Goal: Task Accomplishment & Management: Manage account settings

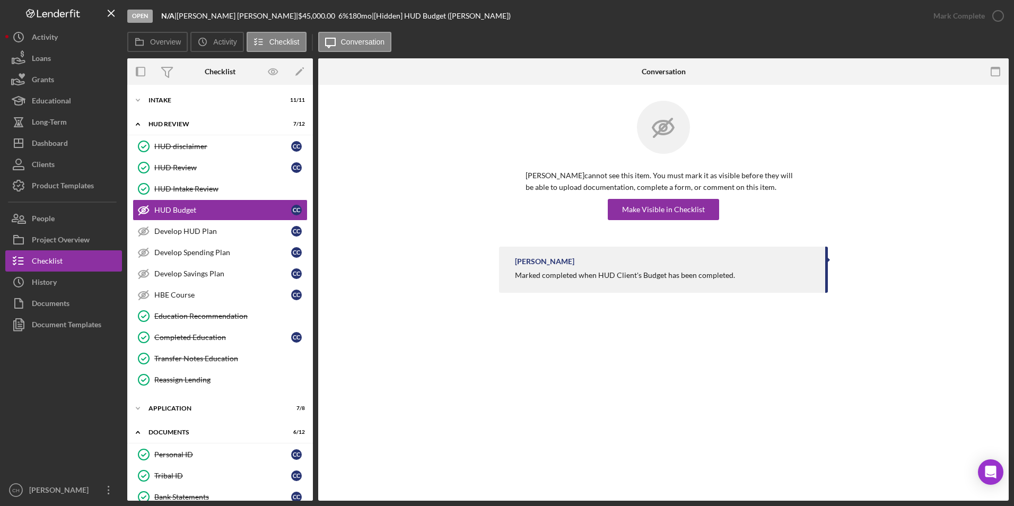
scroll to position [256, 0]
click at [165, 431] on div "Documents" at bounding box center [229, 432] width 142 height 6
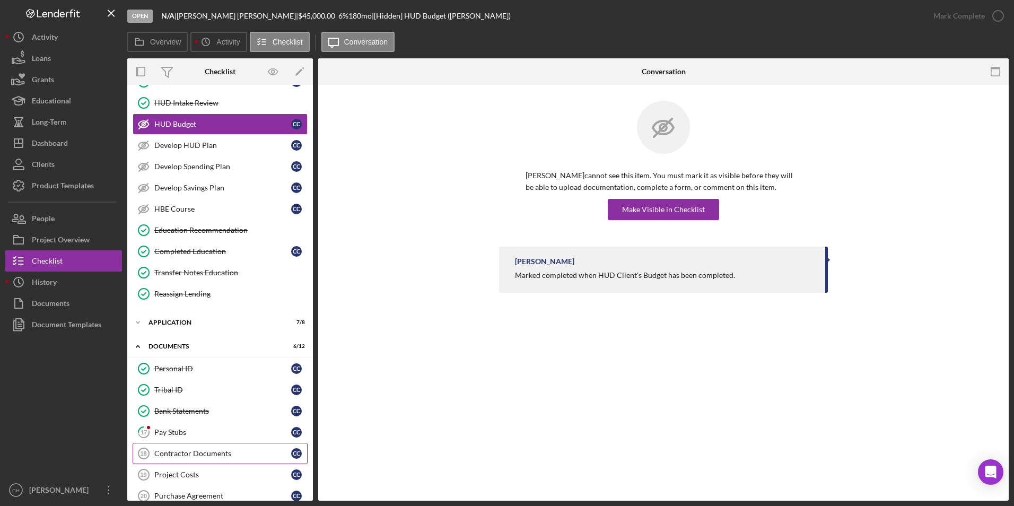
scroll to position [159, 0]
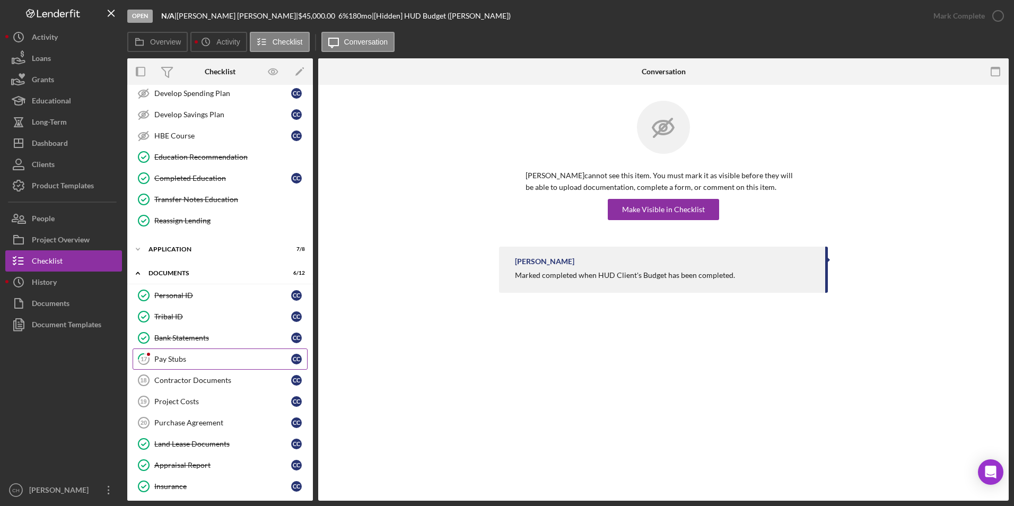
click at [182, 359] on div "Pay Stubs" at bounding box center [222, 359] width 137 height 8
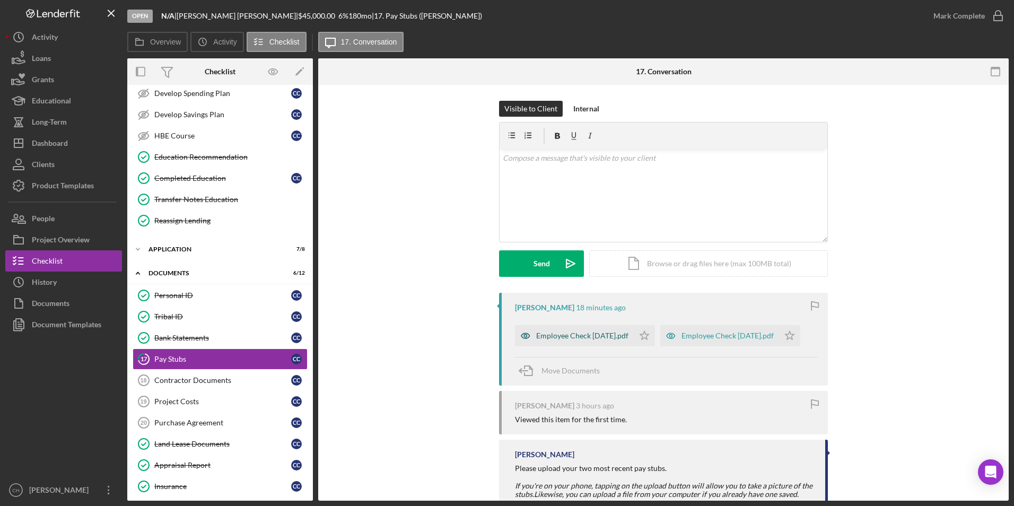
click at [592, 336] on div "Employee Check [DATE].pdf" at bounding box center [582, 335] width 92 height 8
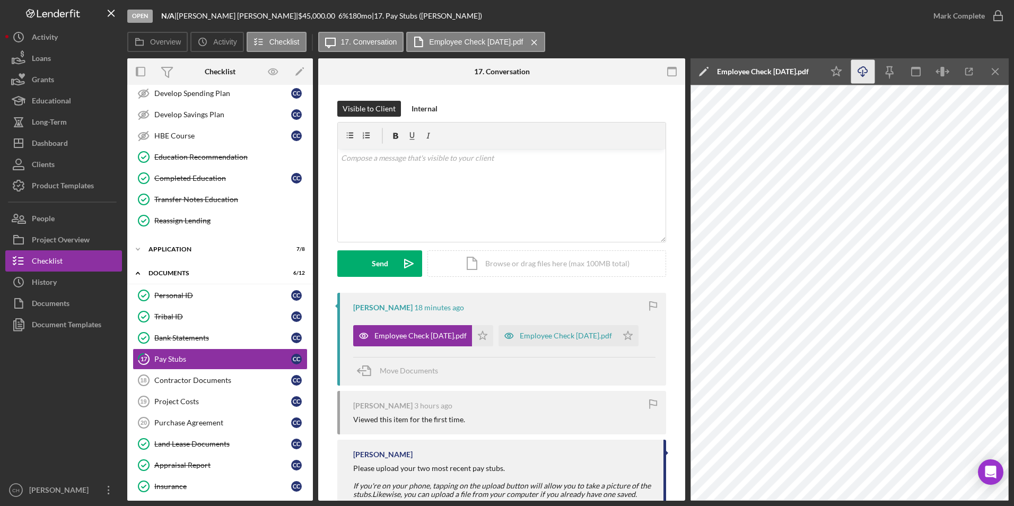
click at [862, 73] on icon "Icon/Download" at bounding box center [863, 72] width 24 height 24
click at [482, 335] on icon "Icon/Star" at bounding box center [482, 335] width 21 height 21
click at [573, 333] on div "Employee Check [DATE].pdf" at bounding box center [566, 335] width 92 height 8
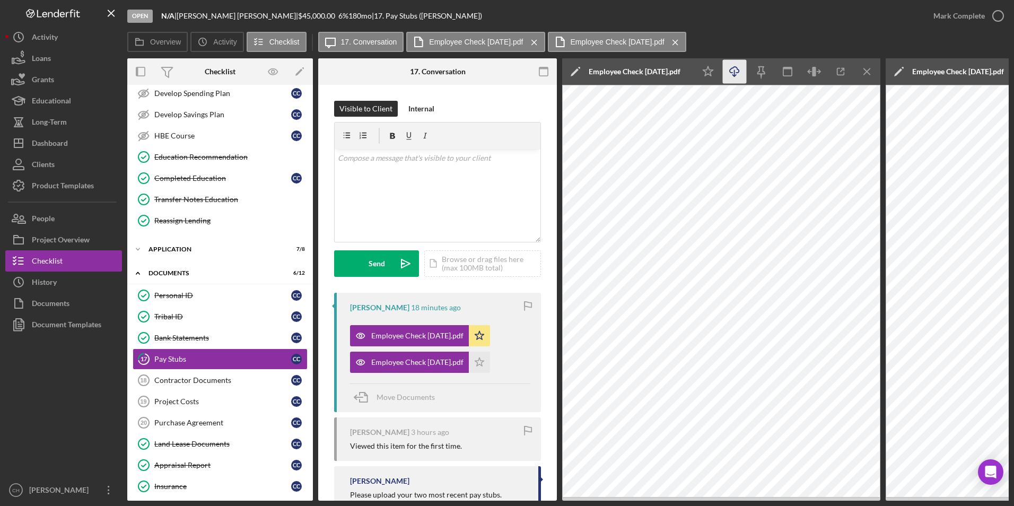
click at [728, 72] on icon "Icon/Download" at bounding box center [735, 72] width 24 height 24
click at [484, 365] on icon "Icon/Star" at bounding box center [479, 362] width 21 height 21
click at [947, 15] on div "Mark Complete" at bounding box center [958, 15] width 51 height 21
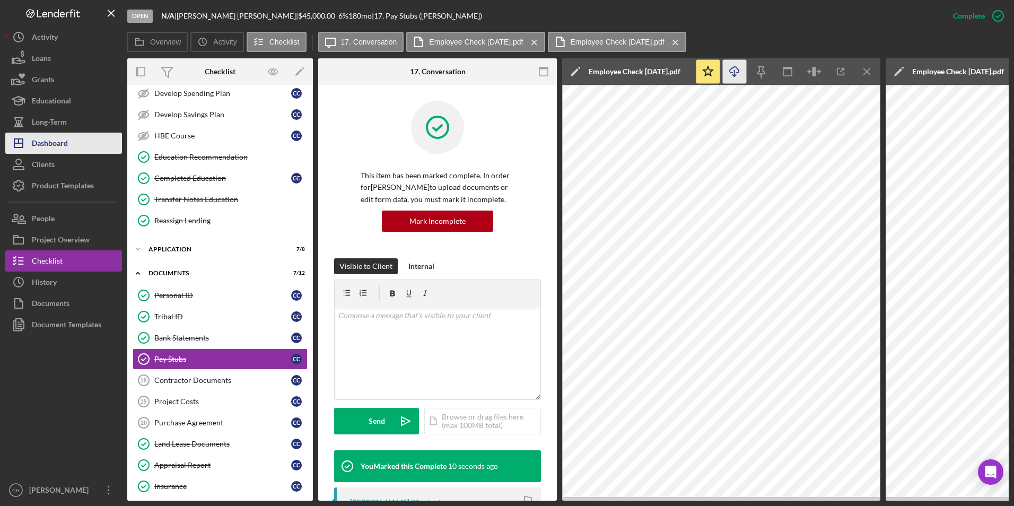
click at [64, 138] on div "Dashboard" at bounding box center [50, 145] width 36 height 24
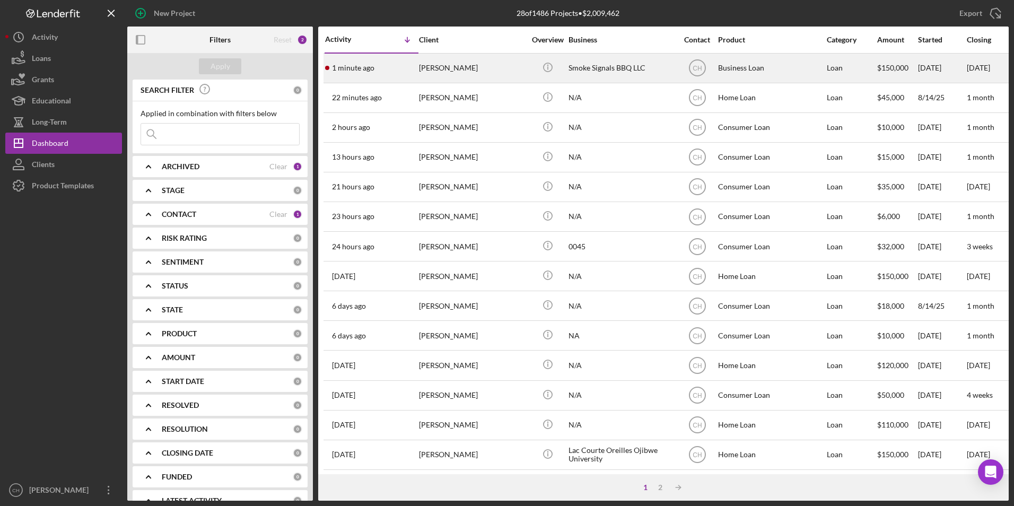
click at [452, 65] on div "[PERSON_NAME]" at bounding box center [472, 68] width 106 height 28
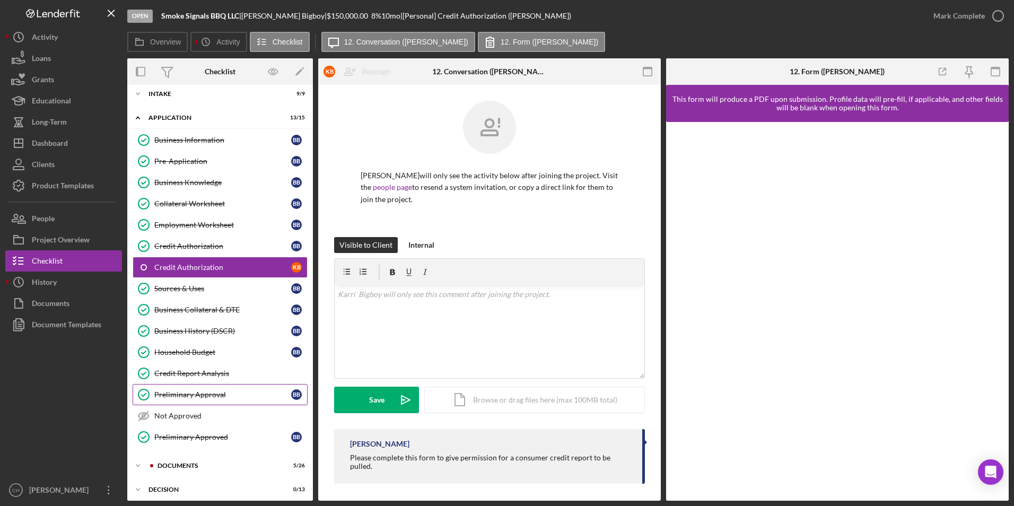
scroll to position [59, 0]
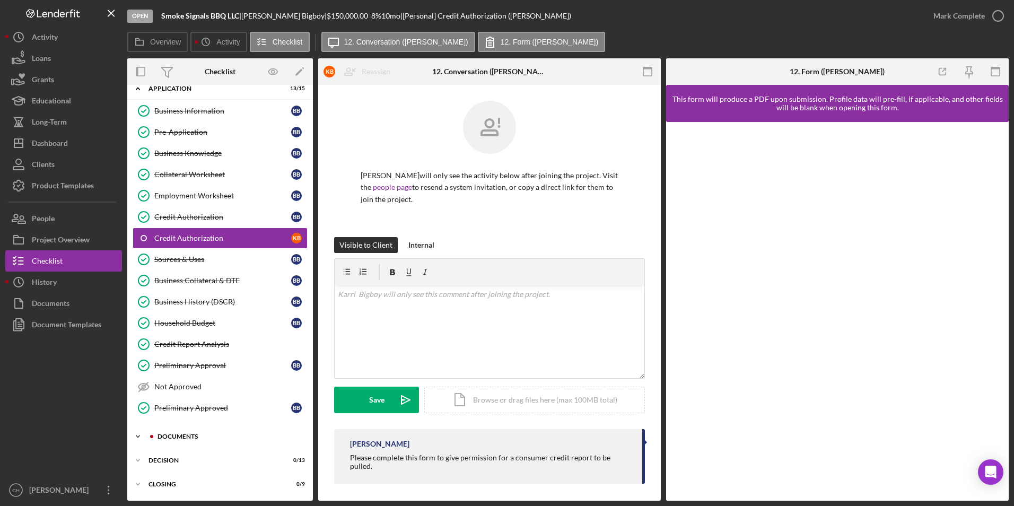
click at [179, 437] on div "Documents" at bounding box center [229, 436] width 142 height 6
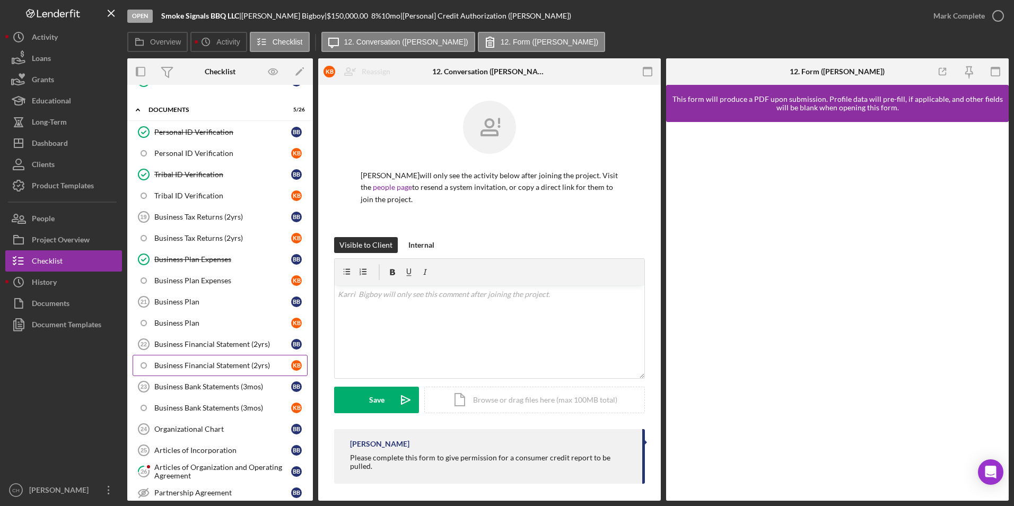
scroll to position [377, 0]
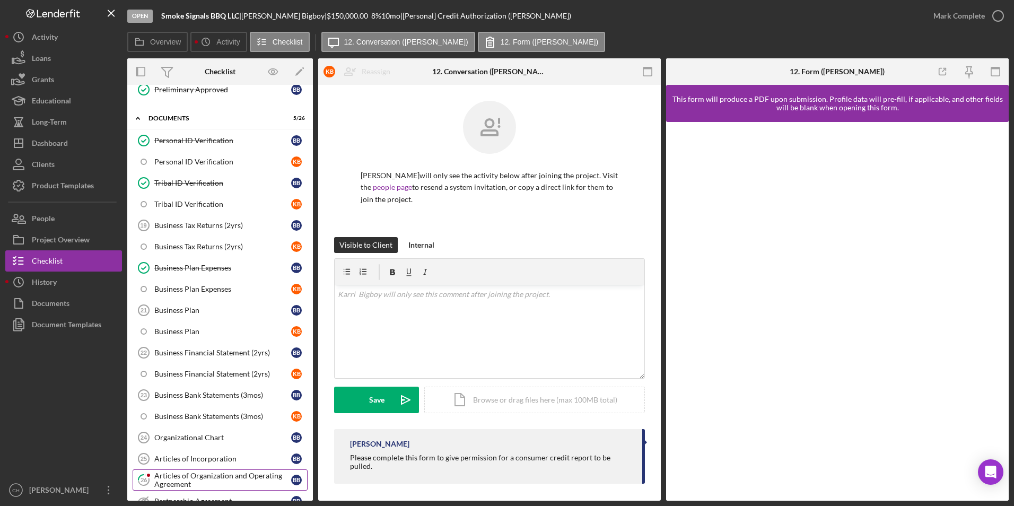
click at [192, 477] on div "Articles of Organization and Operating Agreement" at bounding box center [222, 479] width 137 height 17
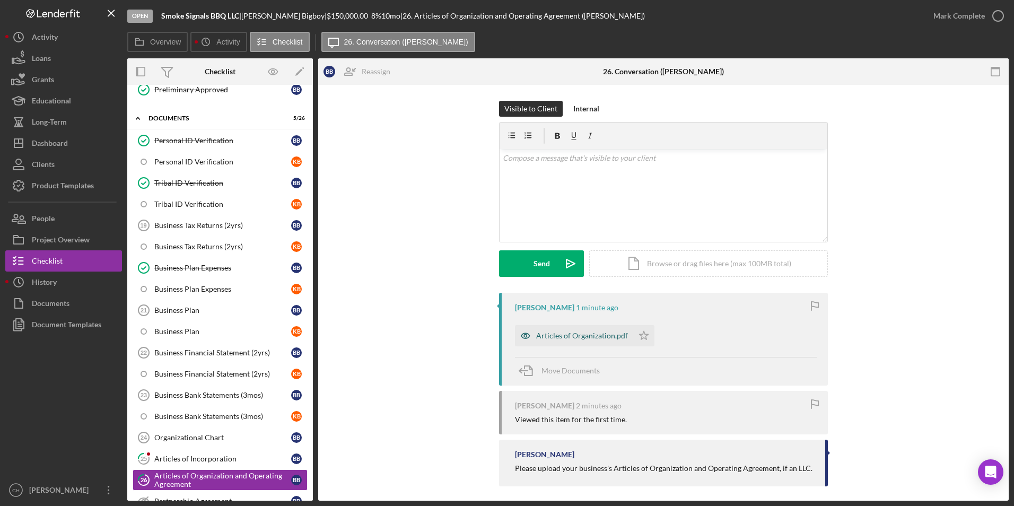
click at [569, 338] on div "Articles of Organization.pdf" at bounding box center [582, 335] width 92 height 8
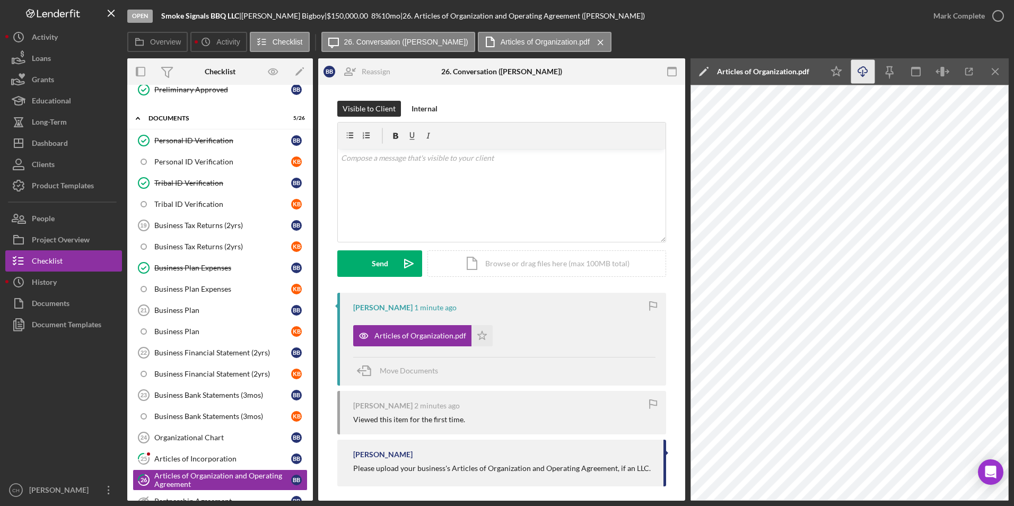
click at [861, 74] on icon "Icon/Download" at bounding box center [863, 72] width 24 height 24
click at [173, 457] on div "Articles of Incorporation" at bounding box center [222, 458] width 137 height 8
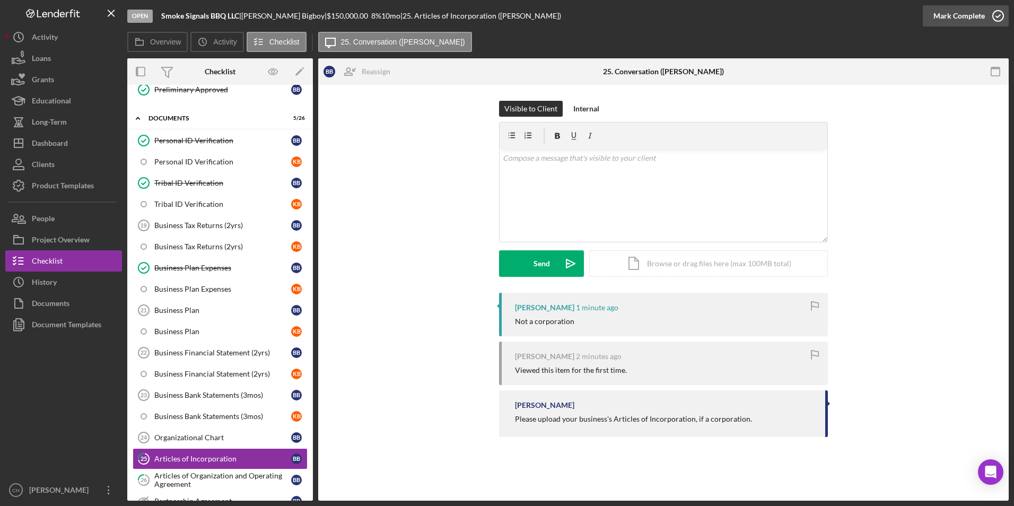
click at [943, 15] on div "Mark Complete" at bounding box center [958, 15] width 51 height 21
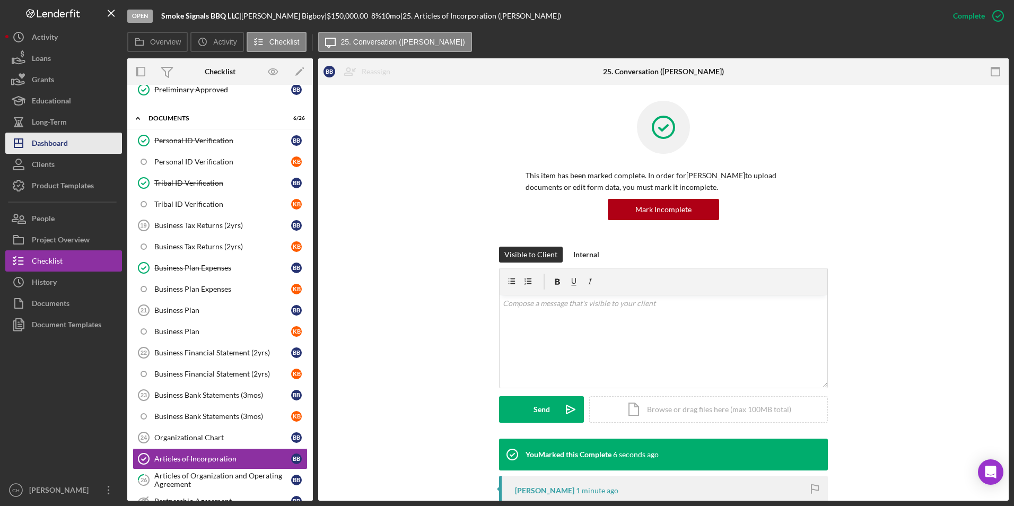
click at [66, 148] on div "Dashboard" at bounding box center [50, 145] width 36 height 24
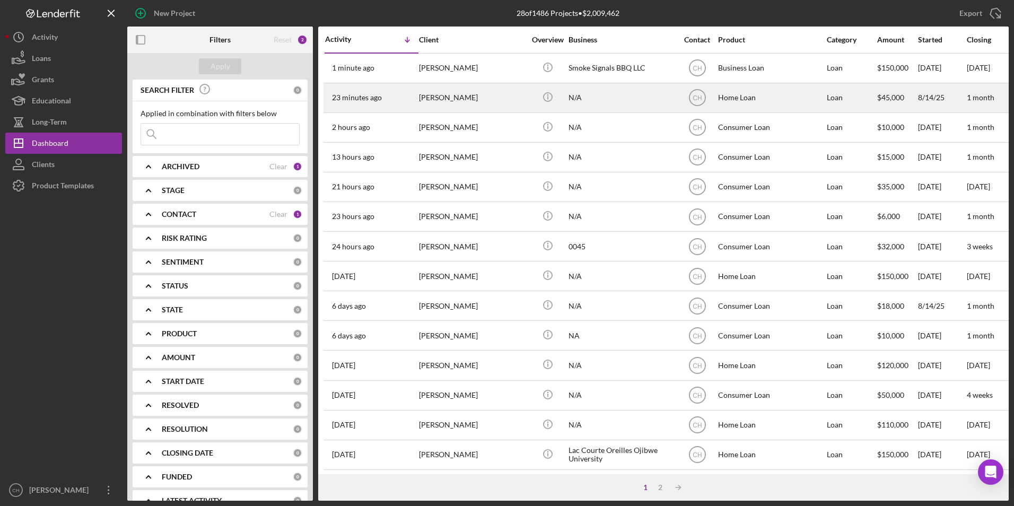
click at [443, 98] on div "[PERSON_NAME]" at bounding box center [472, 98] width 106 height 28
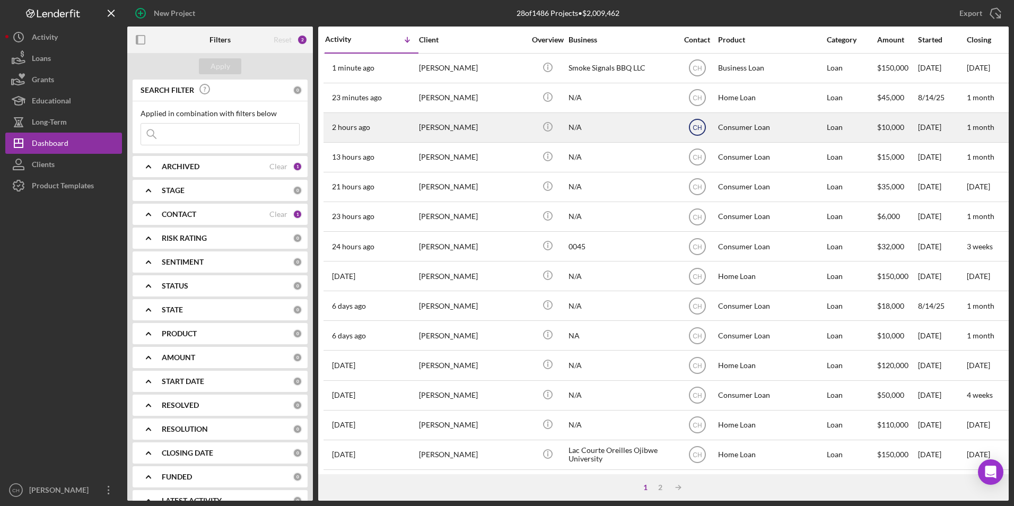
click at [688, 125] on icon "CH" at bounding box center [697, 127] width 27 height 27
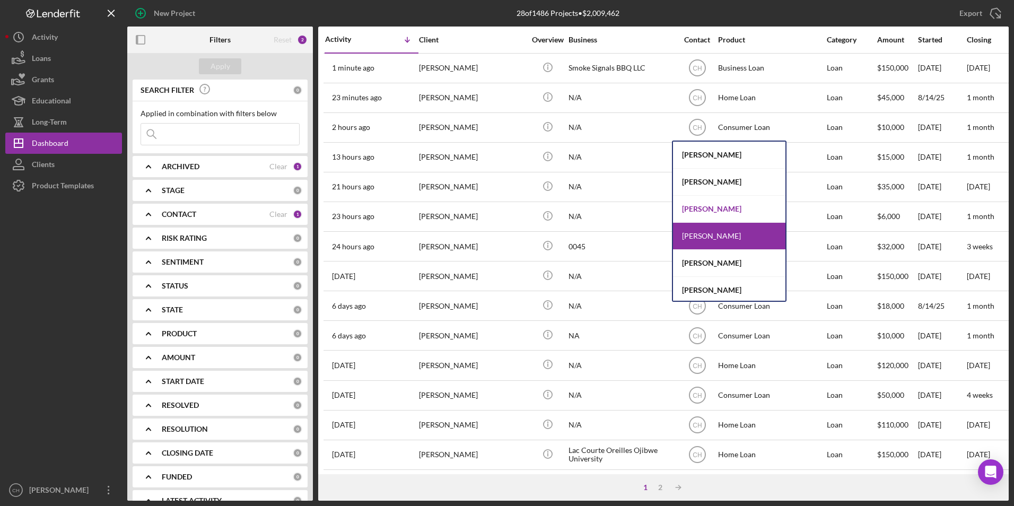
click at [701, 212] on div "[PERSON_NAME]" at bounding box center [729, 209] width 112 height 27
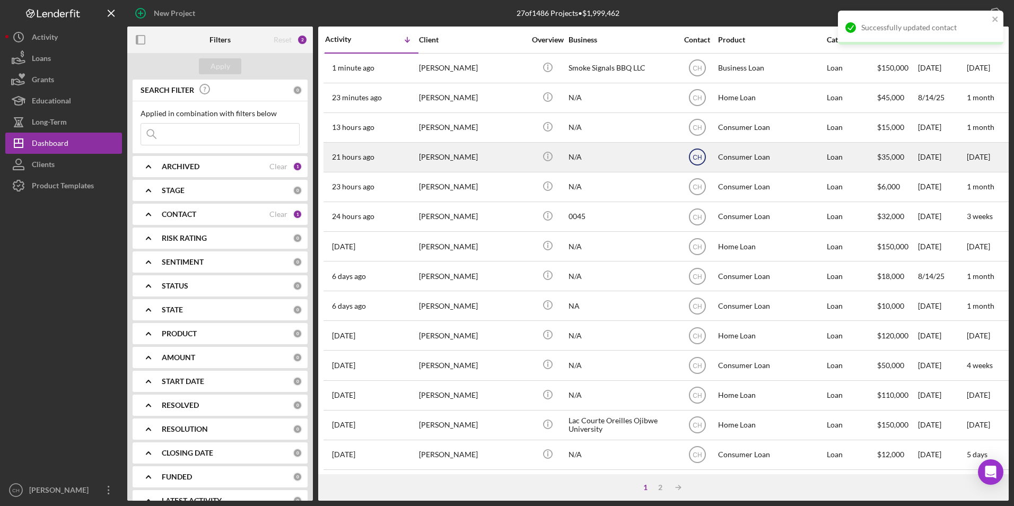
click at [697, 72] on text "CH" at bounding box center [697, 68] width 9 height 7
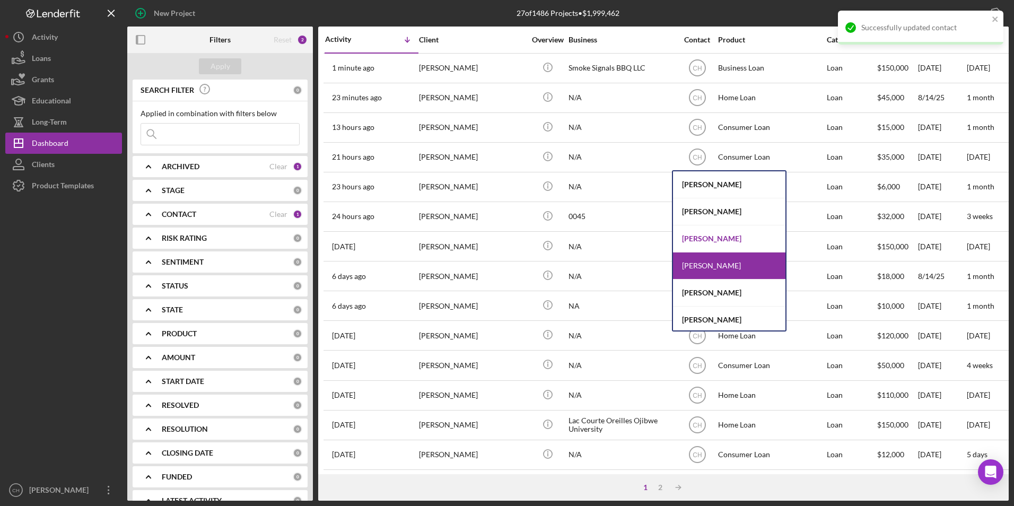
click at [695, 241] on div "[PERSON_NAME]" at bounding box center [729, 238] width 112 height 27
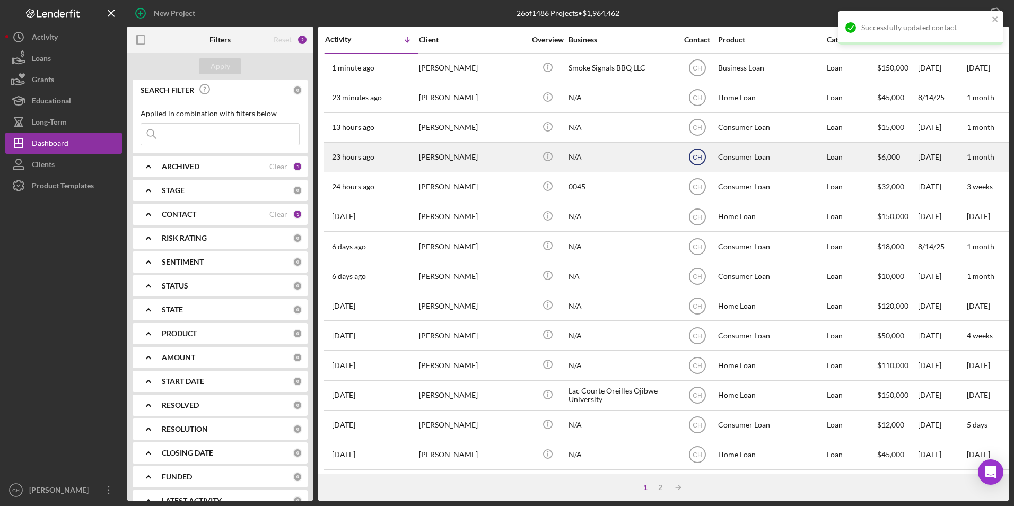
click at [697, 72] on text "CH" at bounding box center [697, 68] width 9 height 7
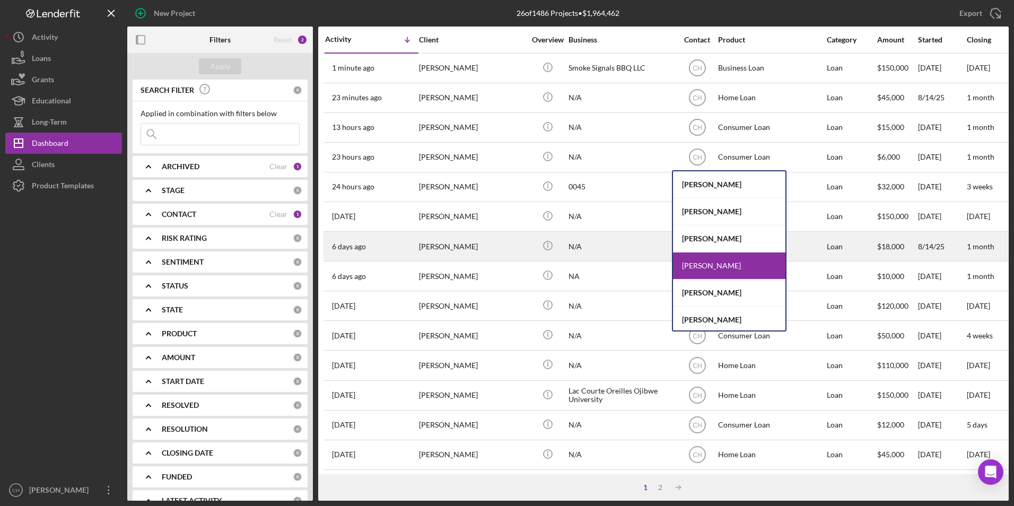
click at [698, 237] on div "[PERSON_NAME]" at bounding box center [729, 238] width 112 height 27
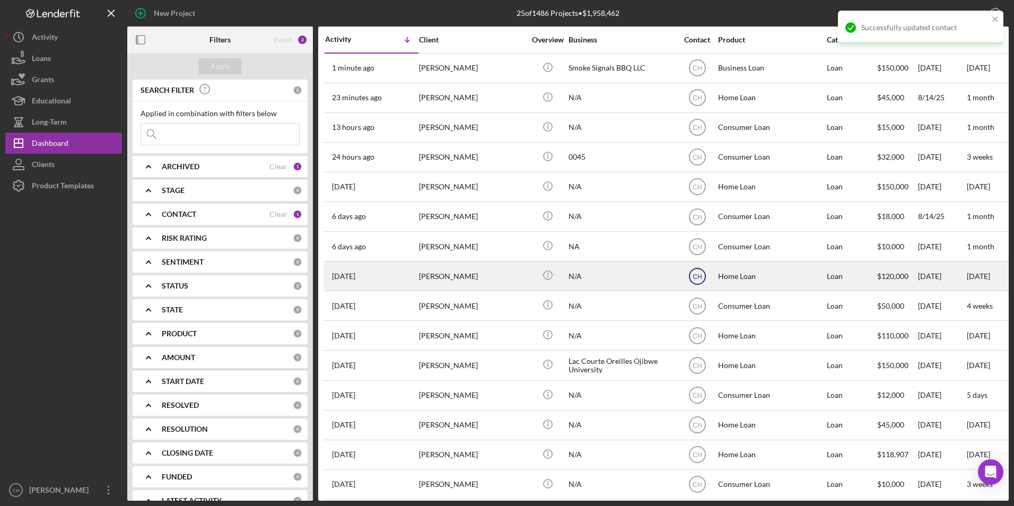
click at [694, 72] on text "CH" at bounding box center [697, 68] width 9 height 7
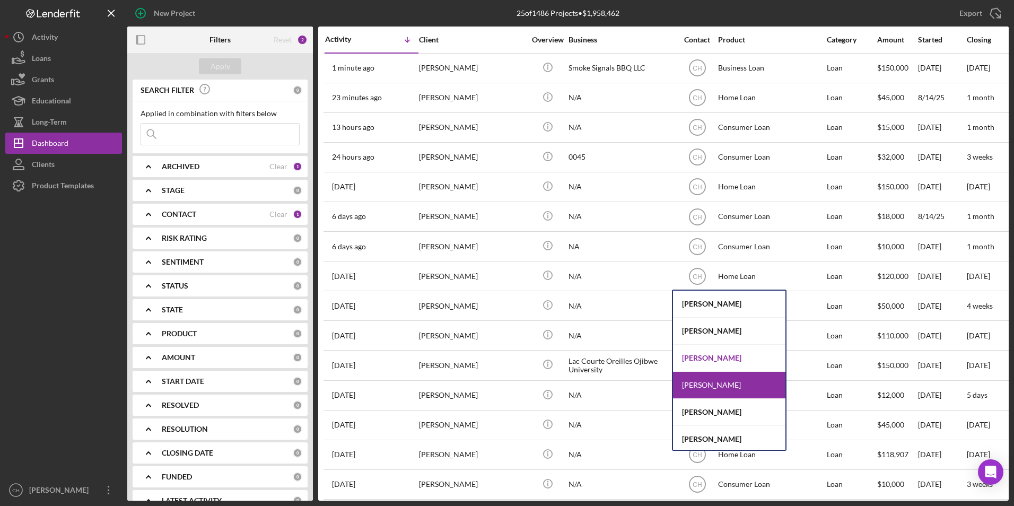
click at [703, 362] on div "[PERSON_NAME]" at bounding box center [729, 358] width 112 height 27
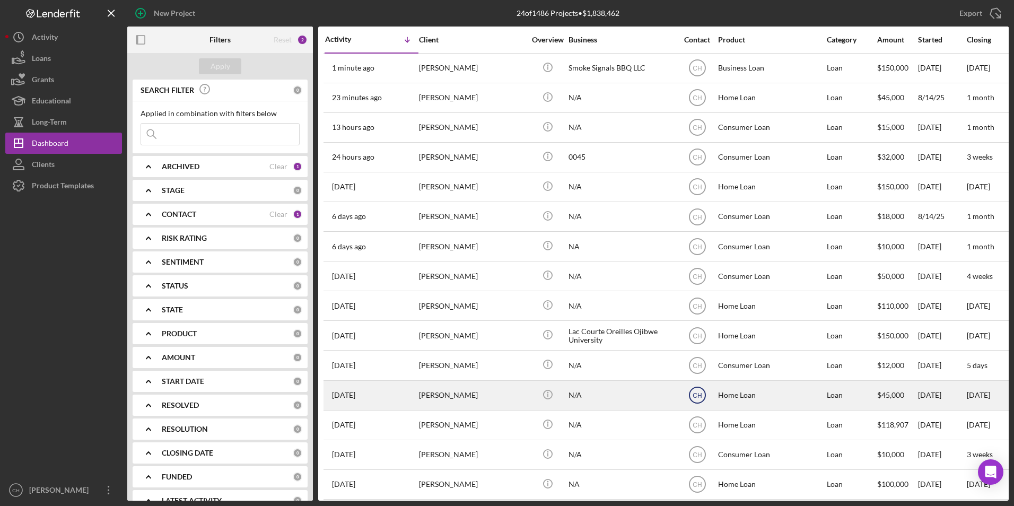
click at [698, 390] on icon "CH" at bounding box center [697, 395] width 27 height 27
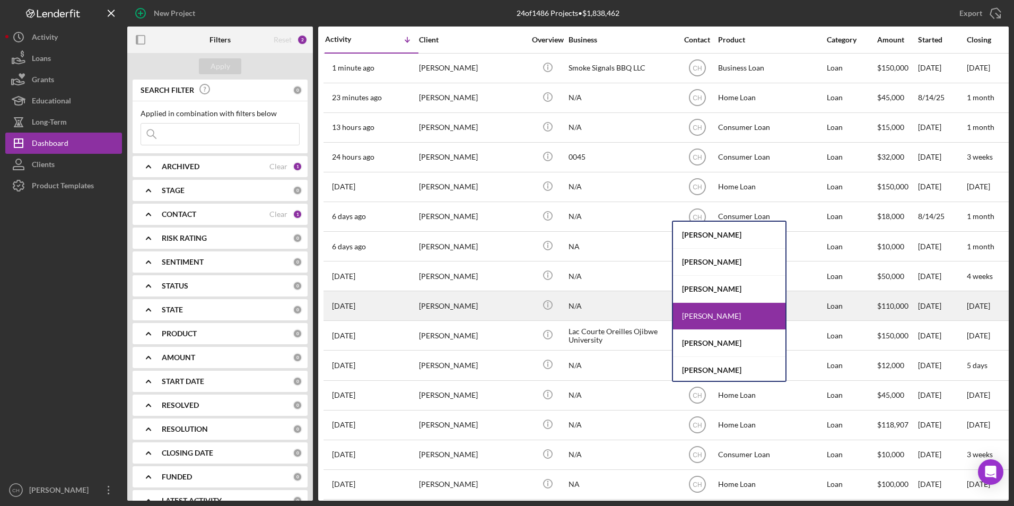
click at [710, 291] on div "[PERSON_NAME]" at bounding box center [729, 289] width 112 height 27
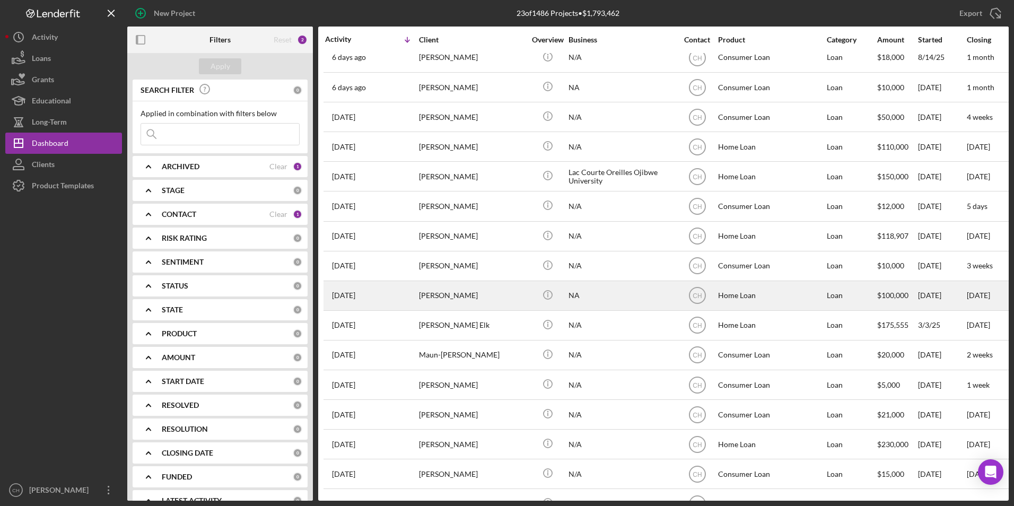
scroll to position [250, 0]
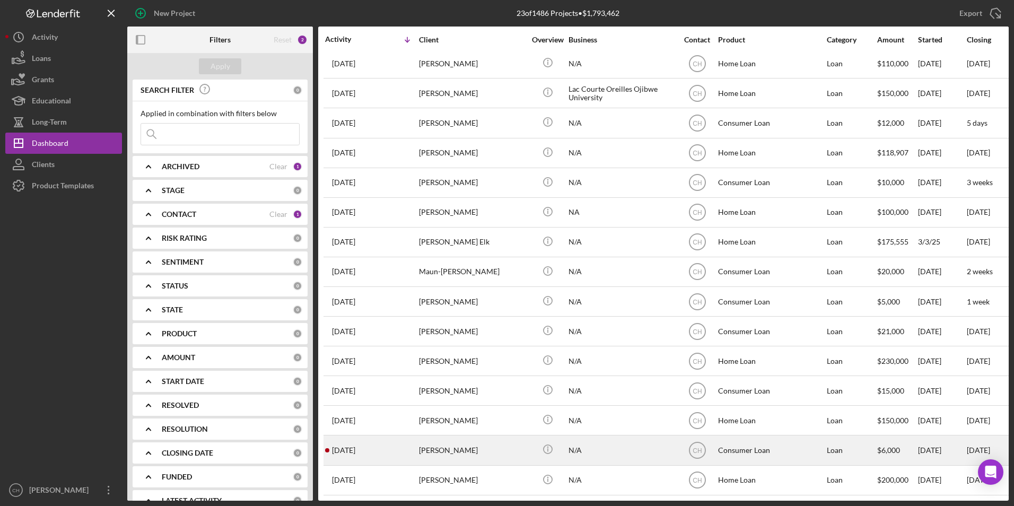
click at [476, 447] on div "[PERSON_NAME]" at bounding box center [472, 450] width 106 height 28
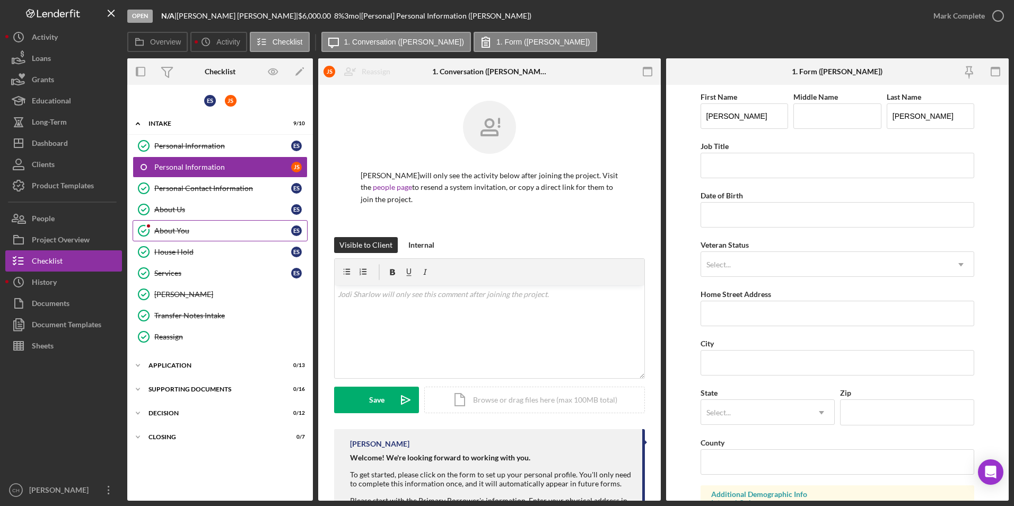
click at [190, 226] on div "About You" at bounding box center [222, 230] width 137 height 8
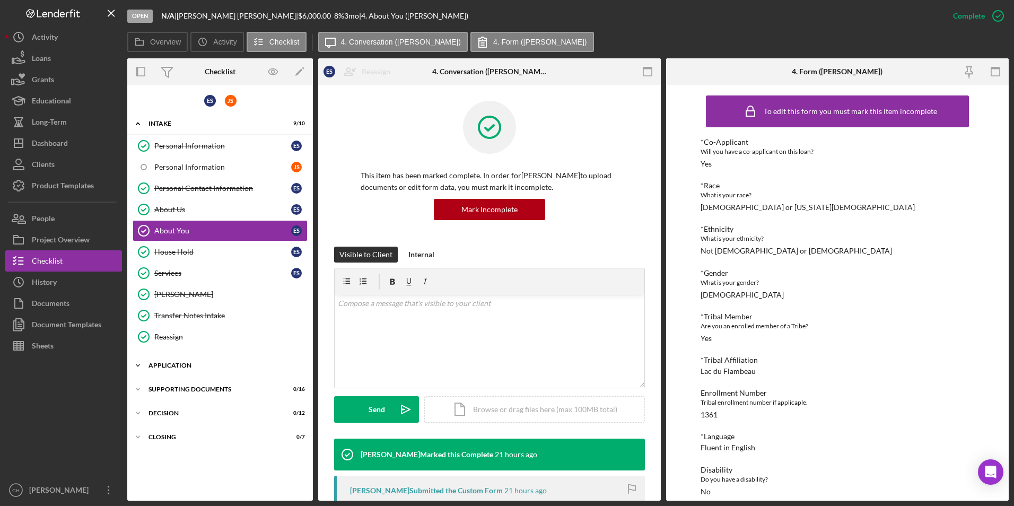
click at [172, 365] on div "Application" at bounding box center [223, 365] width 151 height 6
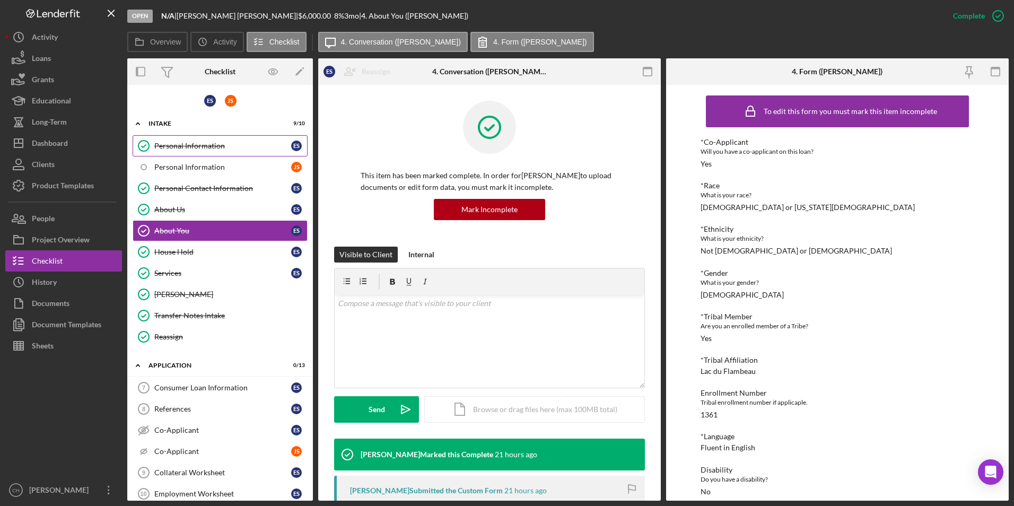
click at [183, 148] on div "Personal Information" at bounding box center [222, 146] width 137 height 8
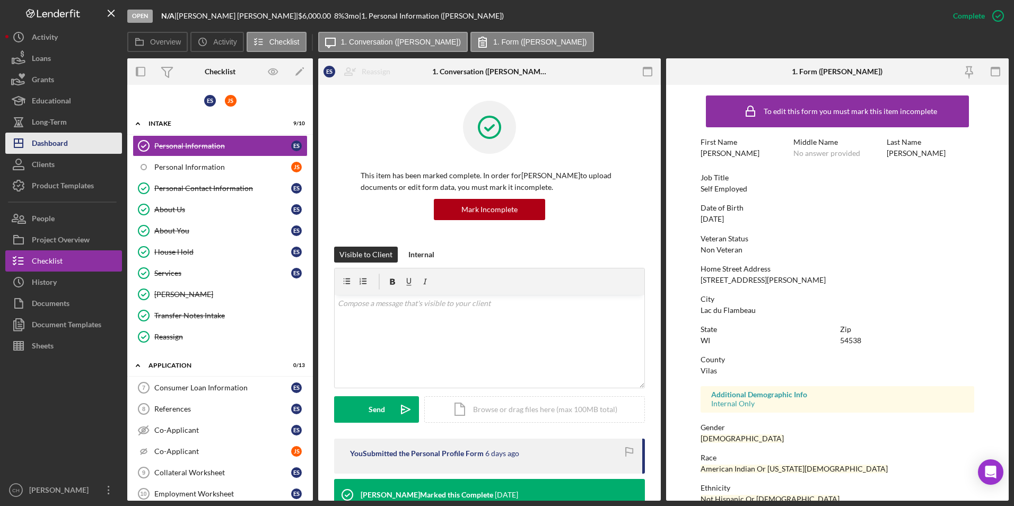
click at [68, 148] on div "Dashboard" at bounding box center [50, 145] width 36 height 24
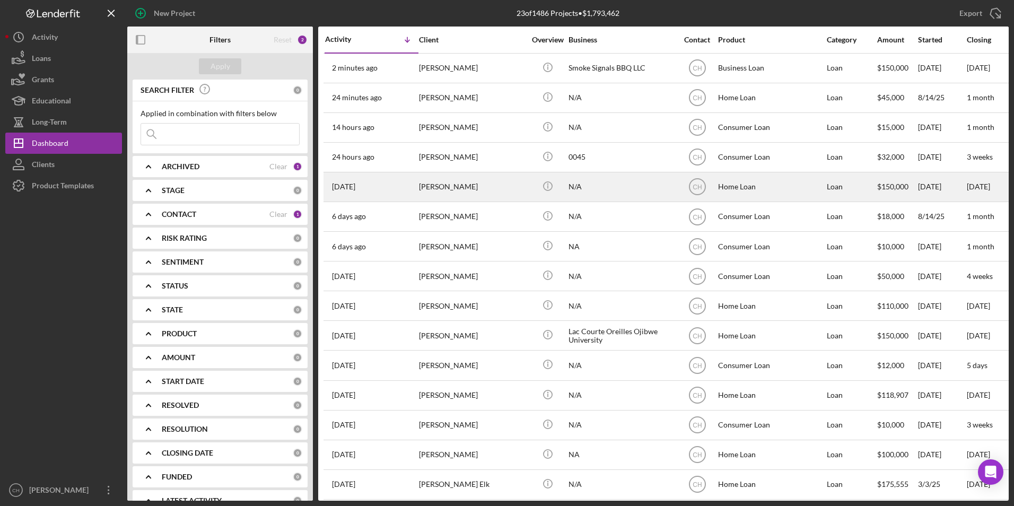
click at [475, 178] on div "[PERSON_NAME]" at bounding box center [472, 187] width 106 height 28
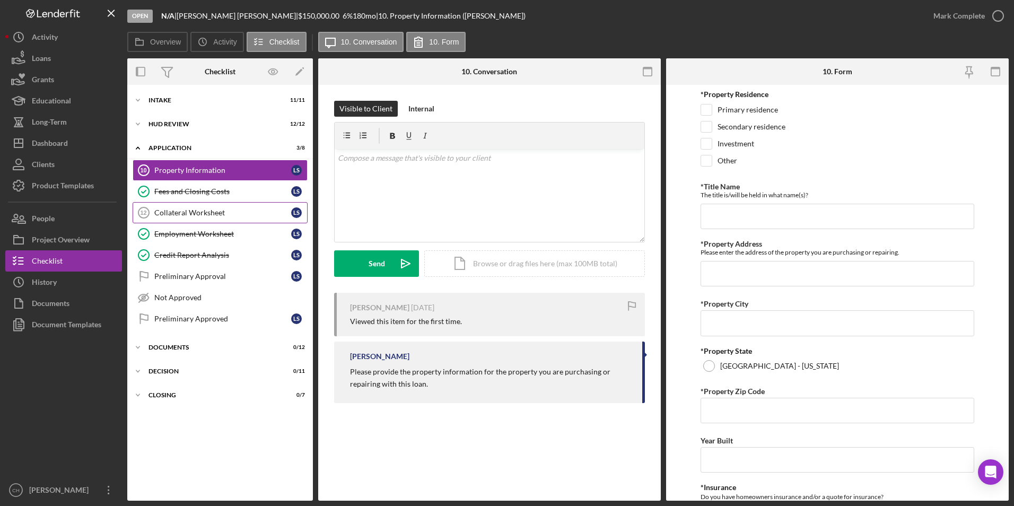
click at [232, 211] on div "Collateral Worksheet" at bounding box center [222, 212] width 137 height 8
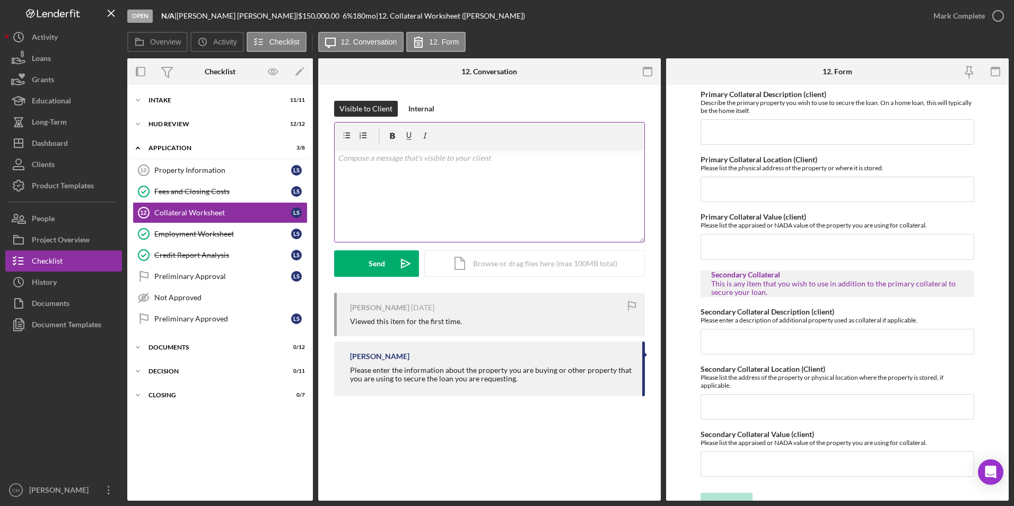
click at [374, 159] on p at bounding box center [490, 158] width 304 height 12
click at [368, 275] on button "Send Icon/icon-invite-send" at bounding box center [376, 263] width 85 height 27
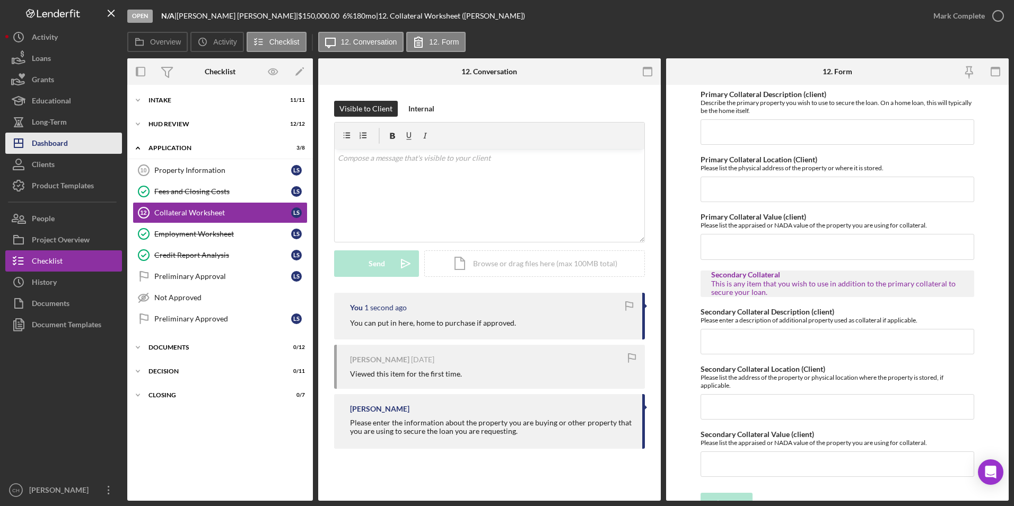
click at [65, 140] on div "Dashboard" at bounding box center [50, 145] width 36 height 24
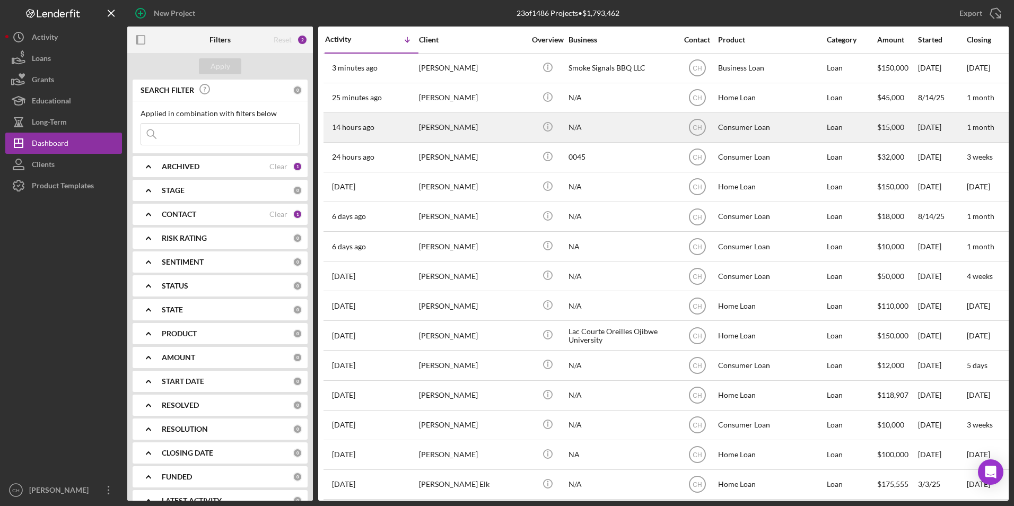
click at [474, 127] on div "[PERSON_NAME]" at bounding box center [472, 127] width 106 height 28
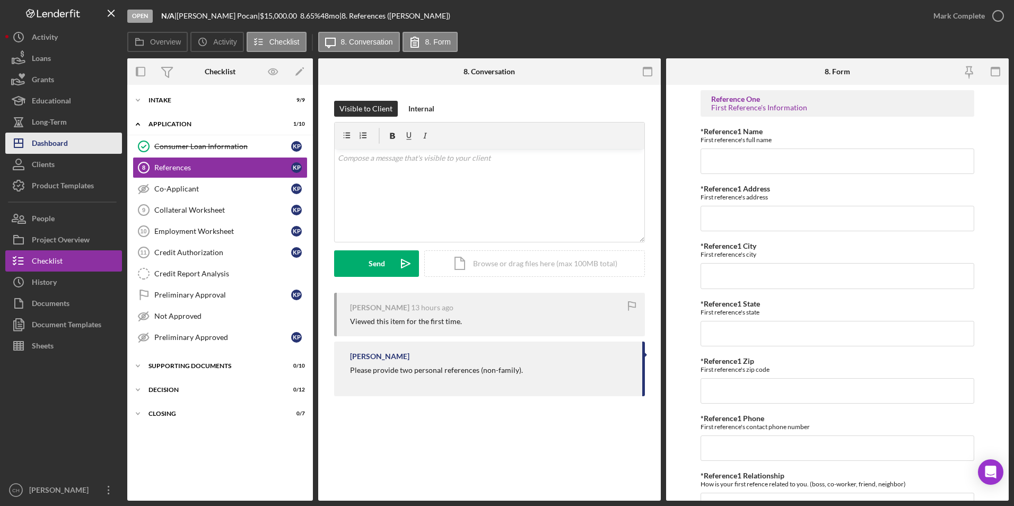
click at [53, 139] on div "Dashboard" at bounding box center [50, 145] width 36 height 24
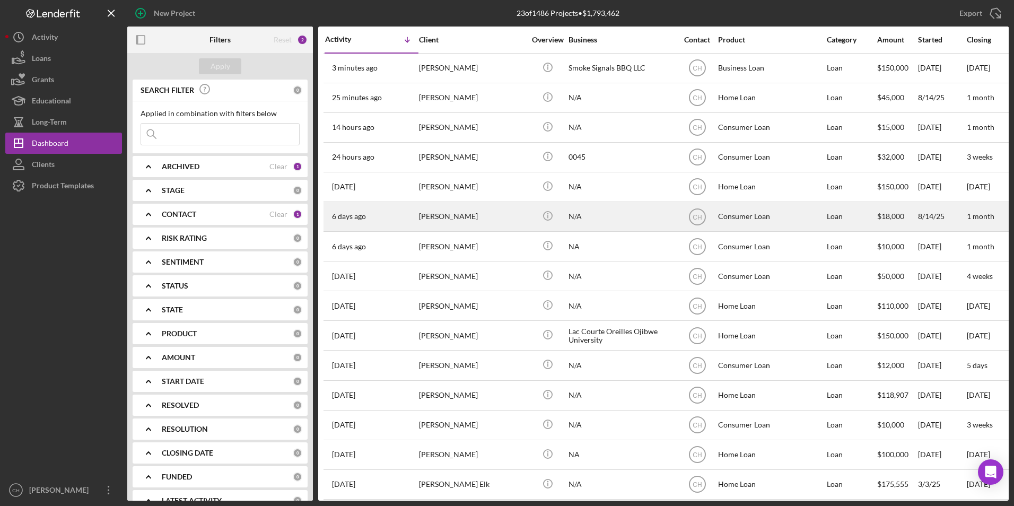
click at [475, 219] on div "[PERSON_NAME]" at bounding box center [472, 217] width 106 height 28
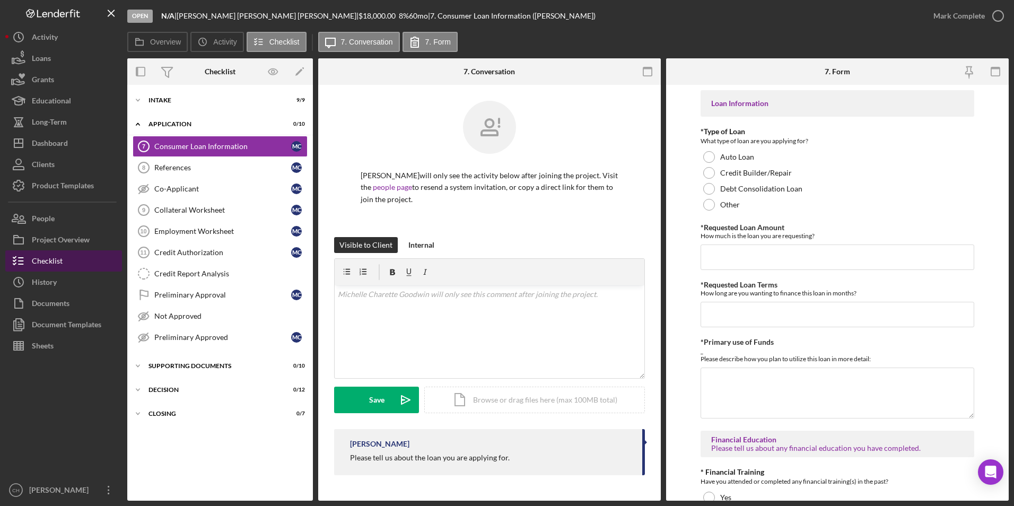
click at [64, 261] on button "Checklist" at bounding box center [63, 260] width 117 height 21
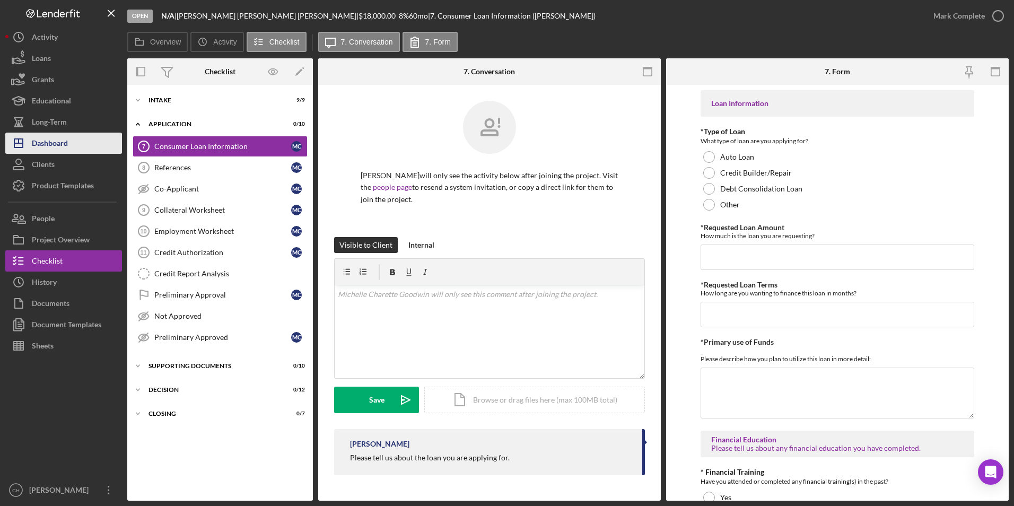
click at [50, 143] on div "Dashboard" at bounding box center [50, 145] width 36 height 24
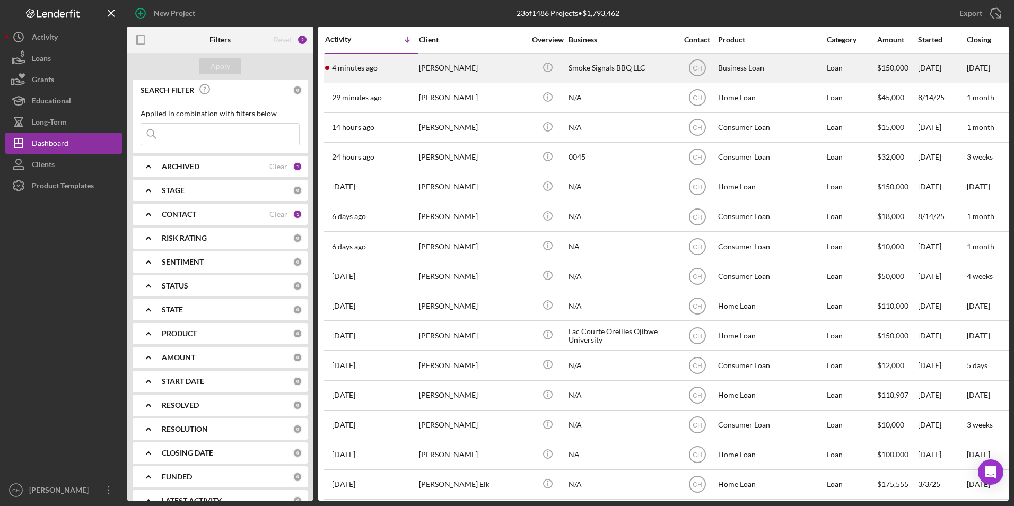
click at [366, 66] on time "4 minutes ago" at bounding box center [355, 68] width 46 height 8
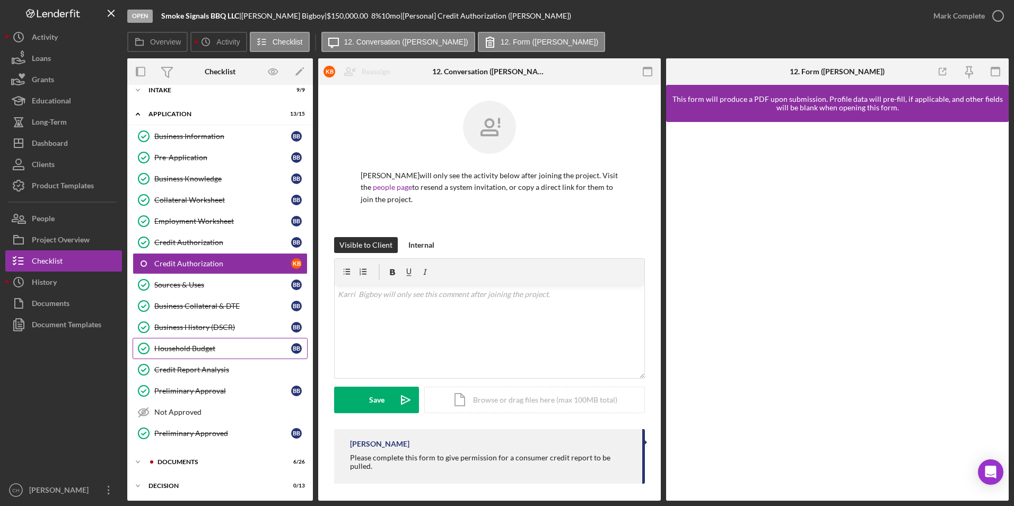
scroll to position [59, 0]
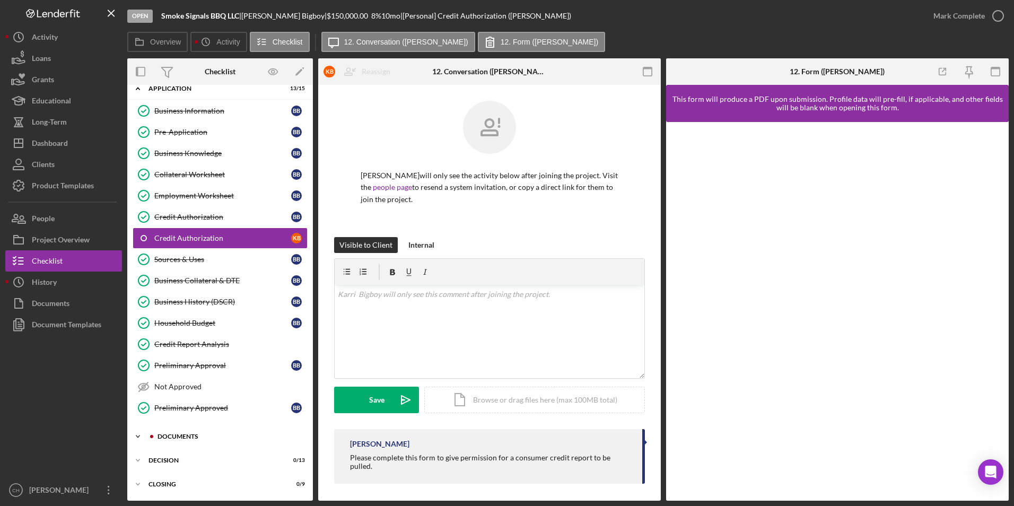
click at [185, 429] on div "Icon/Expander Documents 6 / 26" at bounding box center [220, 436] width 186 height 21
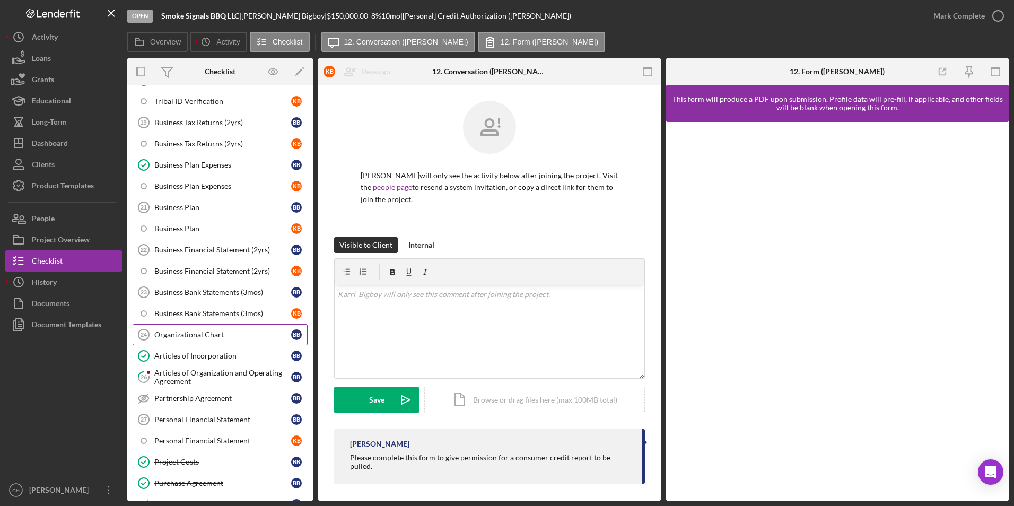
scroll to position [483, 0]
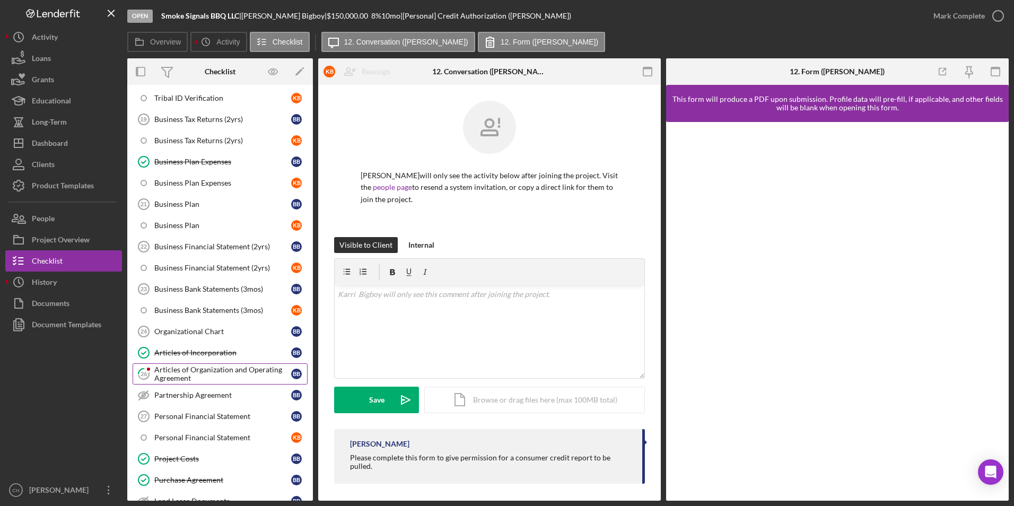
click at [190, 370] on div "Articles of Organization and Operating Agreement" at bounding box center [222, 373] width 137 height 17
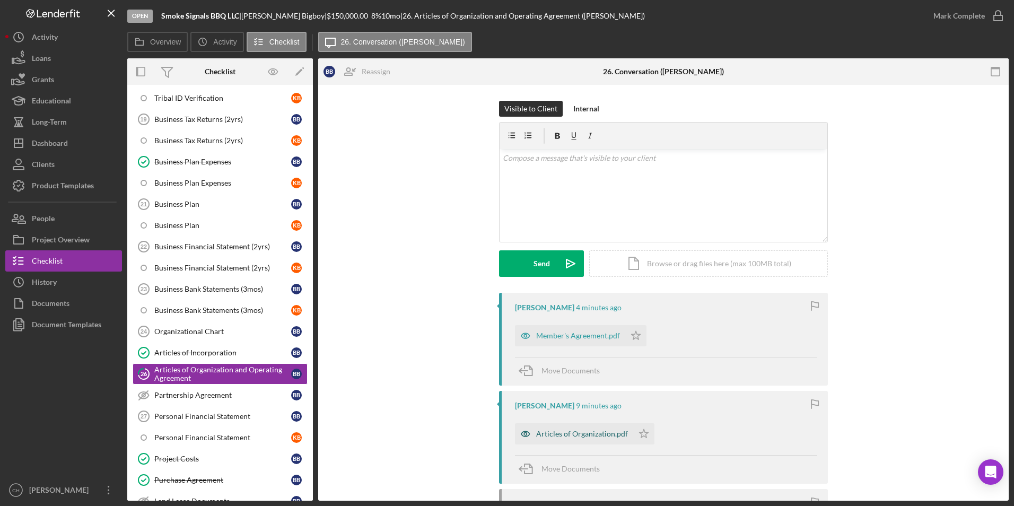
click at [569, 434] on div "Articles of Organization.pdf" at bounding box center [582, 434] width 92 height 8
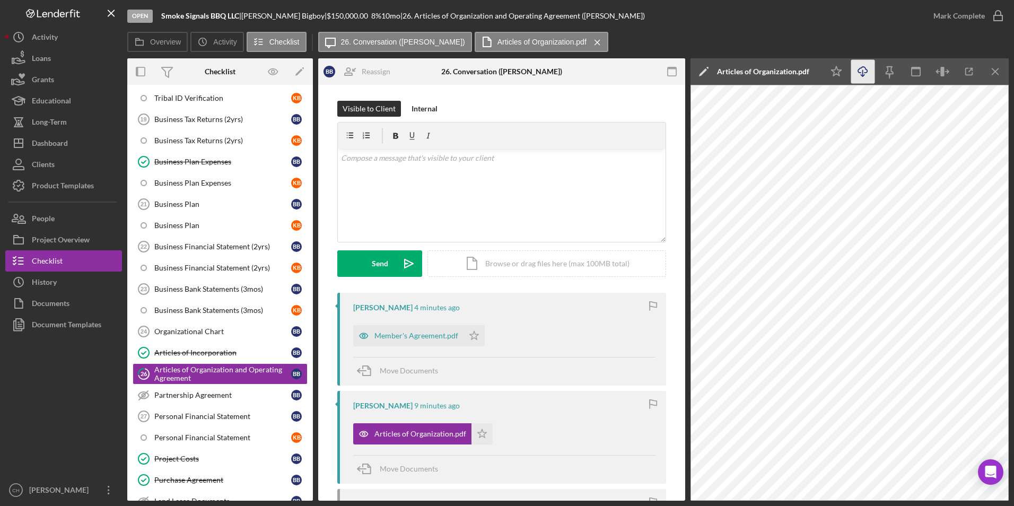
click at [859, 71] on icon "Icon/Download" at bounding box center [863, 72] width 24 height 24
click at [477, 433] on icon "Icon/Star" at bounding box center [481, 433] width 21 height 21
click at [413, 331] on div "Member's Agreement.pdf" at bounding box center [408, 335] width 110 height 21
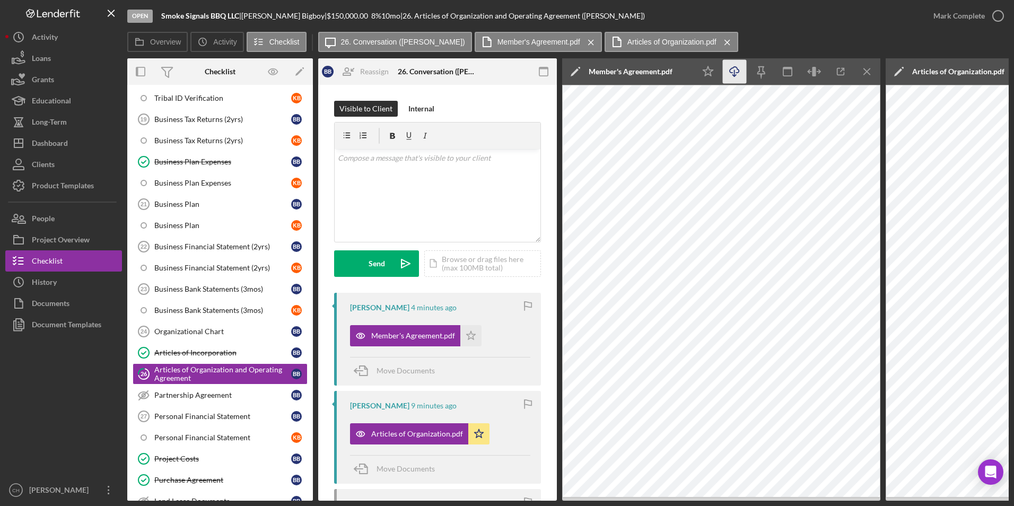
click at [736, 75] on icon "Icon/Download" at bounding box center [735, 72] width 24 height 24
click at [474, 339] on icon "Icon/Star" at bounding box center [470, 335] width 21 height 21
click at [940, 12] on div "Mark Complete" at bounding box center [958, 15] width 51 height 21
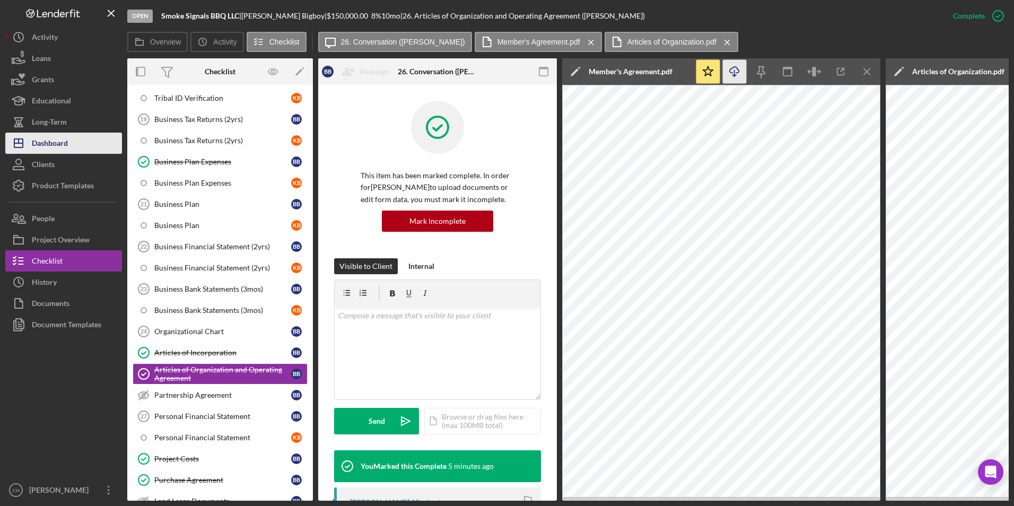
click at [53, 137] on div "Dashboard" at bounding box center [50, 145] width 36 height 24
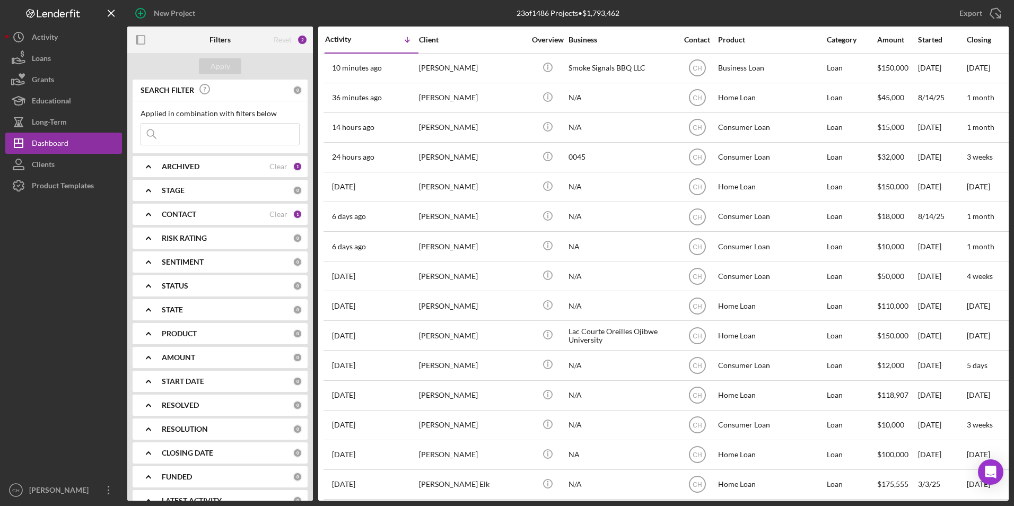
click at [174, 215] on b "CONTACT" at bounding box center [179, 214] width 34 height 8
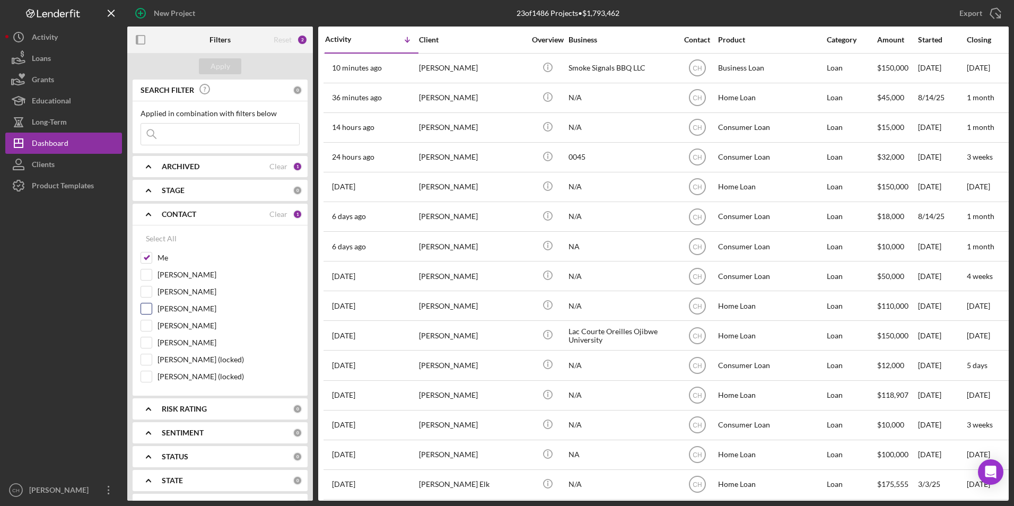
click at [145, 309] on input "[PERSON_NAME]" at bounding box center [146, 308] width 11 height 11
checkbox input "true"
click at [225, 71] on div "Apply" at bounding box center [221, 66] width 20 height 16
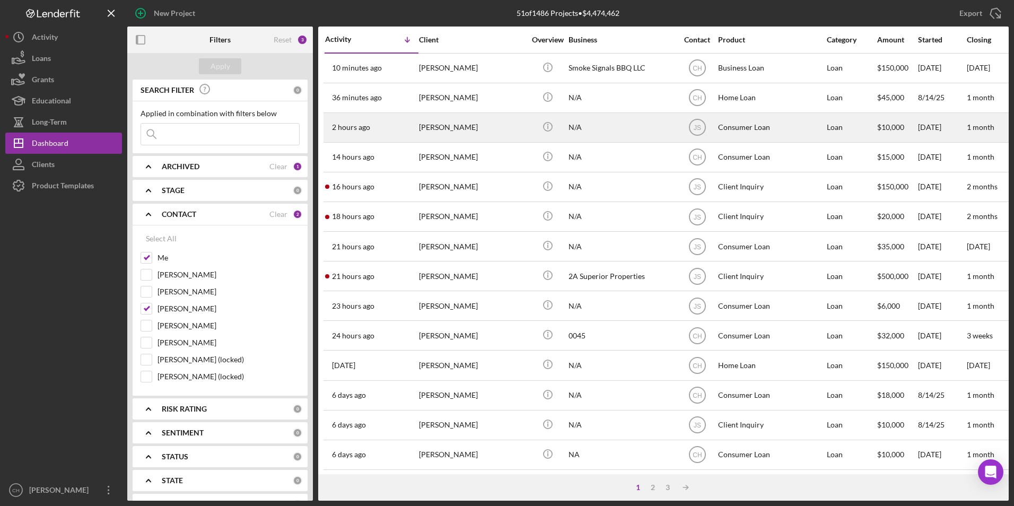
click at [435, 128] on div "[PERSON_NAME]" at bounding box center [472, 127] width 106 height 28
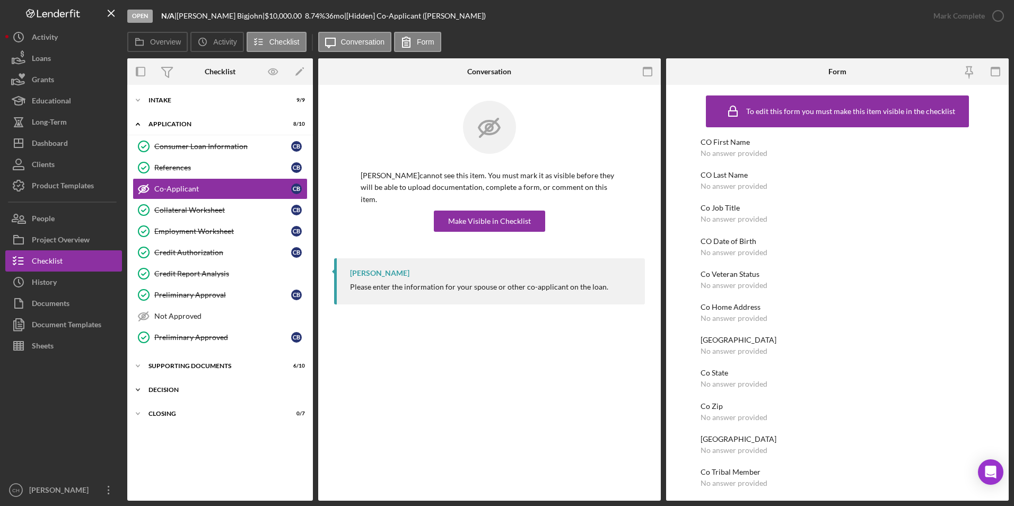
click at [173, 390] on div "Decision" at bounding box center [223, 390] width 151 height 6
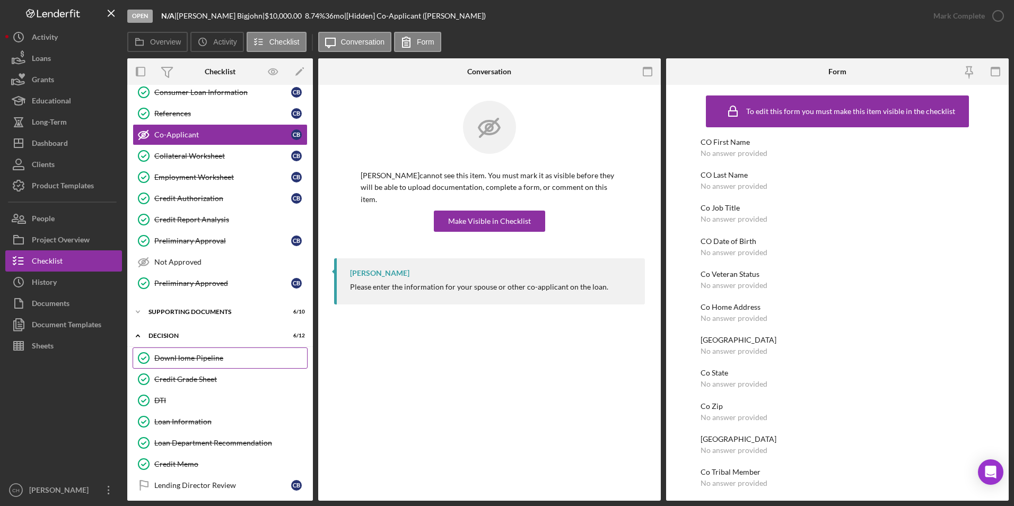
scroll to position [106, 0]
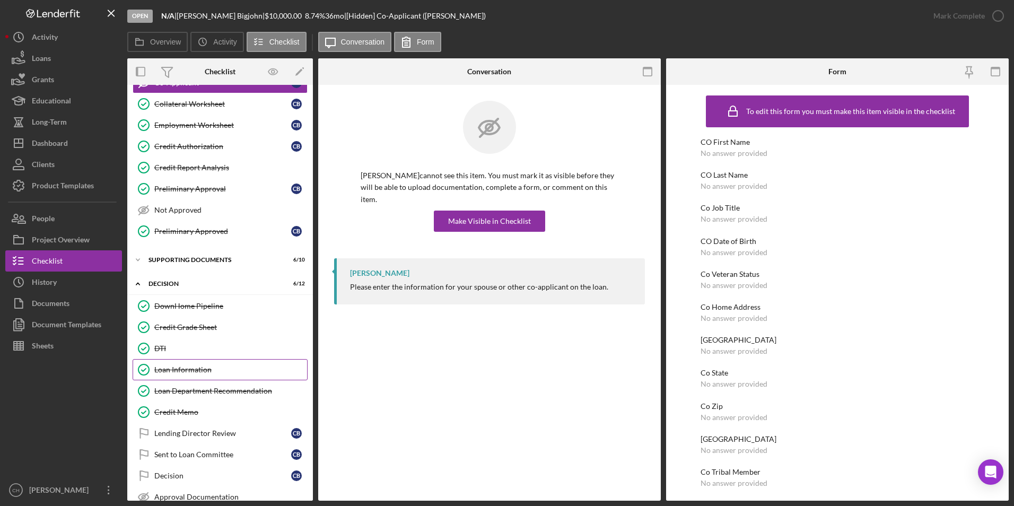
click at [190, 374] on link "Loan Information Loan Information" at bounding box center [220, 369] width 175 height 21
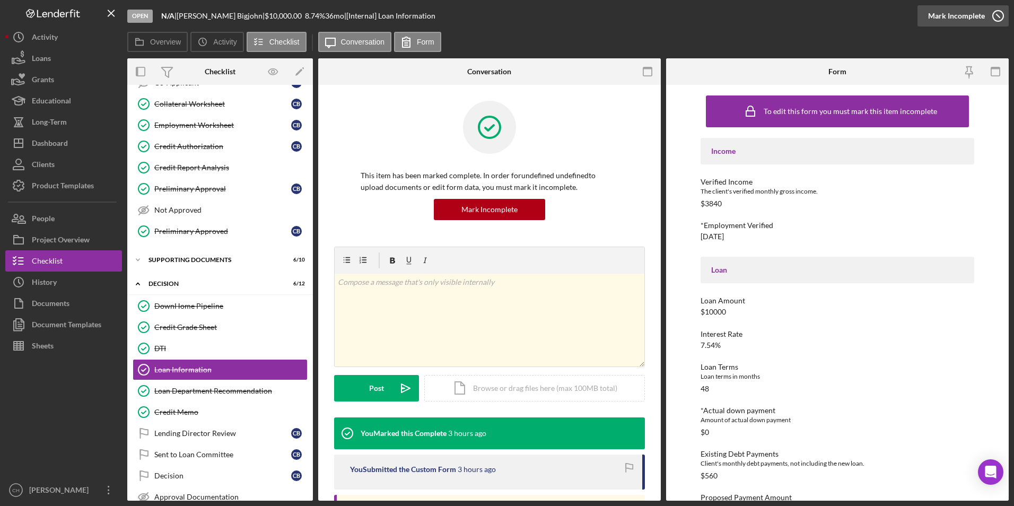
click at [957, 10] on div "Mark Incomplete" at bounding box center [956, 15] width 57 height 21
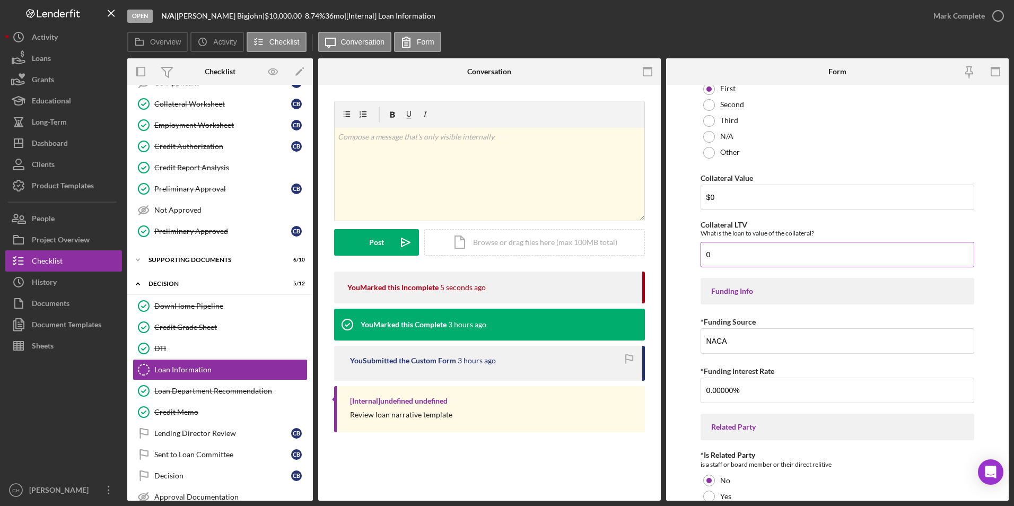
scroll to position [1273, 0]
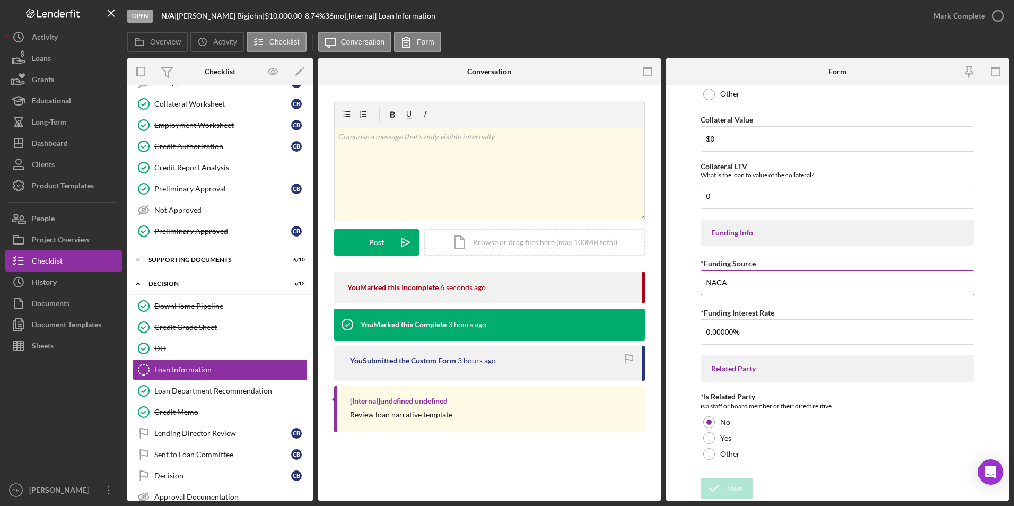
click at [741, 286] on input "NACA" at bounding box center [838, 282] width 274 height 25
drag, startPoint x: 727, startPoint y: 285, endPoint x: 687, endPoint y: 285, distance: 39.8
click at [687, 285] on form "Income Verified Income The client's verified monthly gross income. $3,840 *Empl…" at bounding box center [837, 293] width 343 height 416
type input "Tamalpais Trust"
type input "3.00000%"
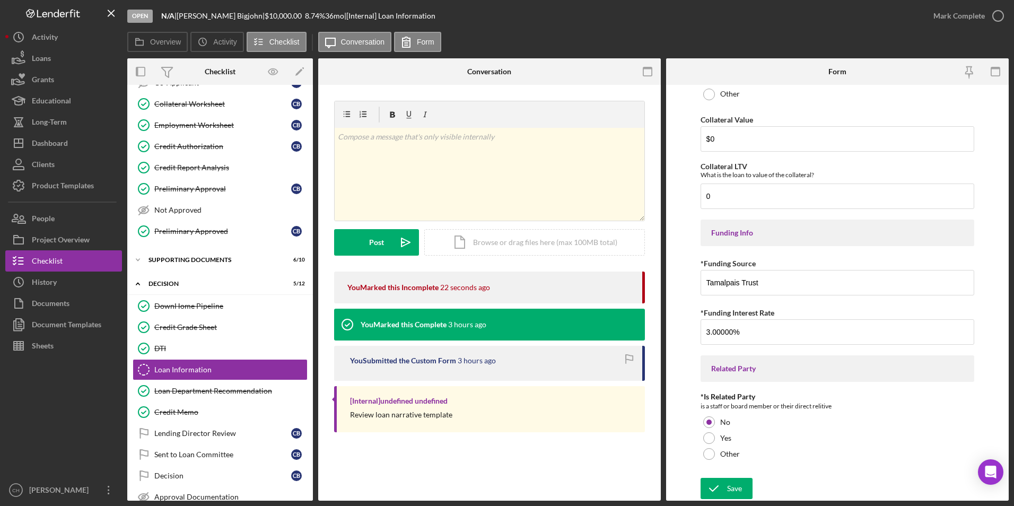
click at [742, 489] on button "Save" at bounding box center [727, 488] width 52 height 21
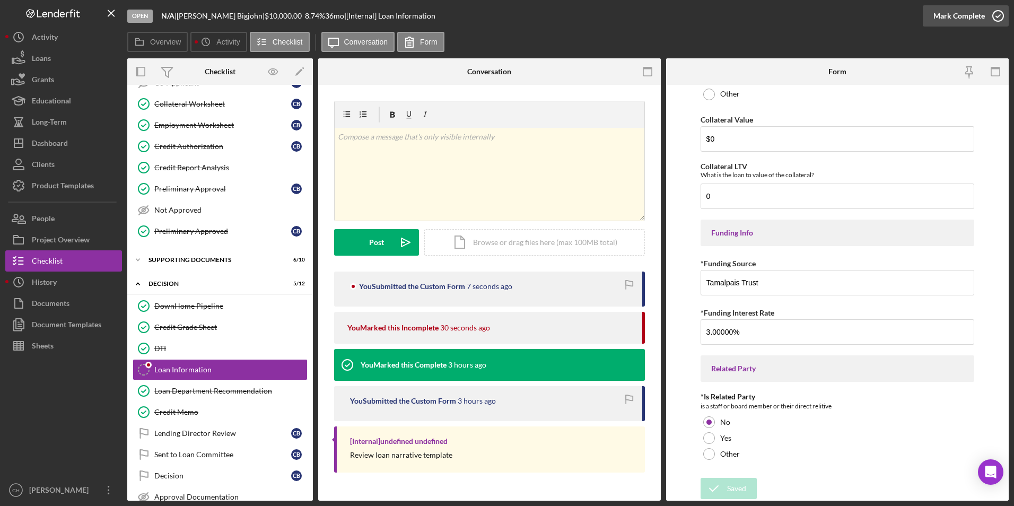
click at [948, 16] on div "Mark Complete" at bounding box center [958, 15] width 51 height 21
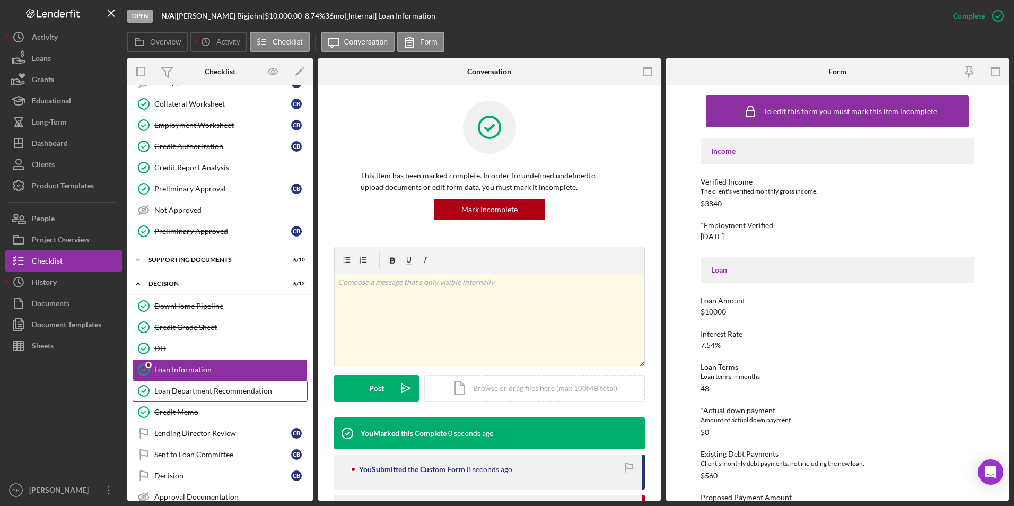
click at [189, 384] on link "Loan Department Recommendation Loan Department Recommendation" at bounding box center [220, 390] width 175 height 21
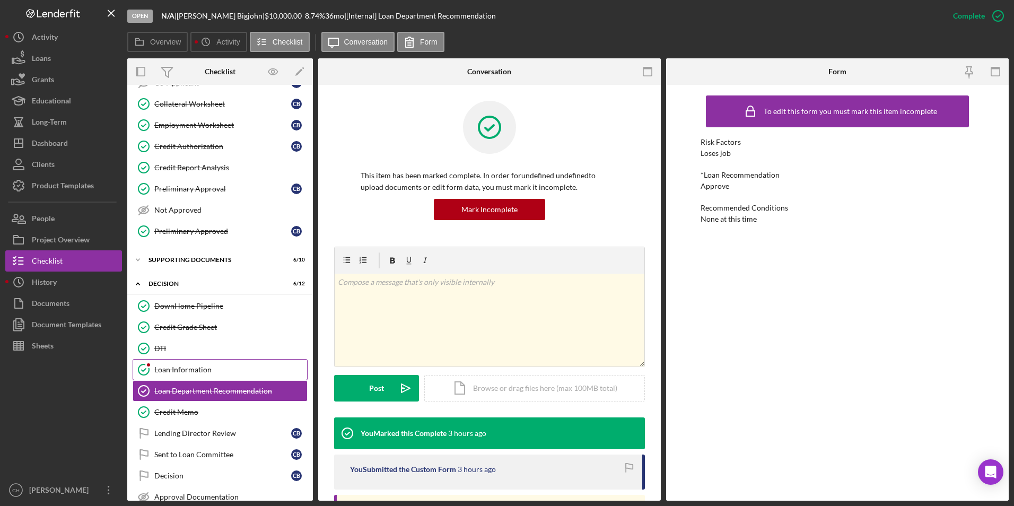
click at [189, 377] on link "Loan Information Loan Information" at bounding box center [220, 369] width 175 height 21
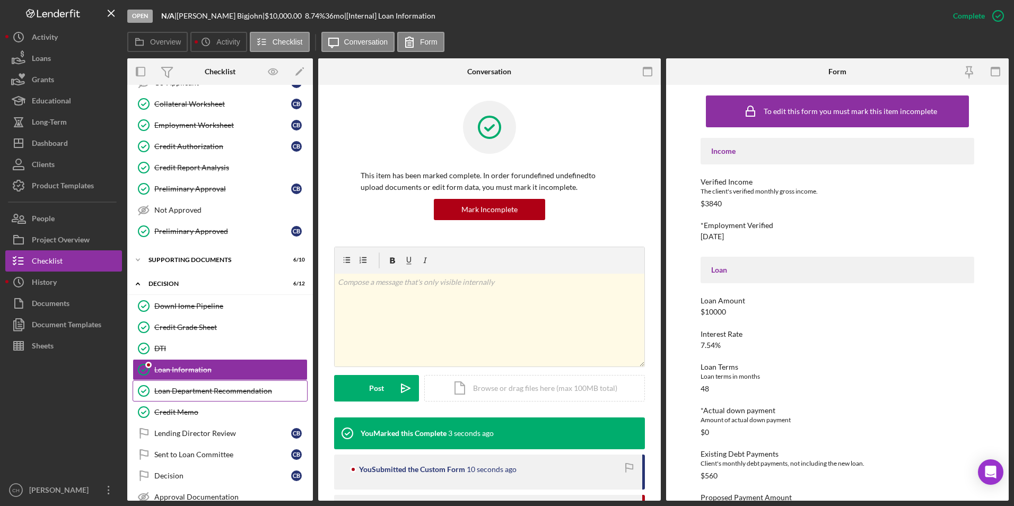
click at [187, 394] on div "Loan Department Recommendation" at bounding box center [230, 391] width 153 height 8
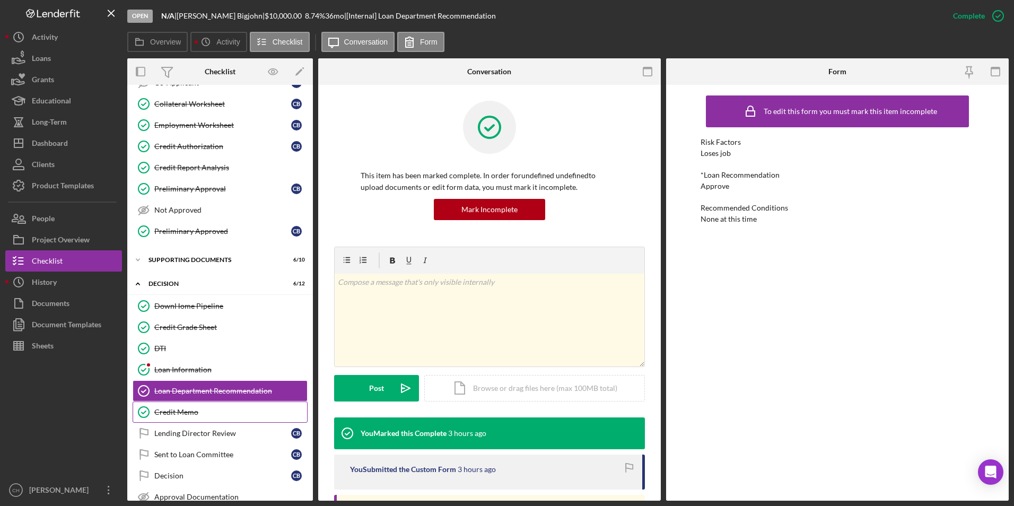
click at [182, 412] on div "Credit Memo" at bounding box center [230, 412] width 153 height 8
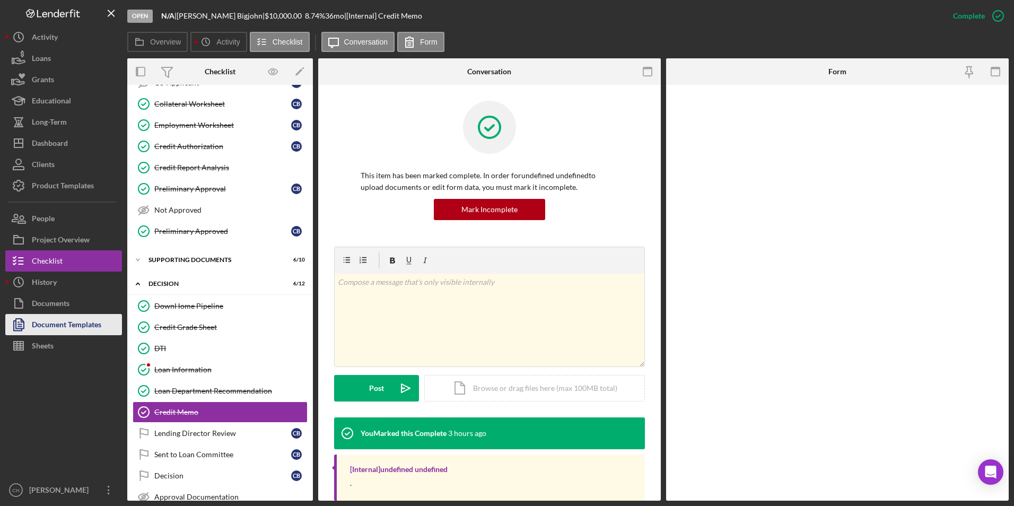
click at [59, 327] on div "Document Templates" at bounding box center [66, 326] width 69 height 24
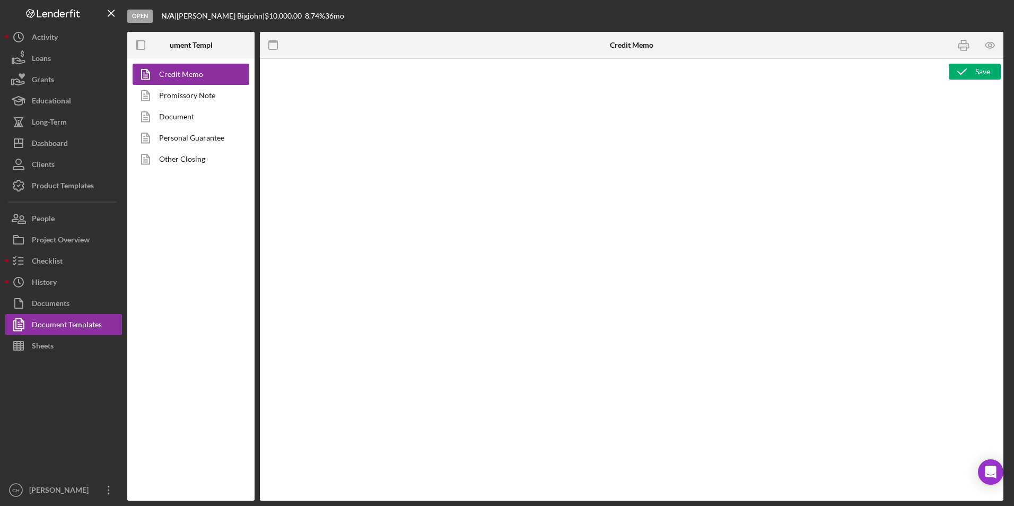
type textarea "<p style="text-align: center;"><span style="font-size: 18pt;"><strong>[US_STATE…"
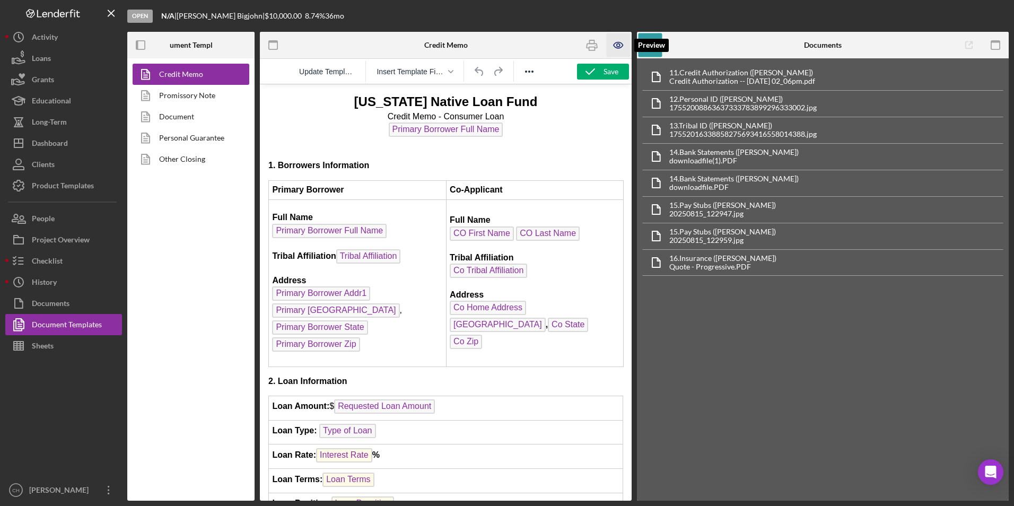
click at [619, 47] on icon "button" at bounding box center [618, 44] width 3 height 3
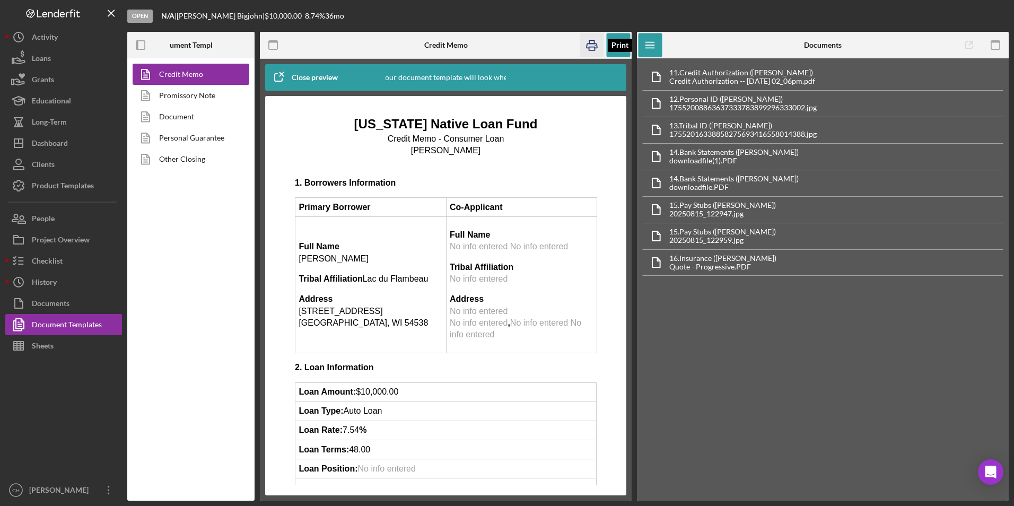
click at [593, 46] on icon "button" at bounding box center [592, 45] width 24 height 24
click at [44, 141] on div "Dashboard" at bounding box center [50, 145] width 36 height 24
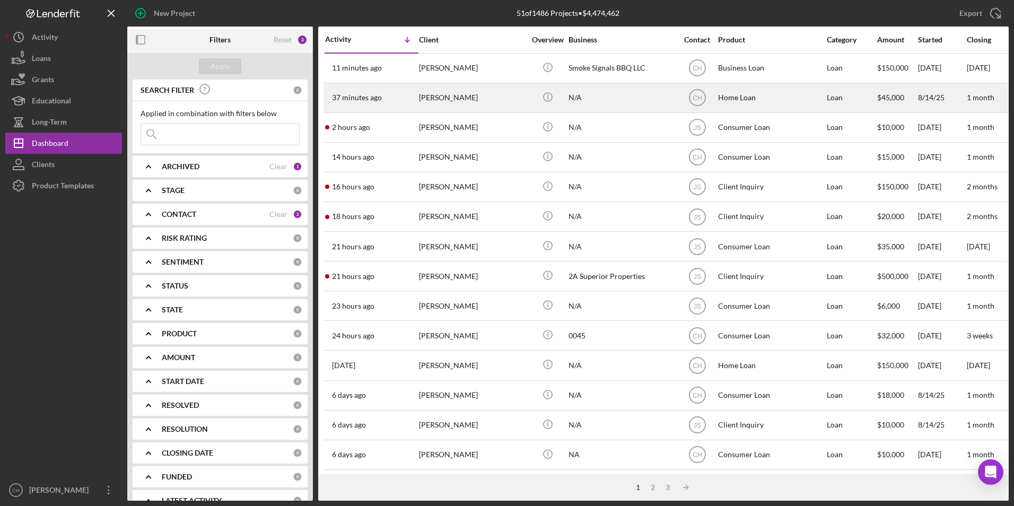
click at [458, 97] on div "[PERSON_NAME]" at bounding box center [472, 98] width 106 height 28
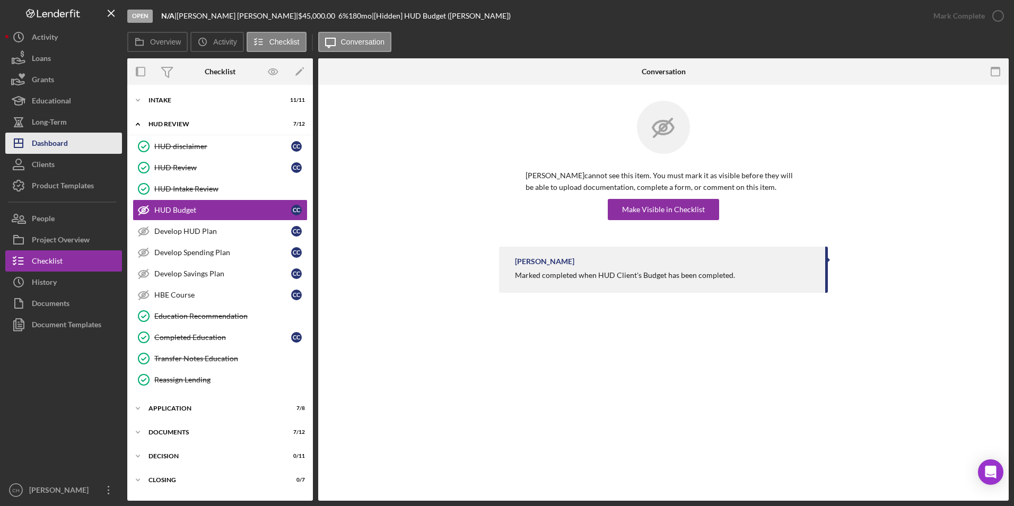
click at [64, 145] on div "Dashboard" at bounding box center [50, 145] width 36 height 24
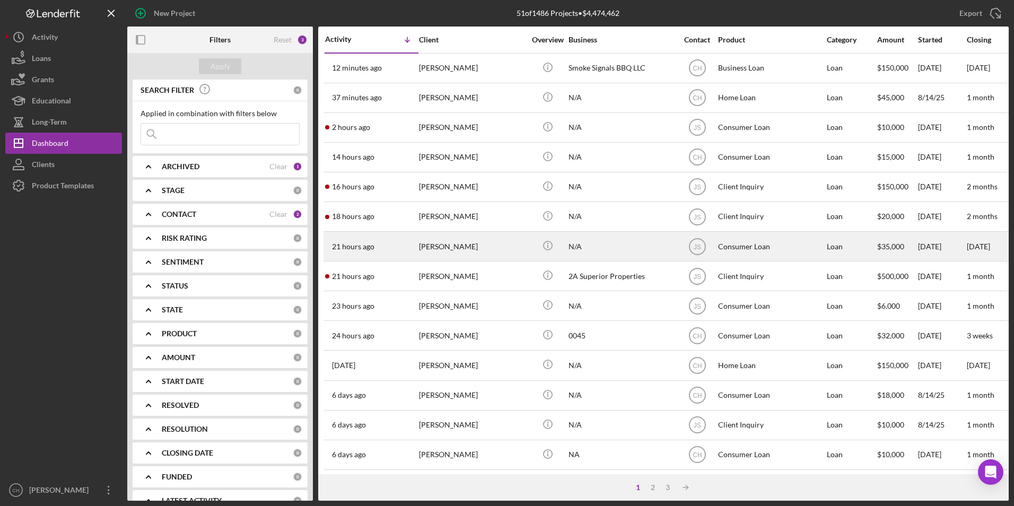
click at [460, 248] on div "[PERSON_NAME]" at bounding box center [472, 246] width 106 height 28
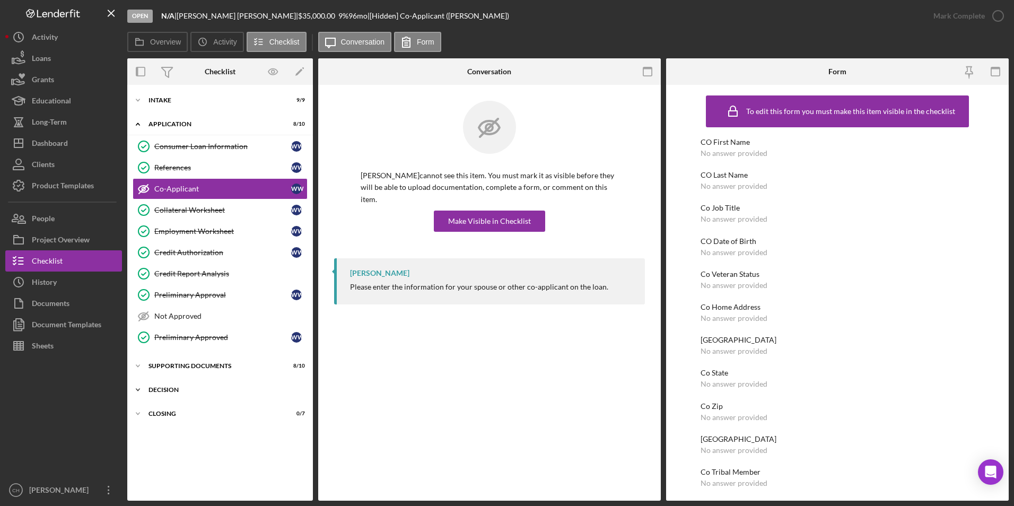
click at [162, 393] on div "Icon/Expander Decision 6 / 12" at bounding box center [220, 389] width 186 height 21
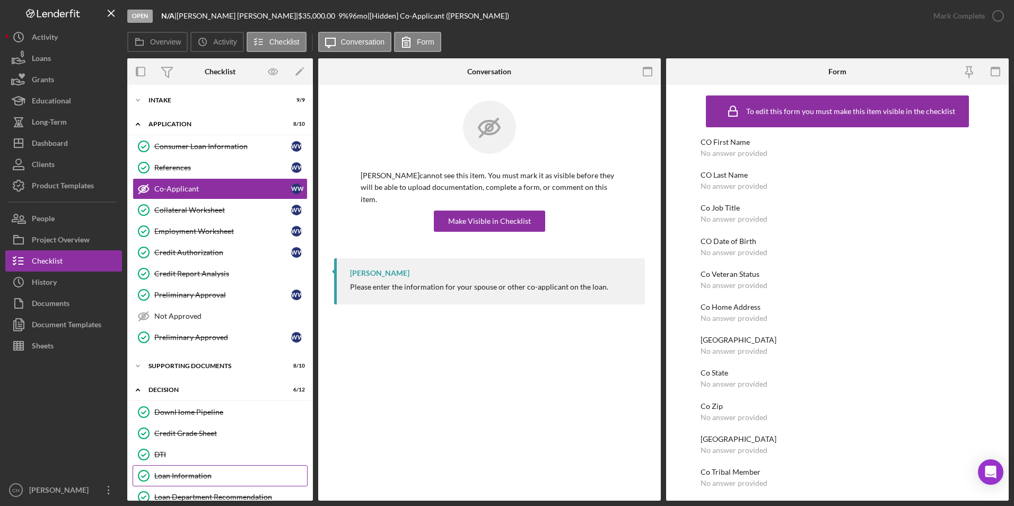
click at [194, 483] on link "Loan Information Loan Information" at bounding box center [220, 475] width 175 height 21
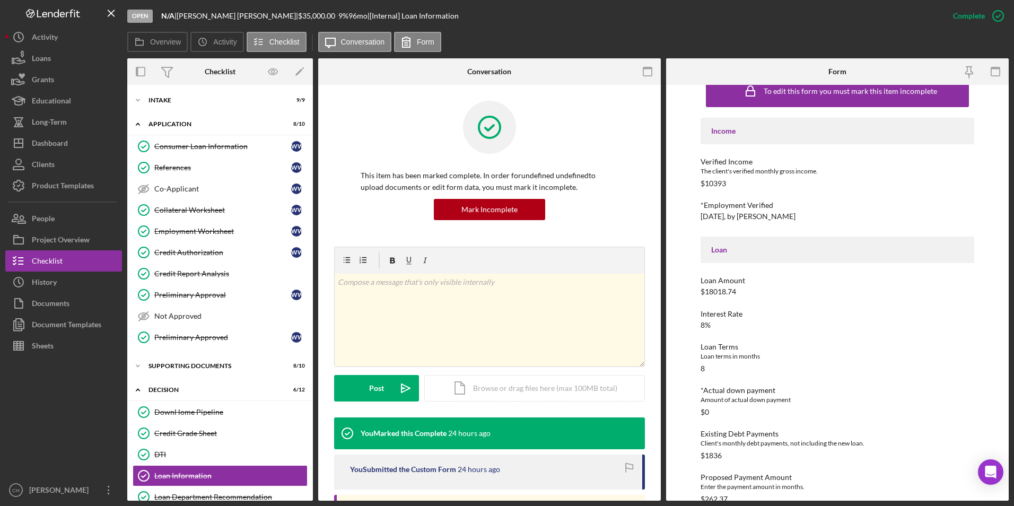
scroll to position [53, 0]
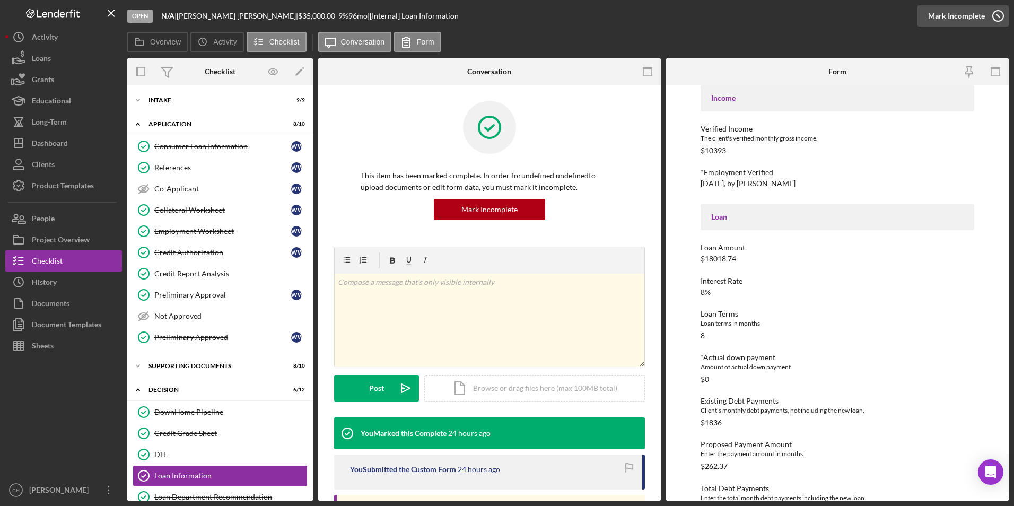
click at [970, 14] on div "Mark Incomplete" at bounding box center [956, 15] width 57 height 21
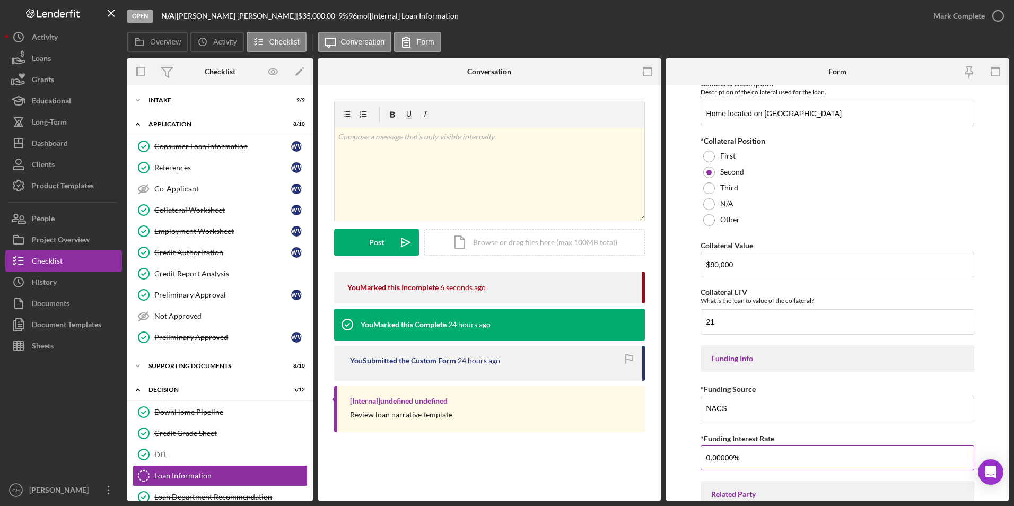
scroll to position [1273, 0]
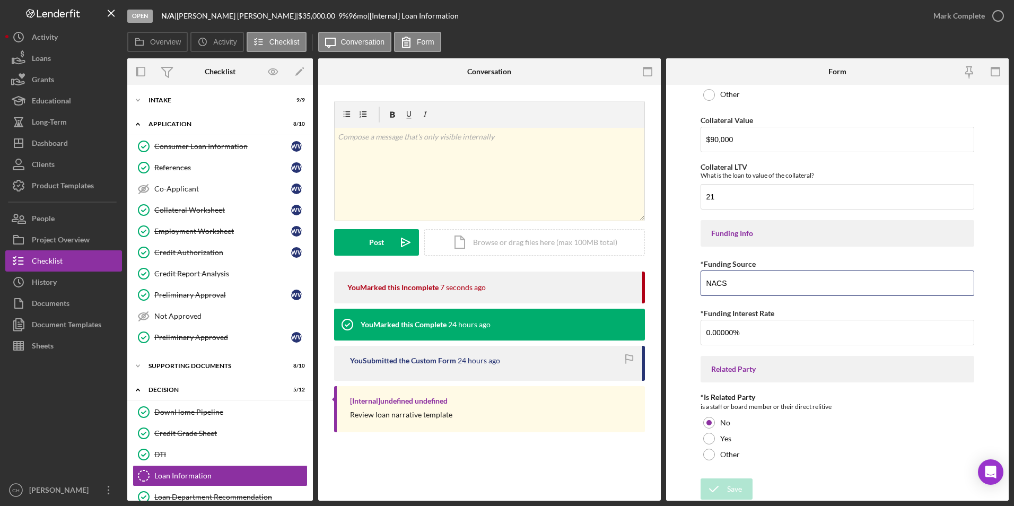
drag, startPoint x: 752, startPoint y: 283, endPoint x: 662, endPoint y: 283, distance: 89.6
click at [662, 283] on div "Overview Internal Workflow Stage Open Icon/Dropdown Arrow Archive (can unarchiv…" at bounding box center [567, 279] width 881 height 442
type input "Bay Bank Loan Capital 2024-Revolving"
type input "3.70000%"
click at [719, 491] on icon "submit" at bounding box center [714, 489] width 27 height 27
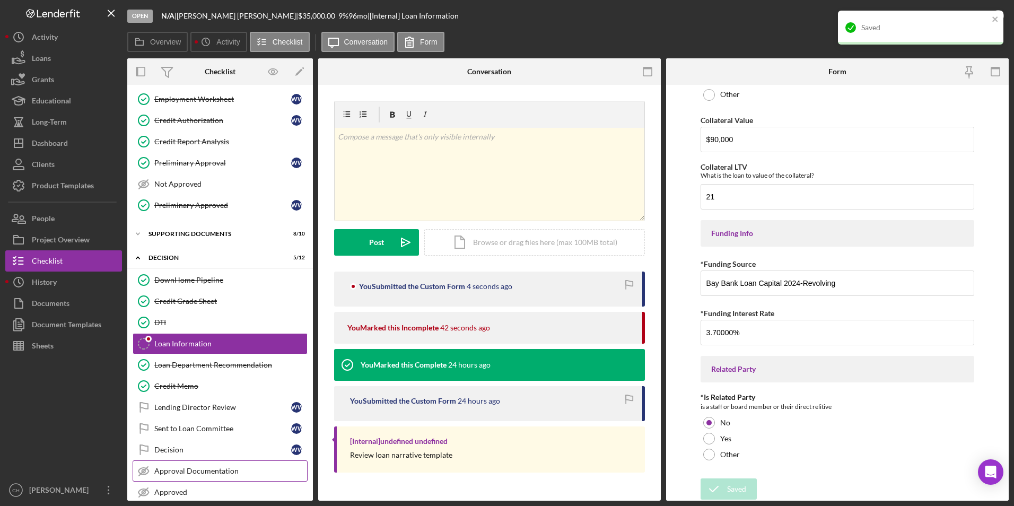
scroll to position [190, 0]
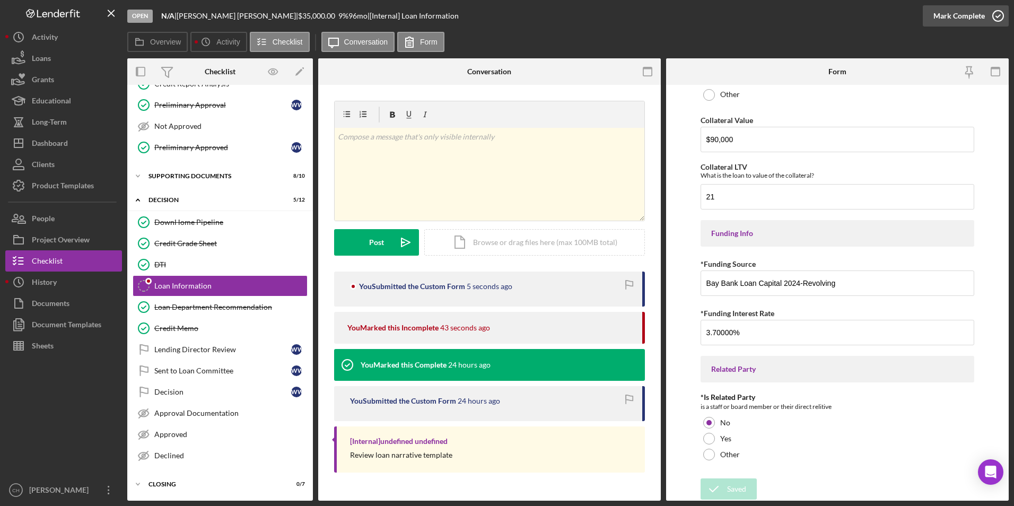
click at [961, 15] on div "Mark Complete" at bounding box center [958, 15] width 51 height 21
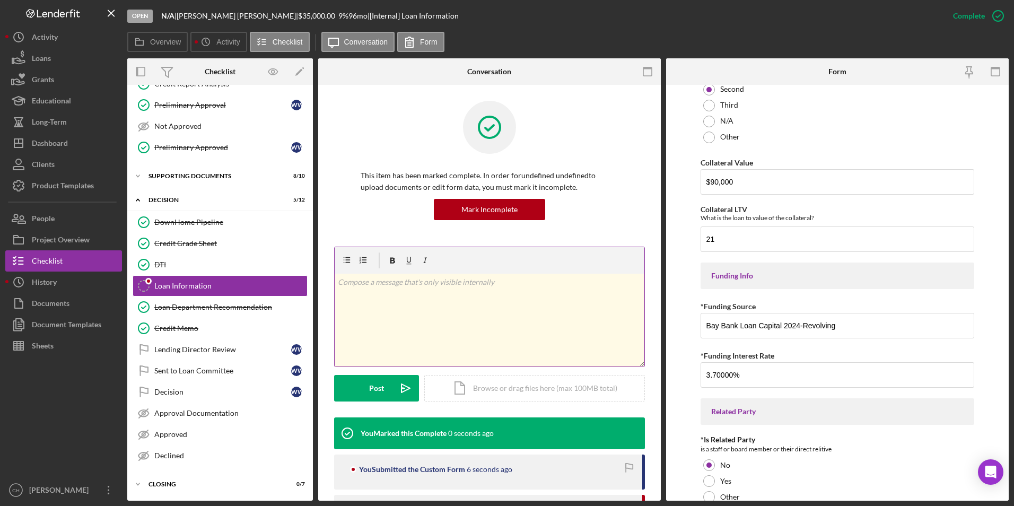
scroll to position [1315, 0]
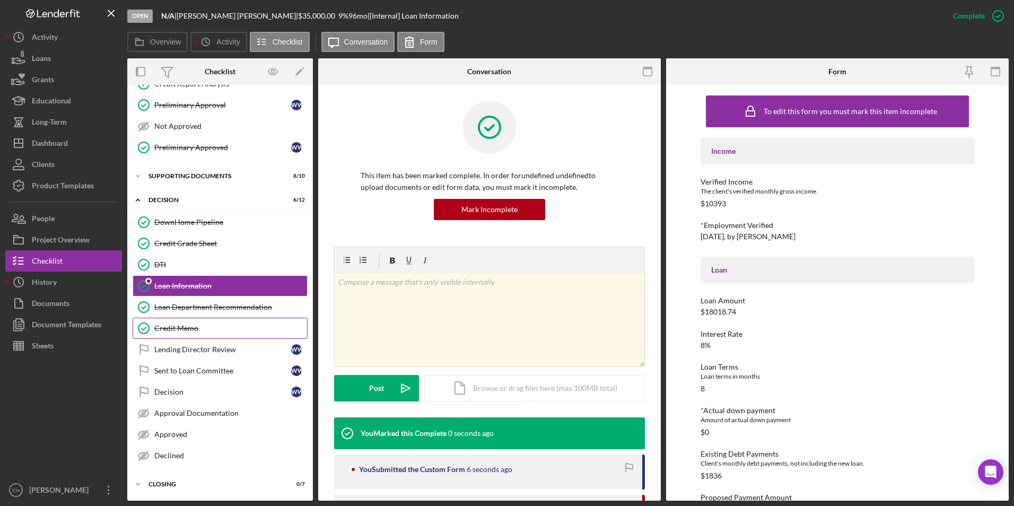
click at [173, 328] on div "Credit Memo" at bounding box center [230, 328] width 153 height 8
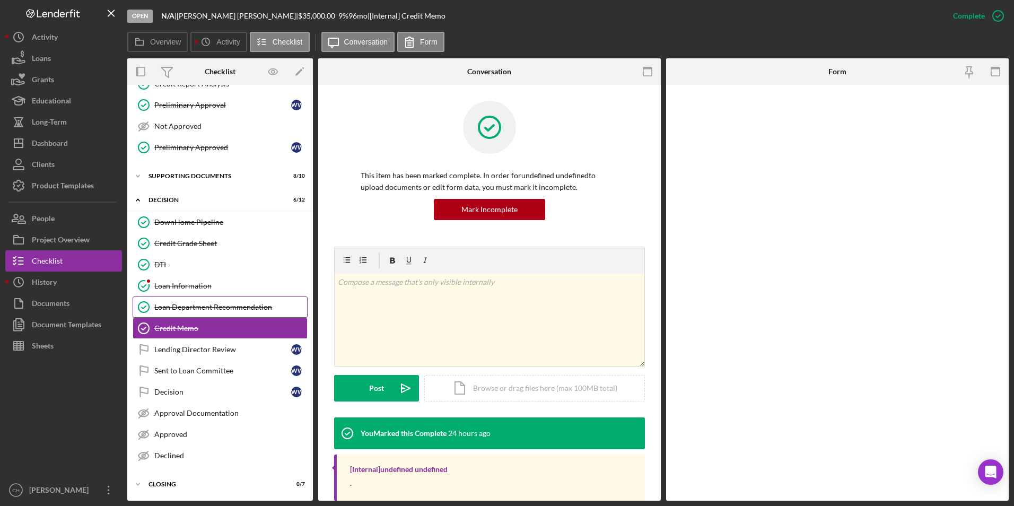
scroll to position [190, 0]
click at [49, 322] on div "Document Templates" at bounding box center [66, 326] width 69 height 24
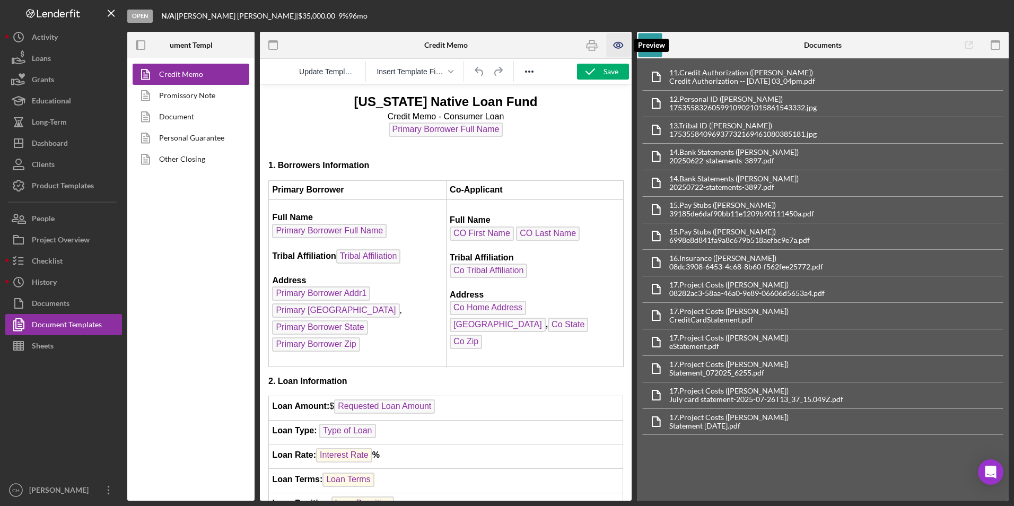
click at [621, 46] on icon "button" at bounding box center [619, 45] width 24 height 24
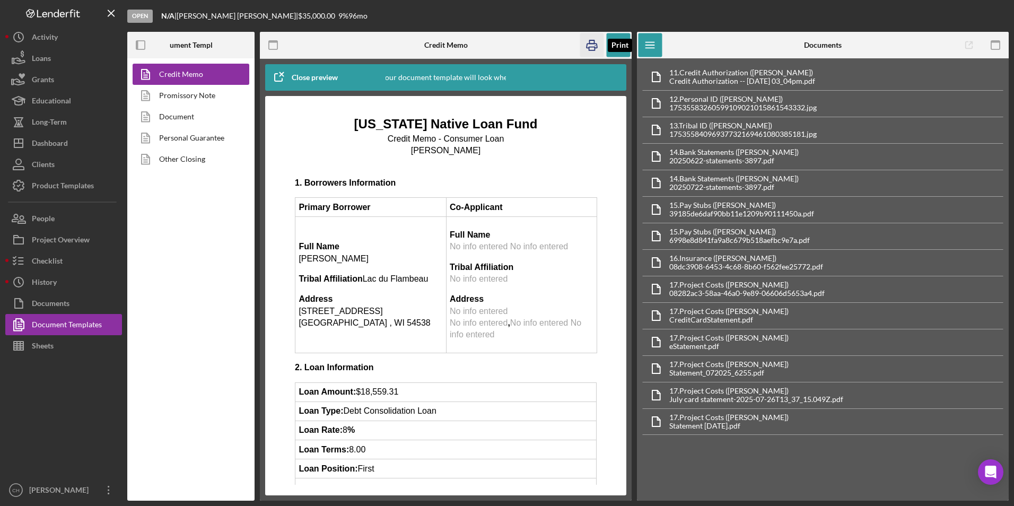
click at [595, 50] on rect "button" at bounding box center [592, 48] width 6 height 3
click at [97, 145] on button "Icon/Dashboard Dashboard" at bounding box center [63, 143] width 117 height 21
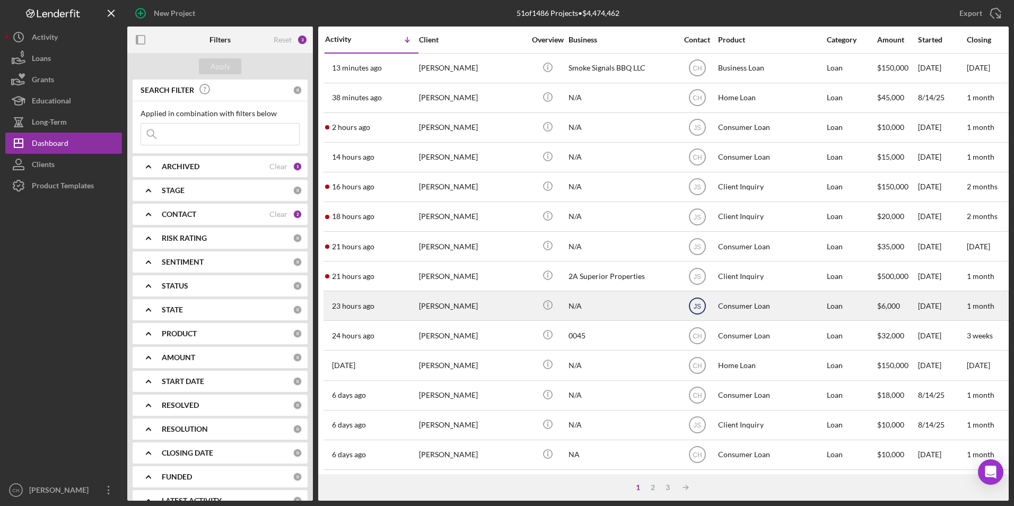
click at [708, 306] on icon "JS" at bounding box center [697, 306] width 27 height 27
click at [606, 297] on div "N/A" at bounding box center [622, 306] width 106 height 28
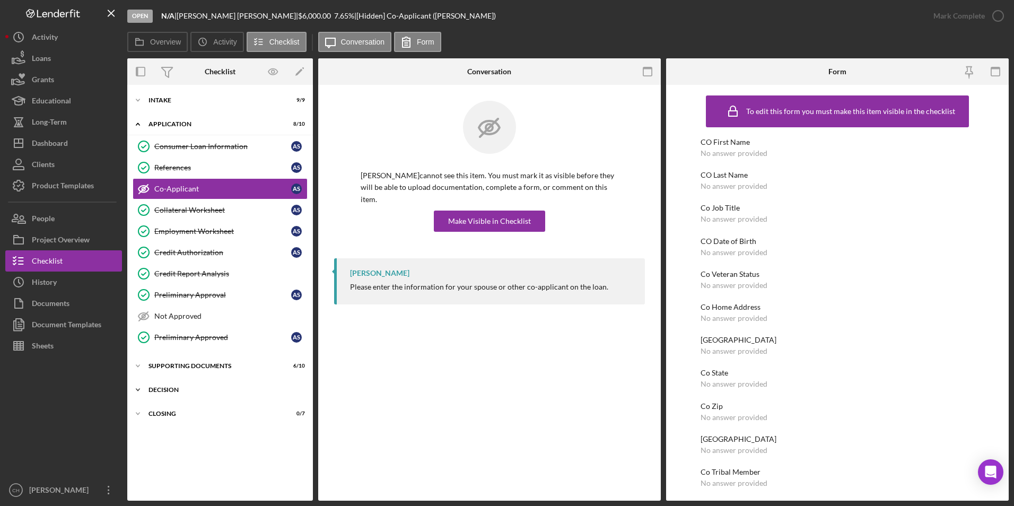
click at [161, 391] on div "Decision" at bounding box center [223, 390] width 151 height 6
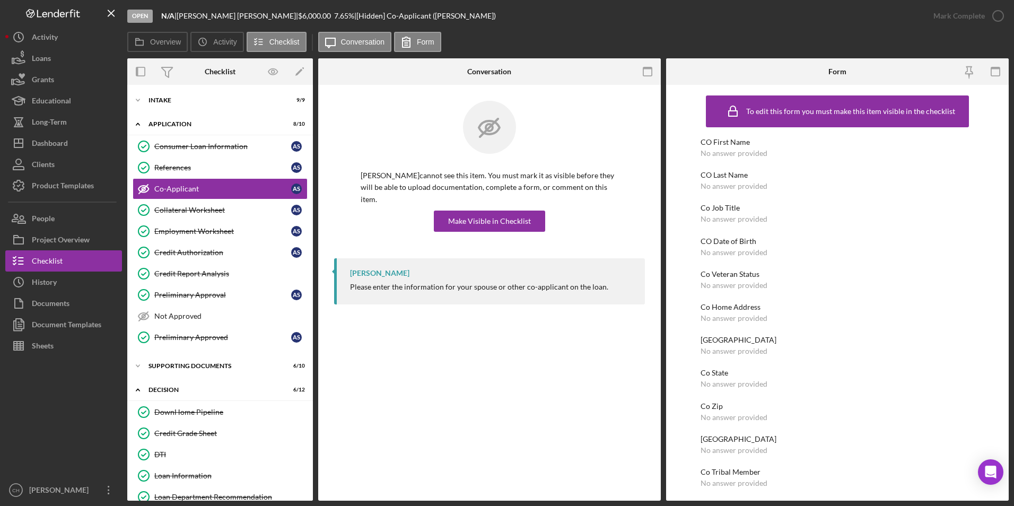
scroll to position [106, 0]
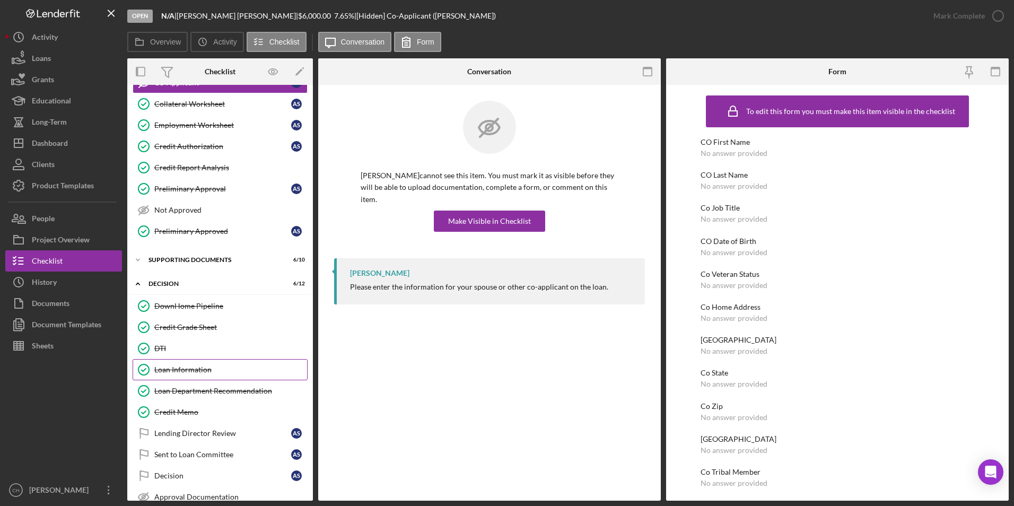
click at [196, 373] on div "Loan Information" at bounding box center [230, 369] width 153 height 8
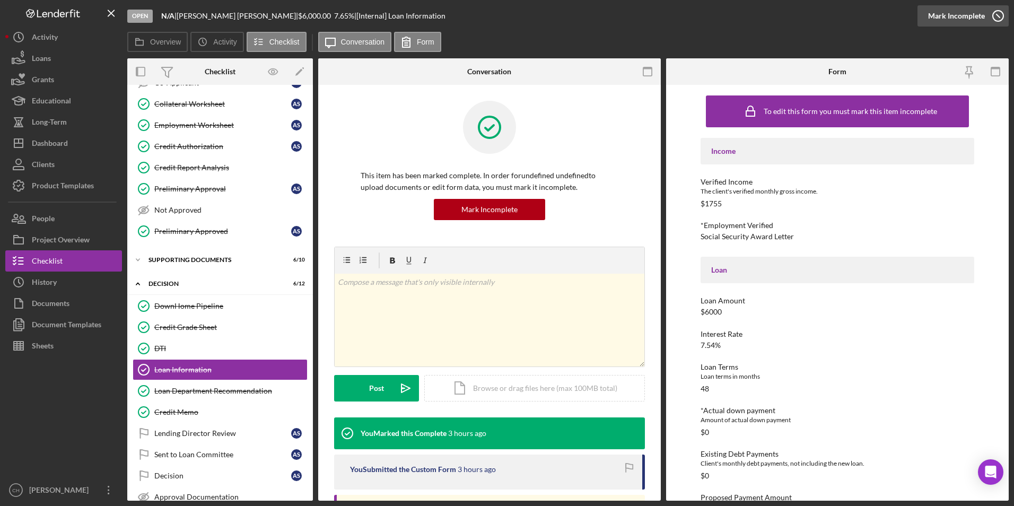
click at [966, 9] on div "Mark Incomplete" at bounding box center [956, 15] width 57 height 21
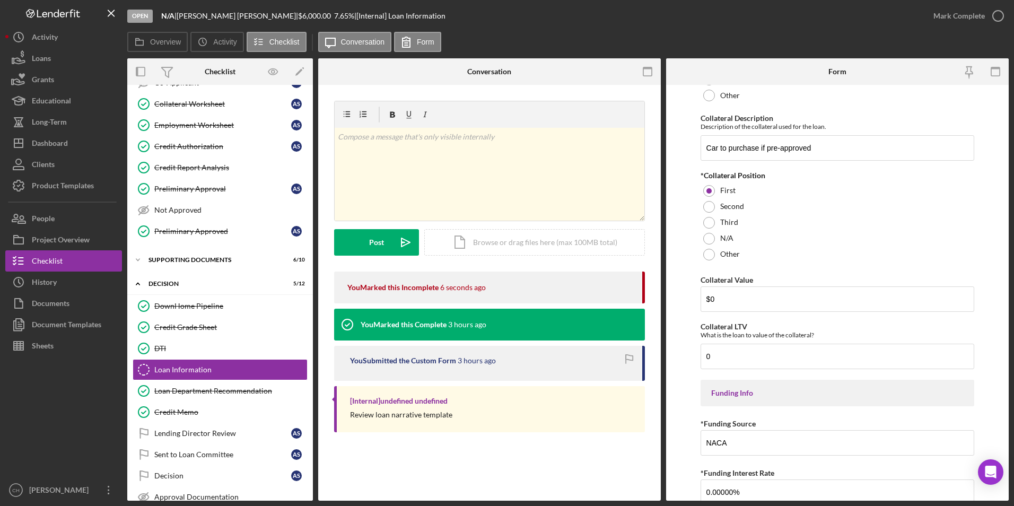
scroll to position [1167, 0]
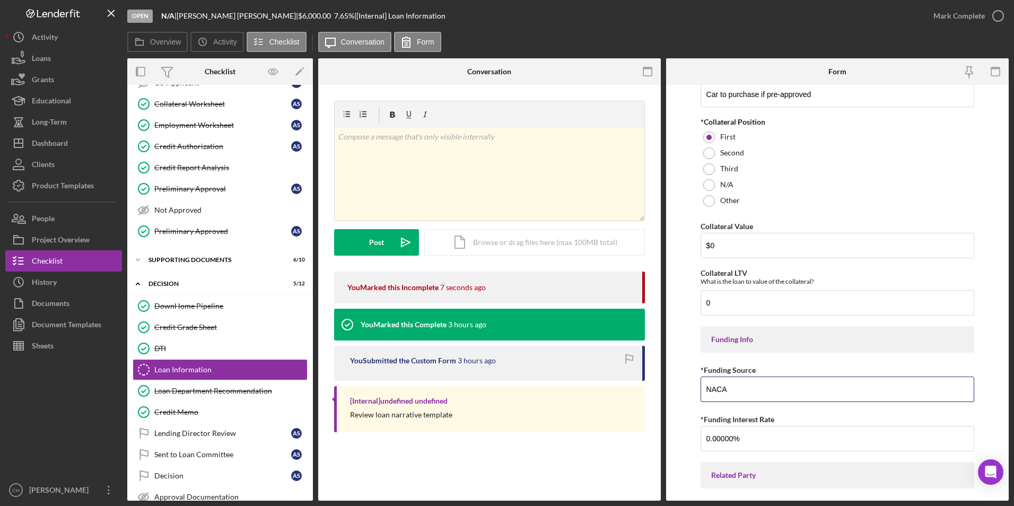
drag, startPoint x: 744, startPoint y: 387, endPoint x: 685, endPoint y: 385, distance: 59.4
click at [685, 385] on form "Income Verified Income The client's verified monthly gross income. $1,755 *Empl…" at bounding box center [837, 293] width 343 height 416
type input "Tamalpais Trusr"
type input "3.00000%"
click at [875, 165] on div "Third" at bounding box center [838, 169] width 274 height 16
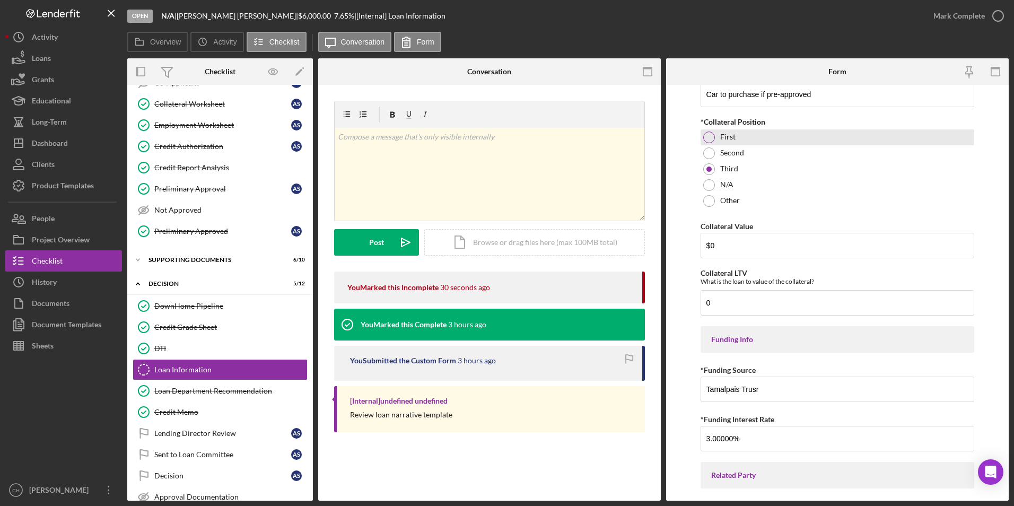
click at [707, 138] on div at bounding box center [709, 138] width 12 height 12
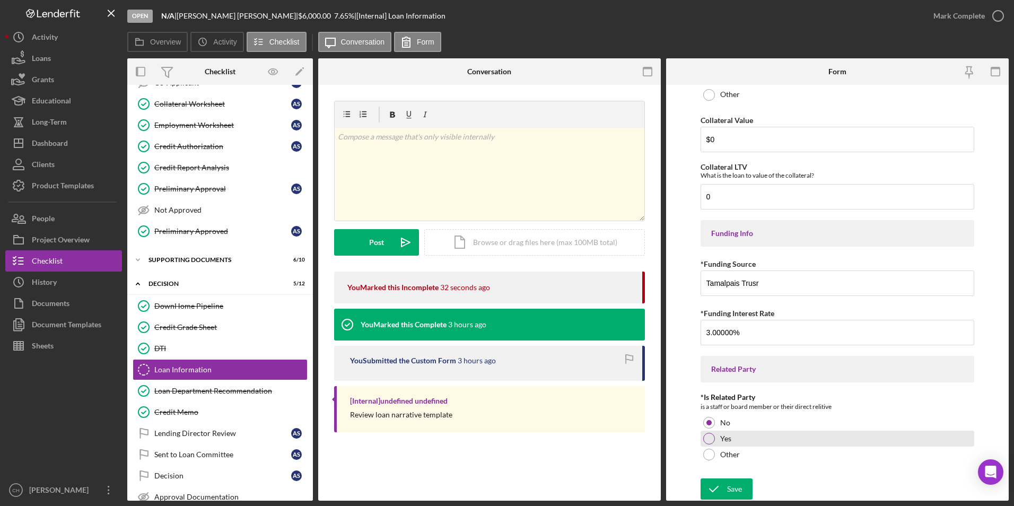
scroll to position [1273, 0]
click at [740, 492] on div "Save" at bounding box center [734, 488] width 15 height 21
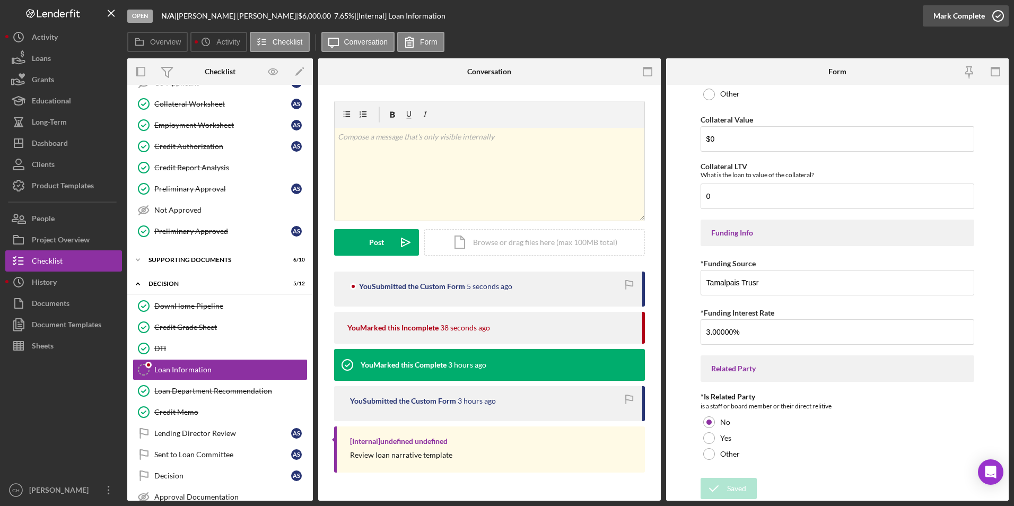
click at [964, 13] on div "Mark Complete" at bounding box center [958, 15] width 51 height 21
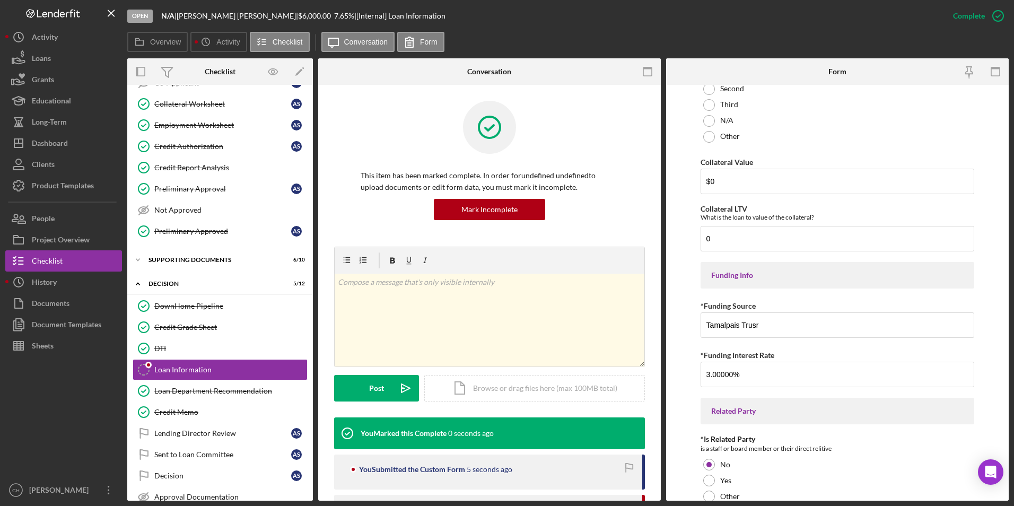
scroll to position [1316, 0]
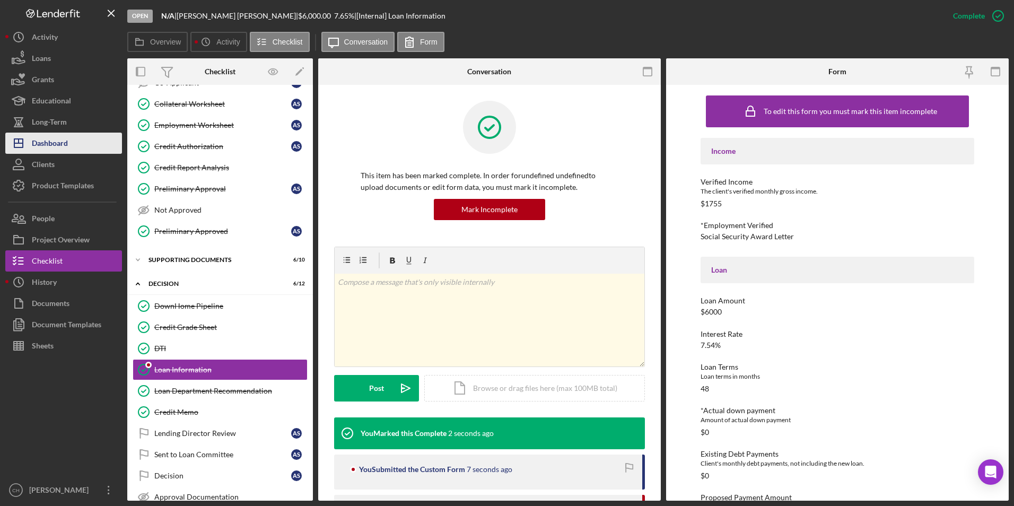
click at [41, 141] on div "Dashboard" at bounding box center [50, 145] width 36 height 24
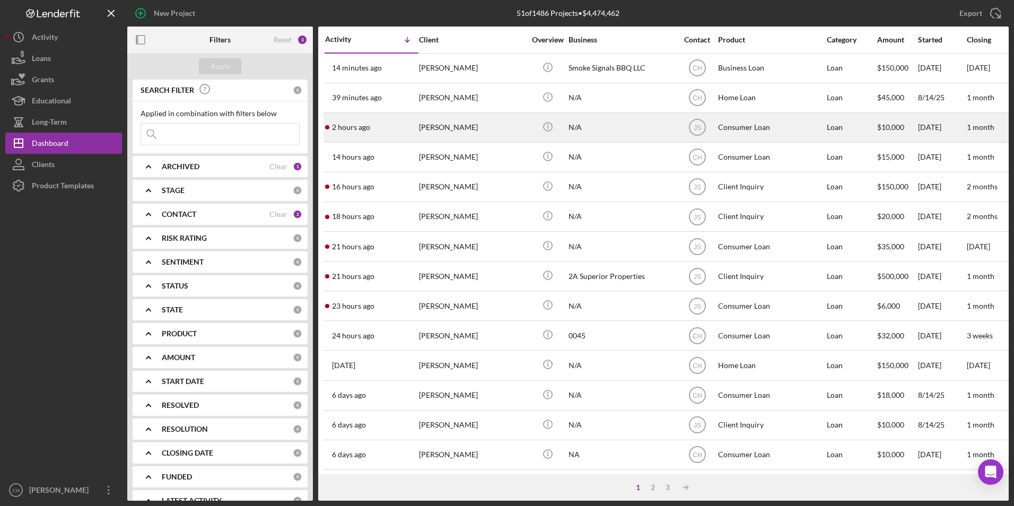
click at [447, 129] on div "[PERSON_NAME]" at bounding box center [472, 127] width 106 height 28
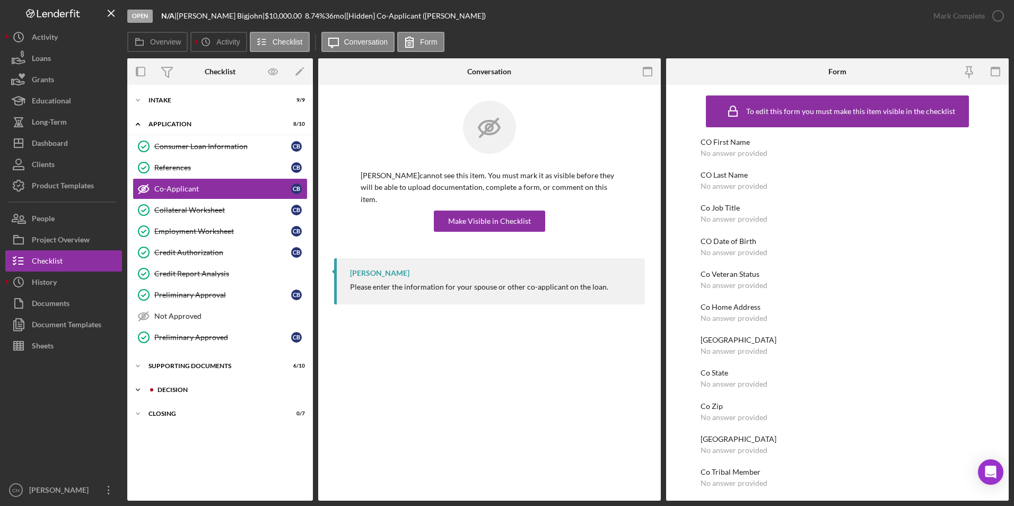
click at [159, 390] on div "Decision" at bounding box center [229, 390] width 142 height 6
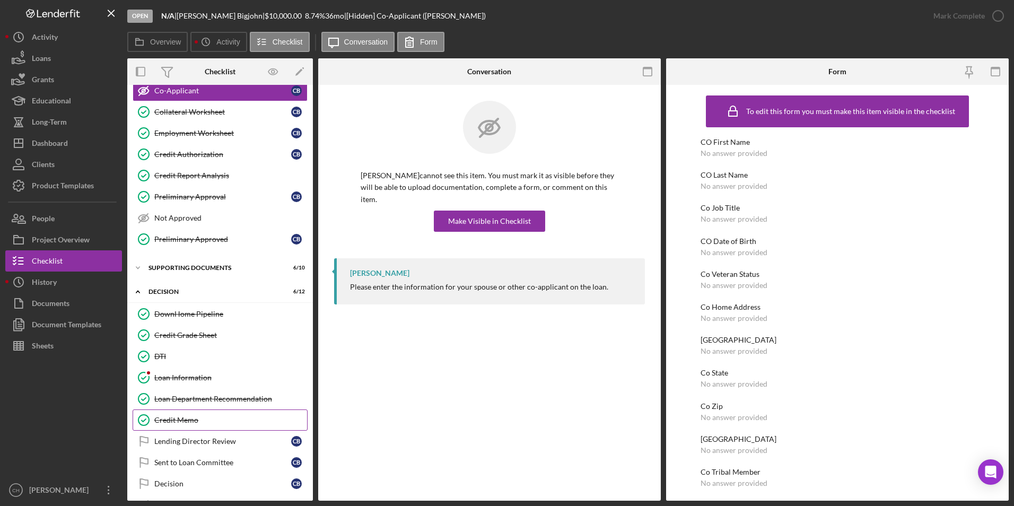
scroll to position [106, 0]
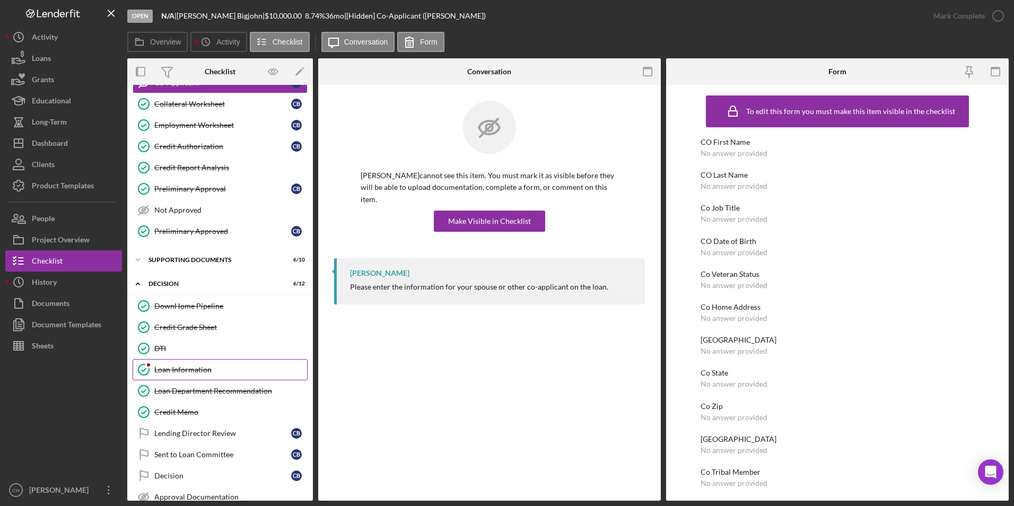
click at [193, 365] on div "Loan Information" at bounding box center [230, 369] width 153 height 8
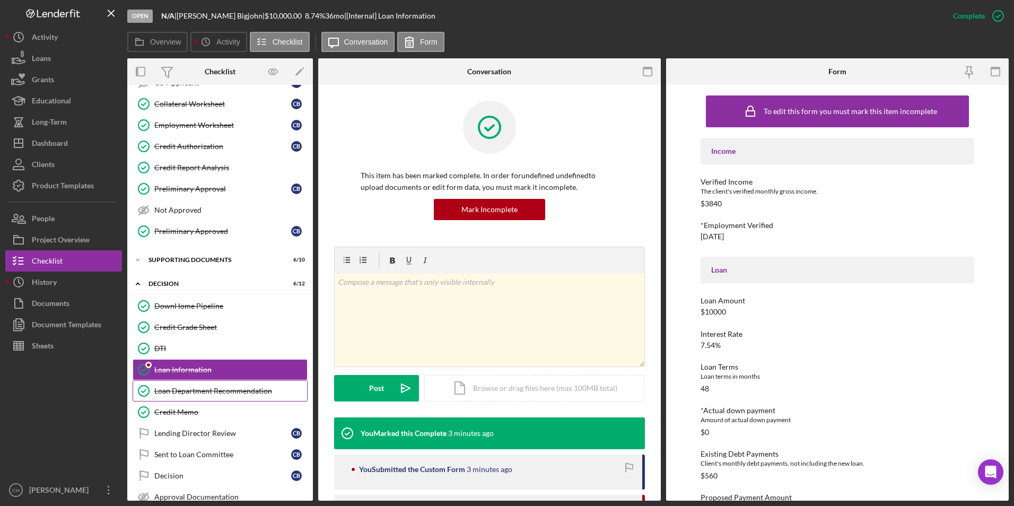
click at [190, 389] on div "Loan Department Recommendation" at bounding box center [230, 391] width 153 height 8
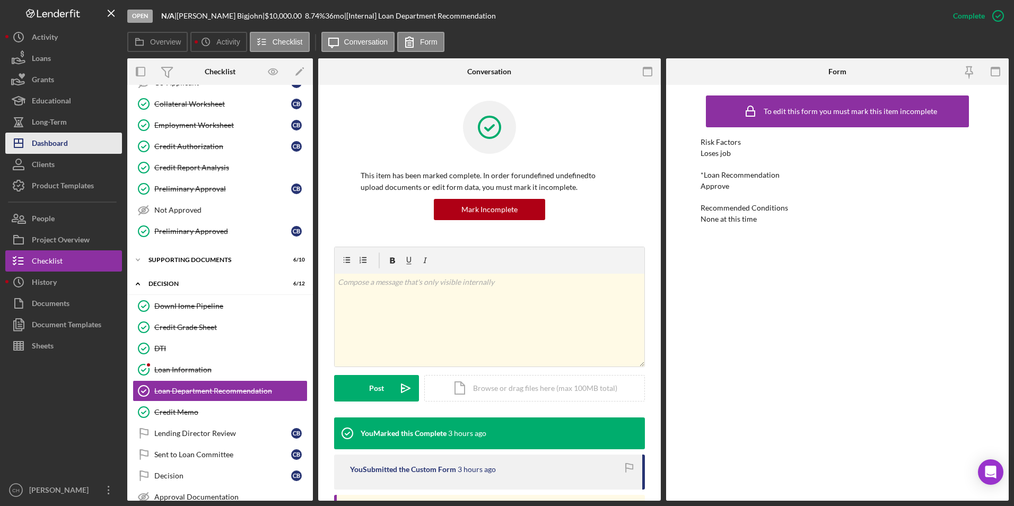
click at [81, 141] on button "Icon/Dashboard Dashboard" at bounding box center [63, 143] width 117 height 21
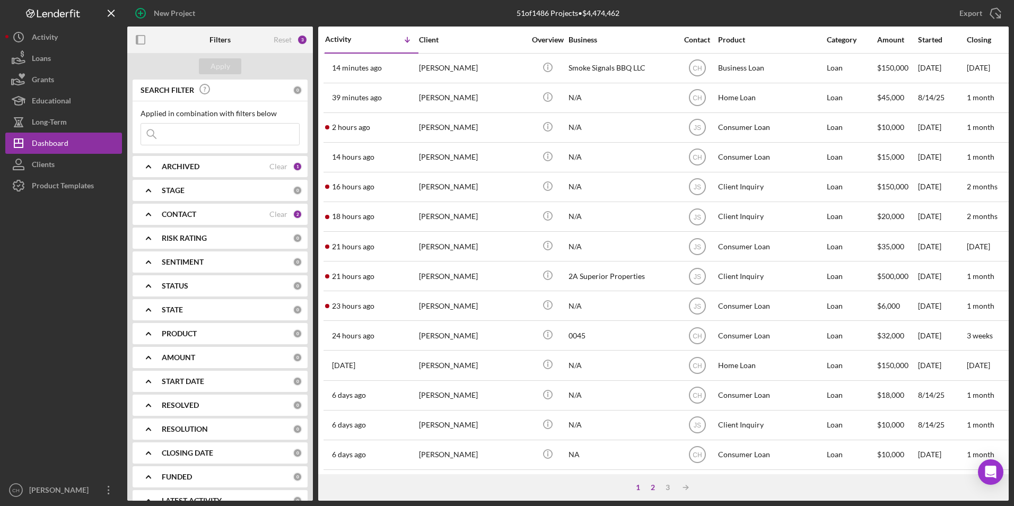
click at [649, 489] on div "2" at bounding box center [652, 487] width 15 height 8
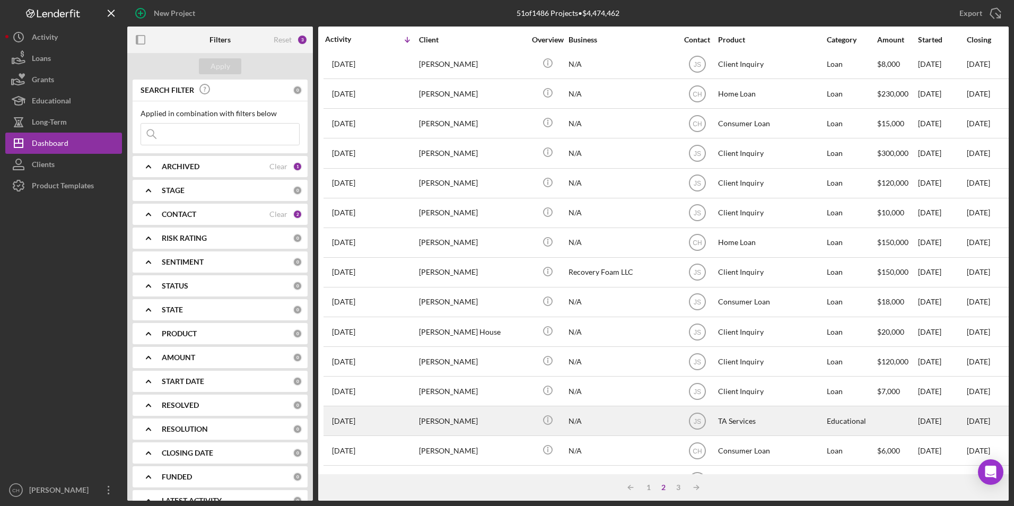
scroll to position [336, 0]
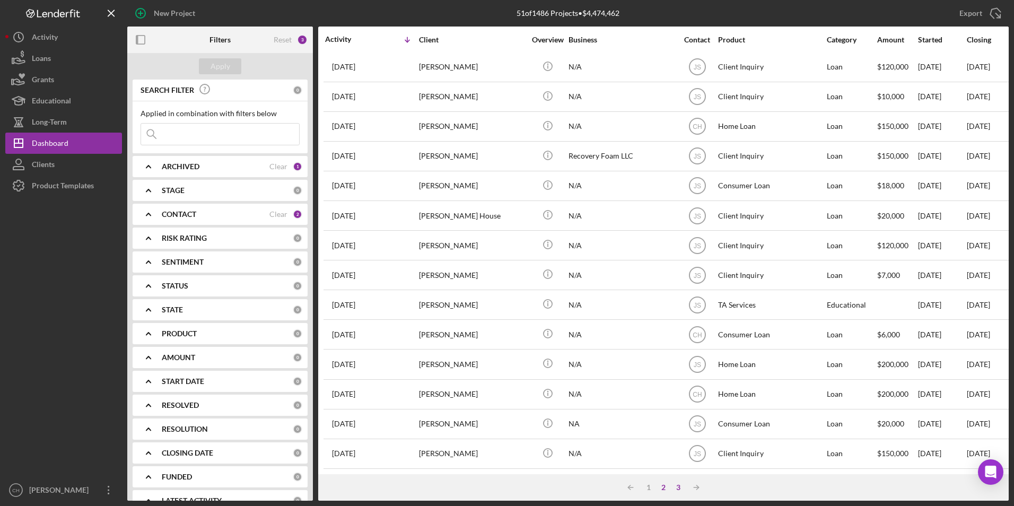
click at [674, 485] on div "3" at bounding box center [678, 487] width 15 height 8
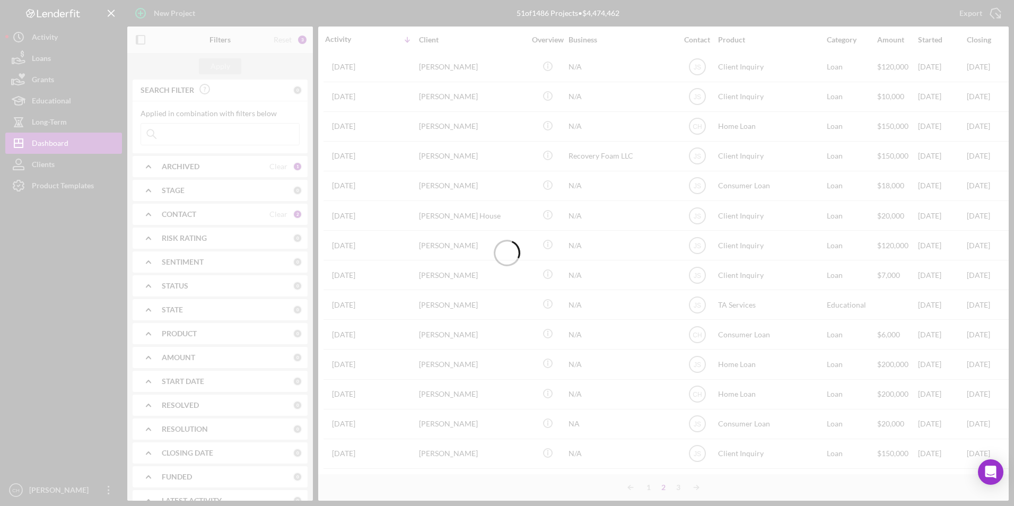
scroll to position [0, 0]
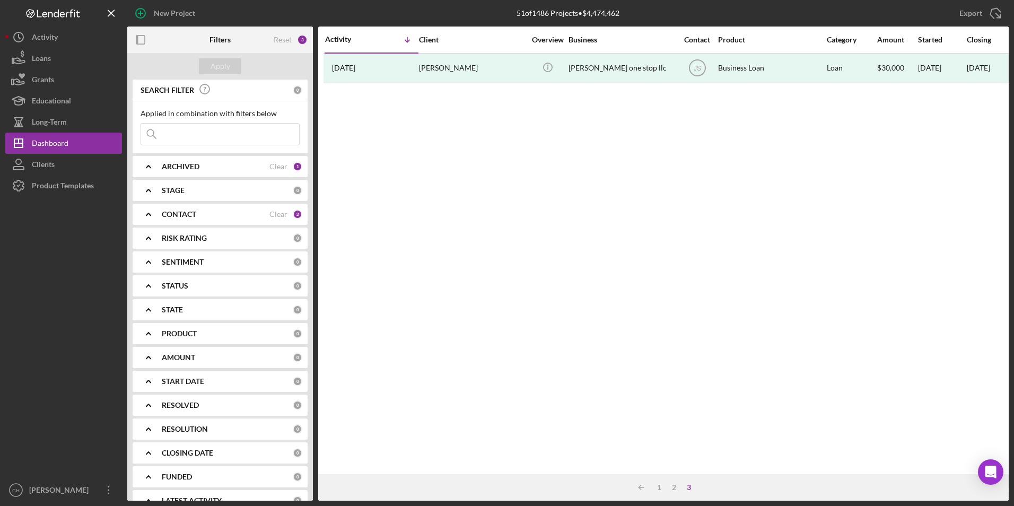
click at [694, 486] on div "3" at bounding box center [688, 487] width 15 height 8
click at [689, 486] on div "3" at bounding box center [688, 487] width 15 height 8
click at [661, 491] on div "1" at bounding box center [659, 487] width 15 height 8
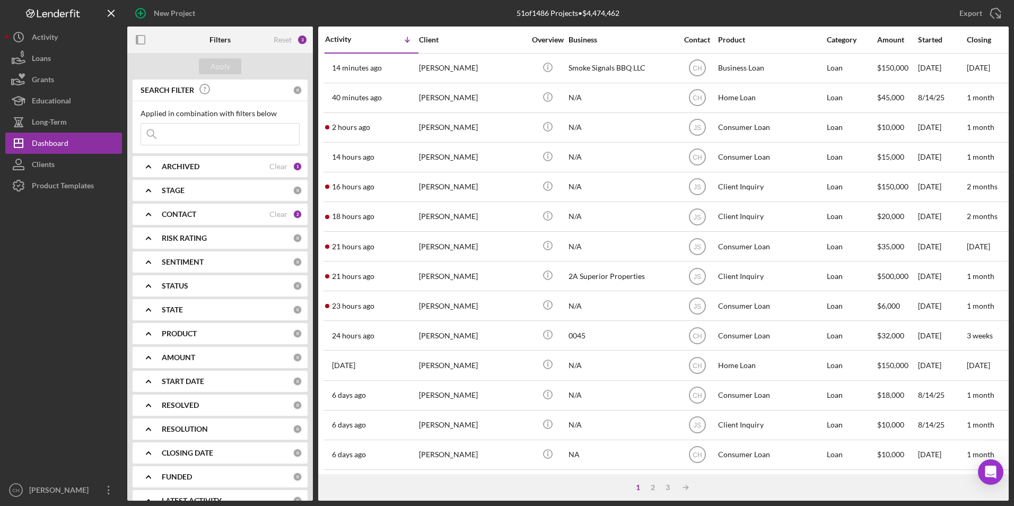
click at [214, 129] on input at bounding box center [220, 134] width 158 height 21
type input "potvine"
click at [224, 65] on div "Apply" at bounding box center [221, 66] width 20 height 16
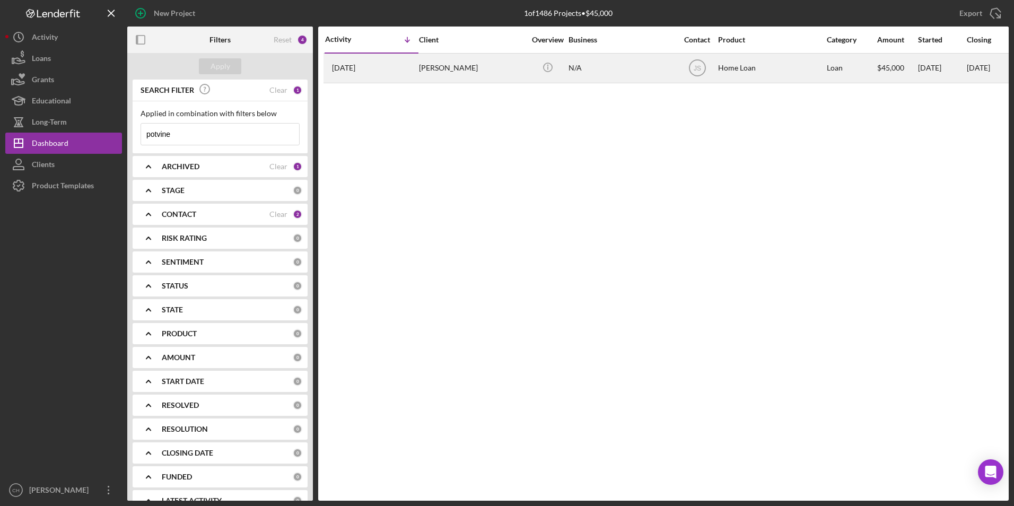
click at [474, 65] on div "[PERSON_NAME]" at bounding box center [472, 68] width 106 height 28
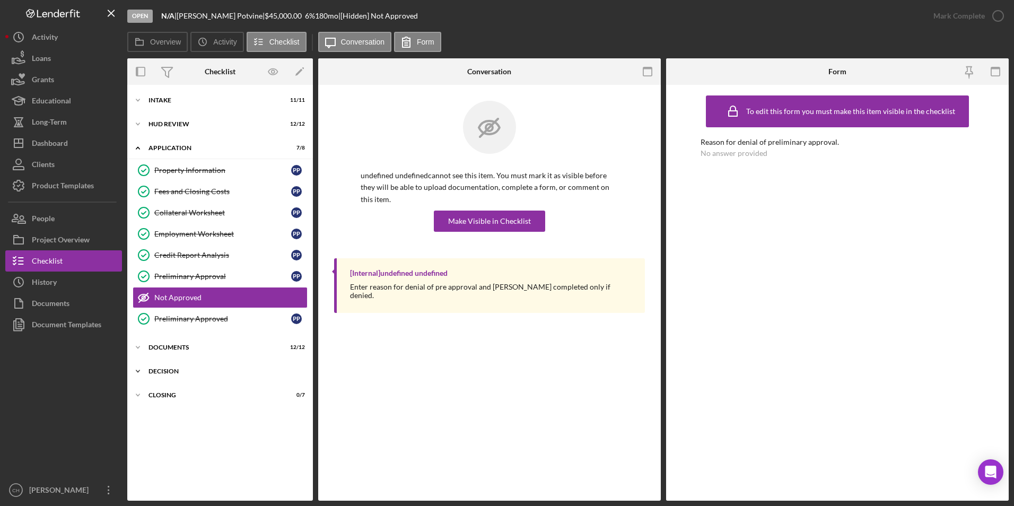
click at [160, 372] on div "Decision" at bounding box center [223, 371] width 151 height 6
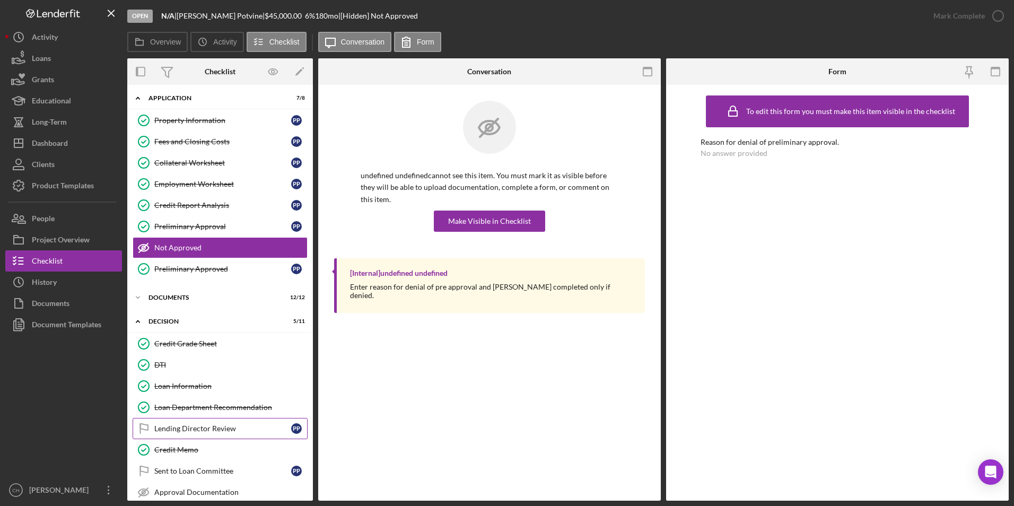
scroll to position [106, 0]
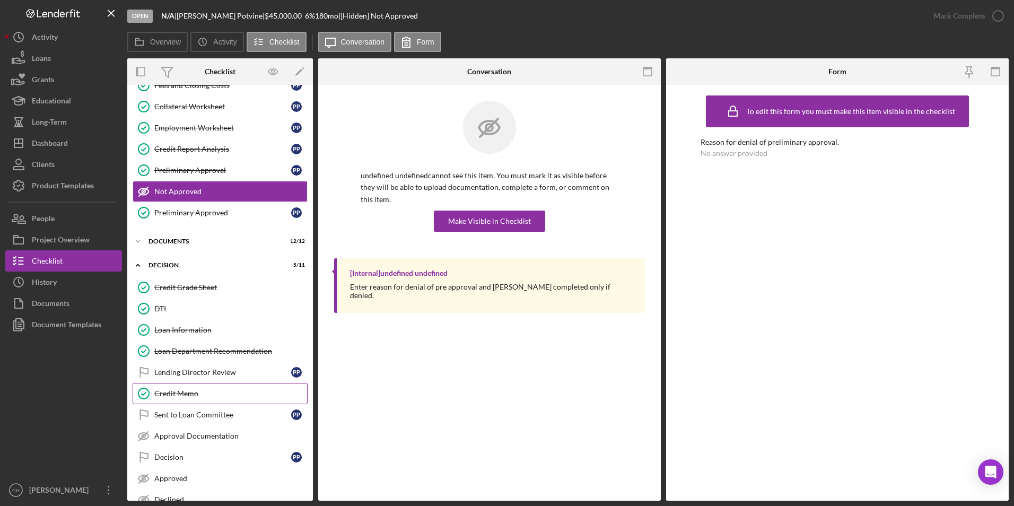
click at [207, 393] on div "Credit Memo" at bounding box center [230, 393] width 153 height 8
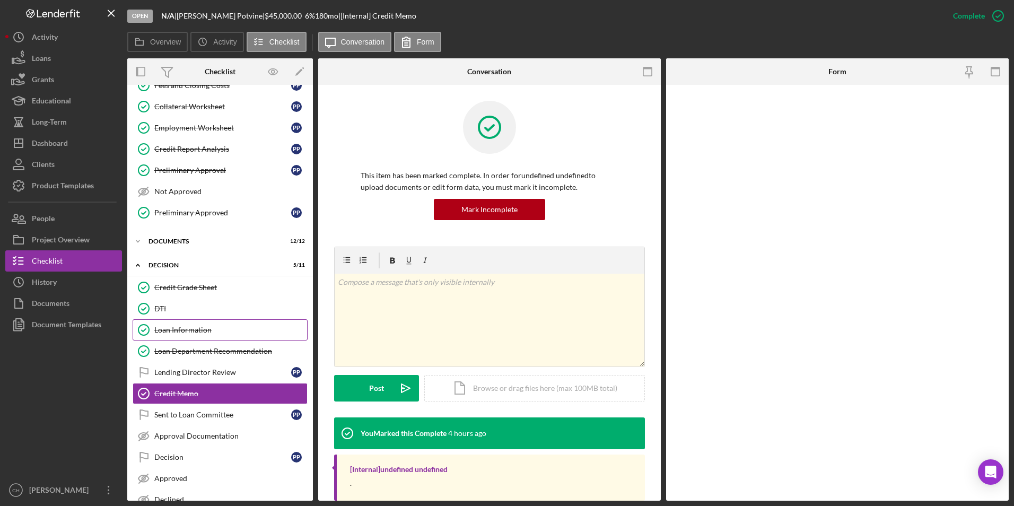
click at [206, 324] on link "Loan Information Loan Information" at bounding box center [220, 329] width 175 height 21
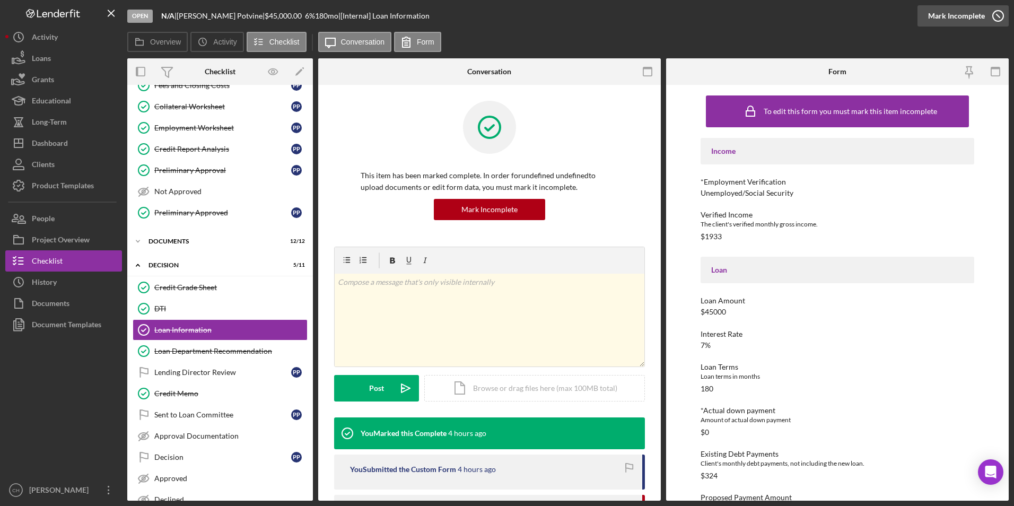
click at [966, 14] on div "Mark Incomplete" at bounding box center [956, 15] width 57 height 21
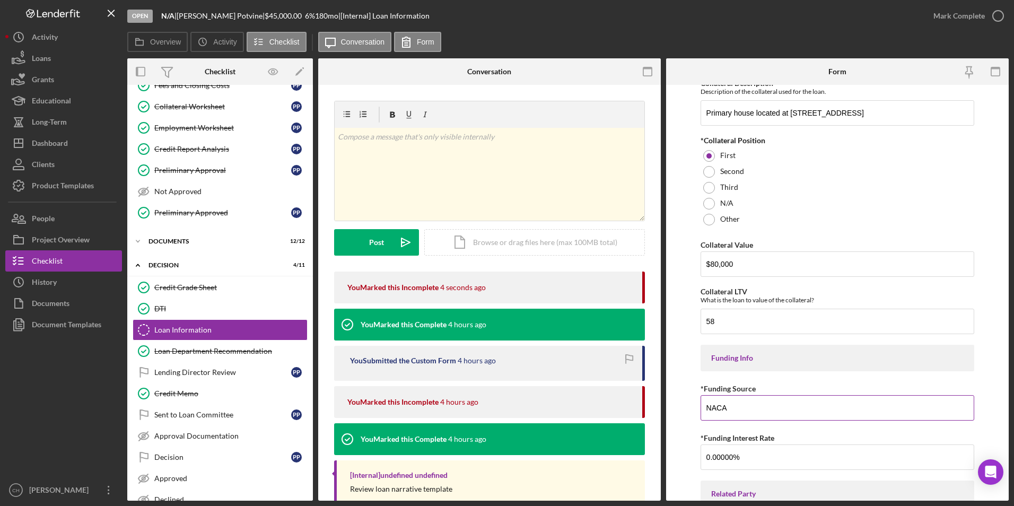
scroll to position [1220, 0]
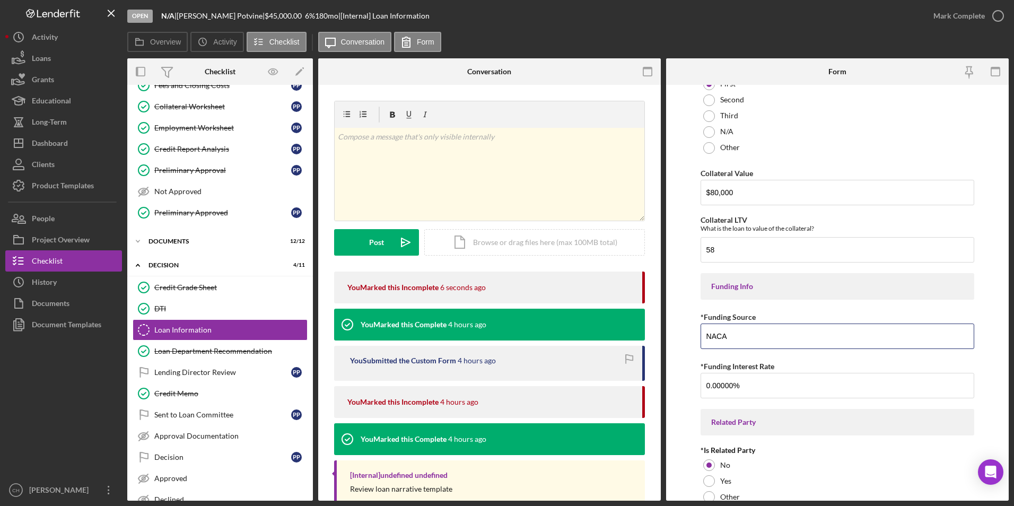
drag, startPoint x: 758, startPoint y: 329, endPoint x: 690, endPoint y: 333, distance: 68.5
click at [690, 333] on form "Income *Employment Verification [DEMOGRAPHIC_DATA]/Social Security Verified Inc…" at bounding box center [837, 293] width 343 height 416
type input "General Revolving"
click at [741, 382] on input "0.00000%" at bounding box center [838, 385] width 274 height 25
drag, startPoint x: 741, startPoint y: 383, endPoint x: 700, endPoint y: 387, distance: 42.1
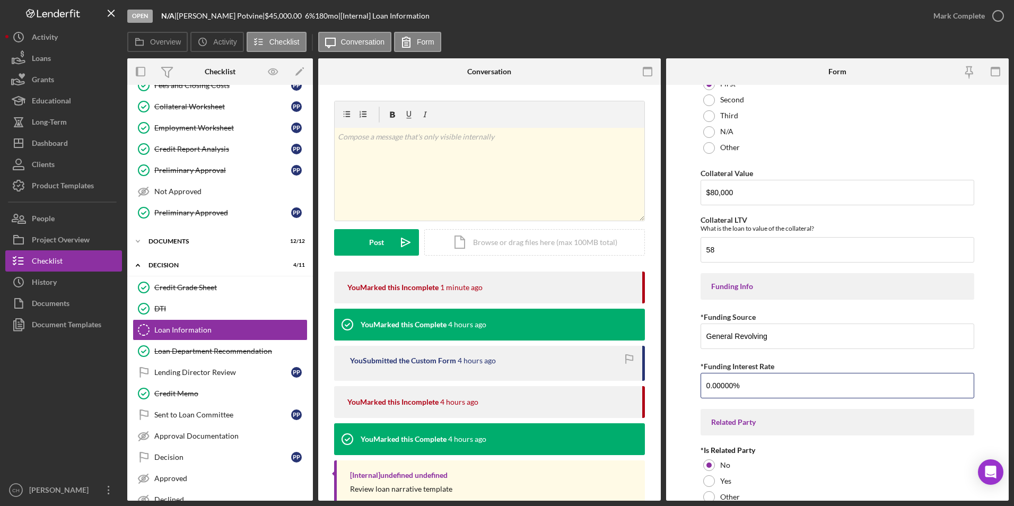
click at [700, 387] on form "Income *Employment Verification [DEMOGRAPHIC_DATA]/Social Security Verified Inc…" at bounding box center [837, 293] width 343 height 416
type input "3.00000%"
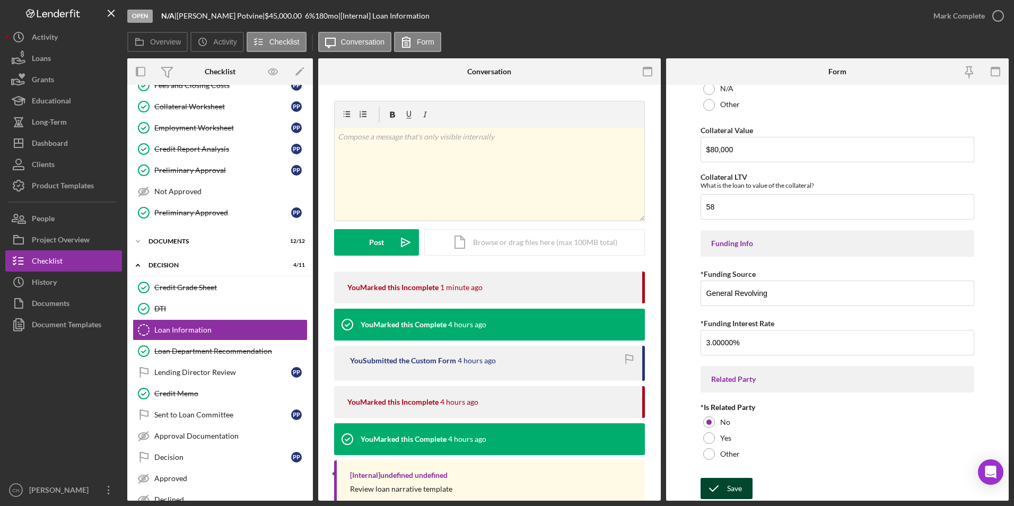
click at [721, 483] on icon "submit" at bounding box center [714, 488] width 27 height 27
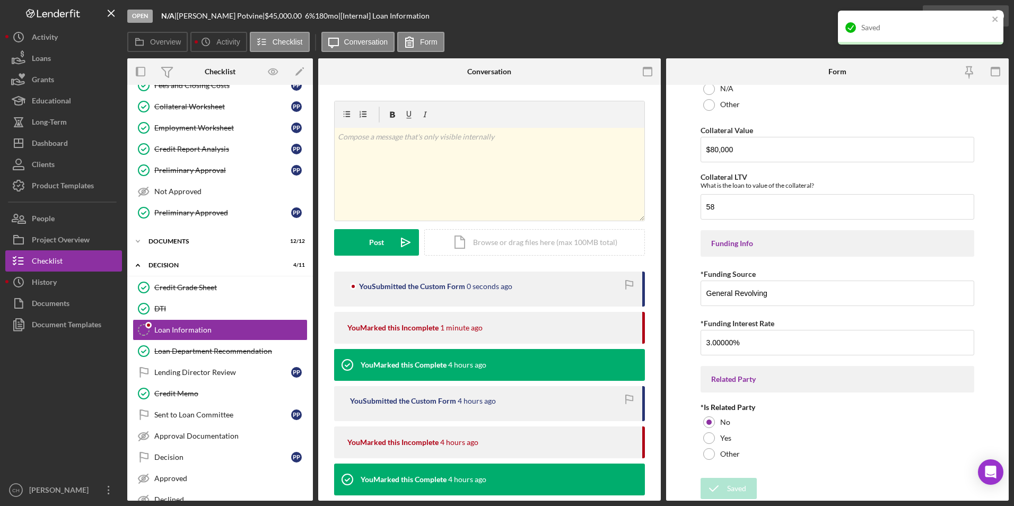
click at [963, 13] on div "Saved" at bounding box center [920, 28] width 165 height 34
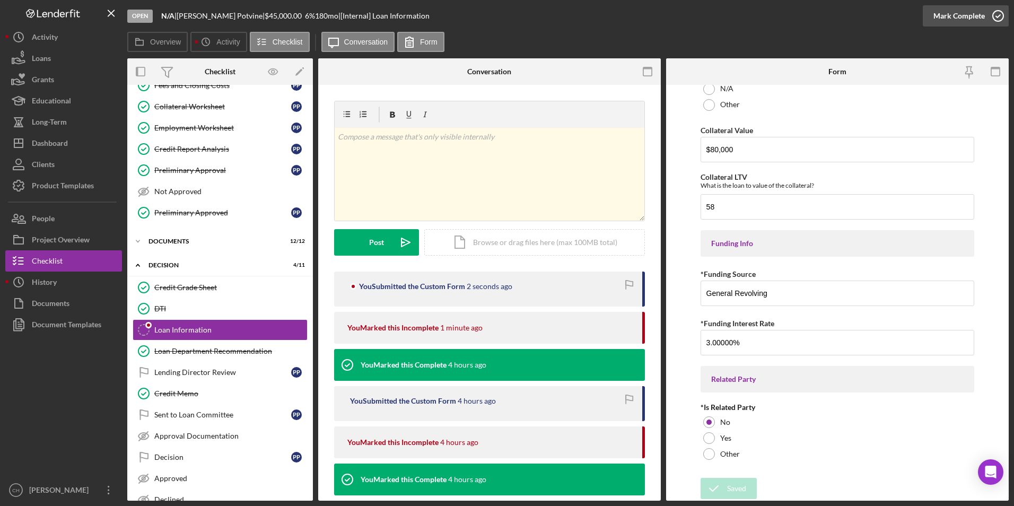
click at [963, 13] on div "Saved" at bounding box center [921, 10] width 170 height 4
click at [963, 13] on div "Mark Complete" at bounding box center [958, 15] width 51 height 21
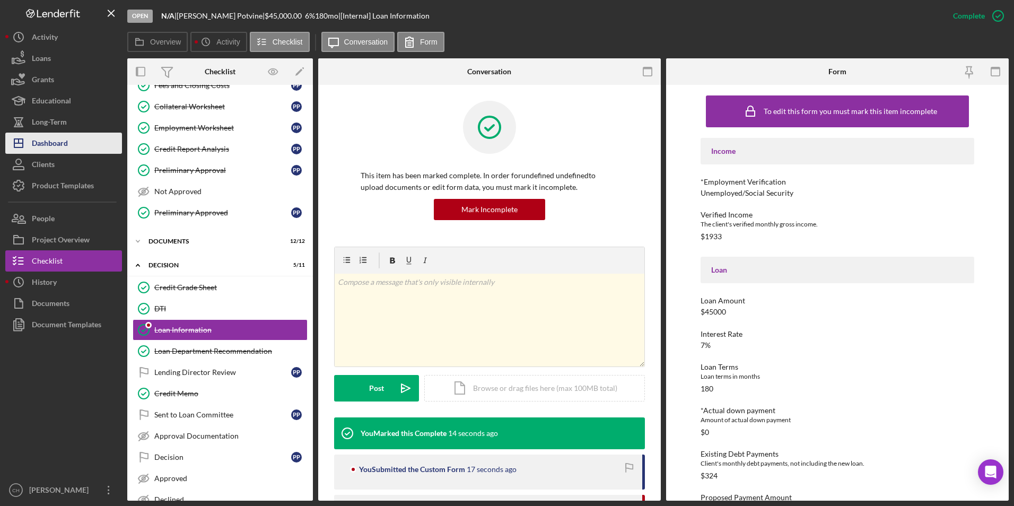
click at [60, 148] on div "Dashboard" at bounding box center [50, 145] width 36 height 24
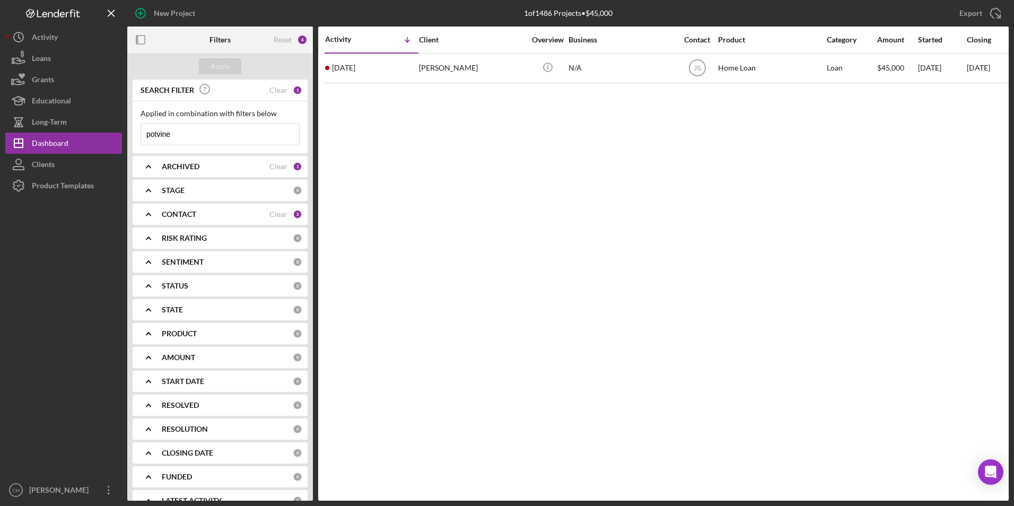
drag, startPoint x: 148, startPoint y: 130, endPoint x: 132, endPoint y: 130, distance: 15.9
click at [132, 130] on div "SEARCH FILTER Clear 1 Applied in combination with filters below potvine Icon/Me…" at bounding box center [220, 290] width 186 height 421
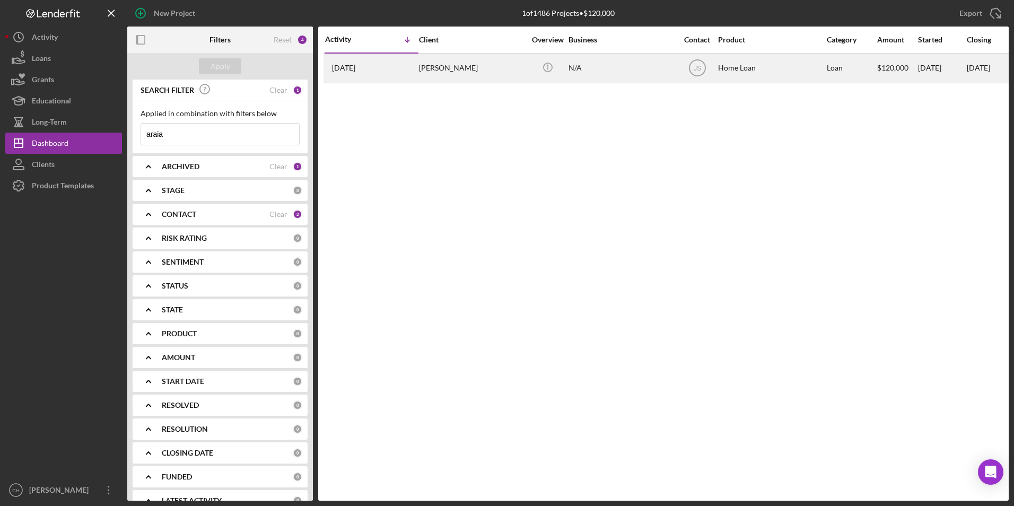
type input "araia"
click at [448, 68] on div "[PERSON_NAME]" at bounding box center [472, 68] width 106 height 28
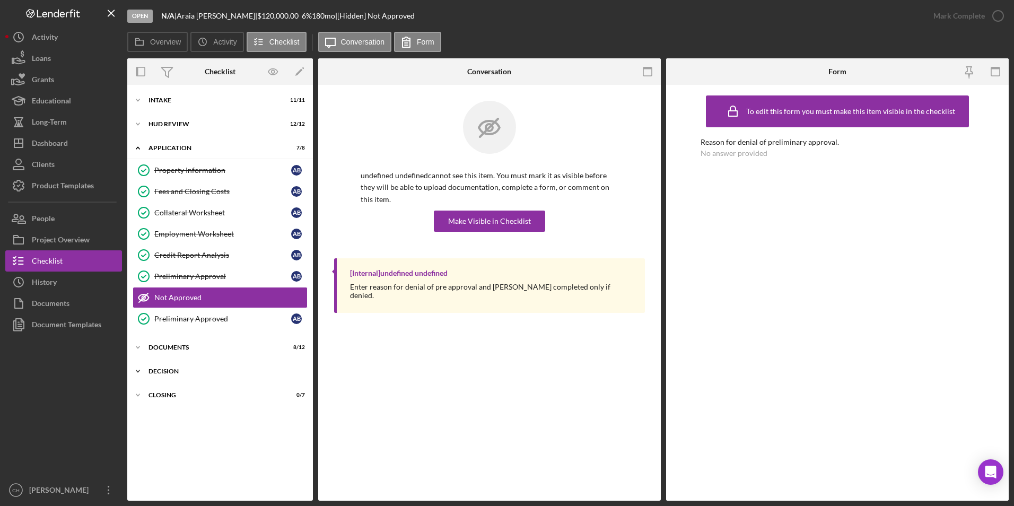
click at [180, 369] on div "Decision" at bounding box center [223, 371] width 151 height 6
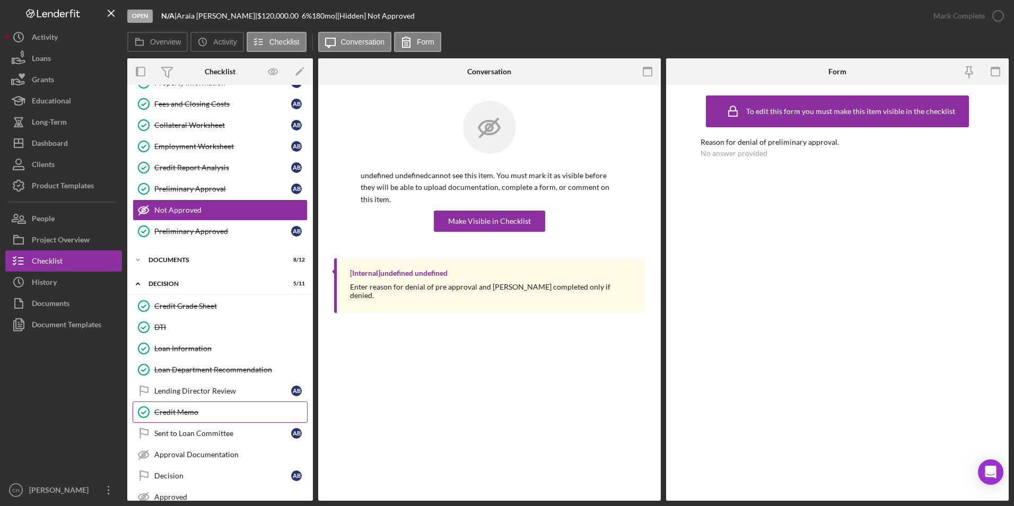
scroll to position [106, 0]
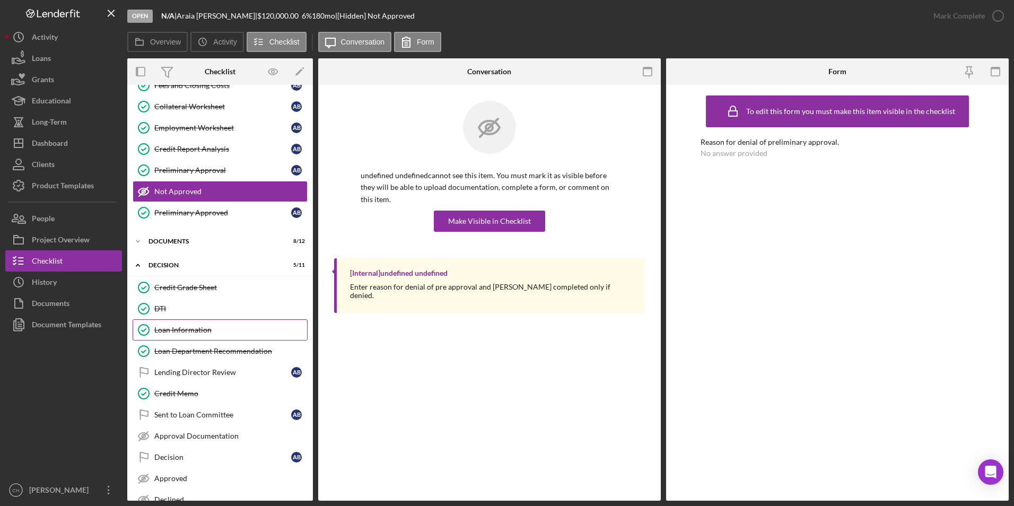
click at [192, 328] on div "Loan Information" at bounding box center [230, 330] width 153 height 8
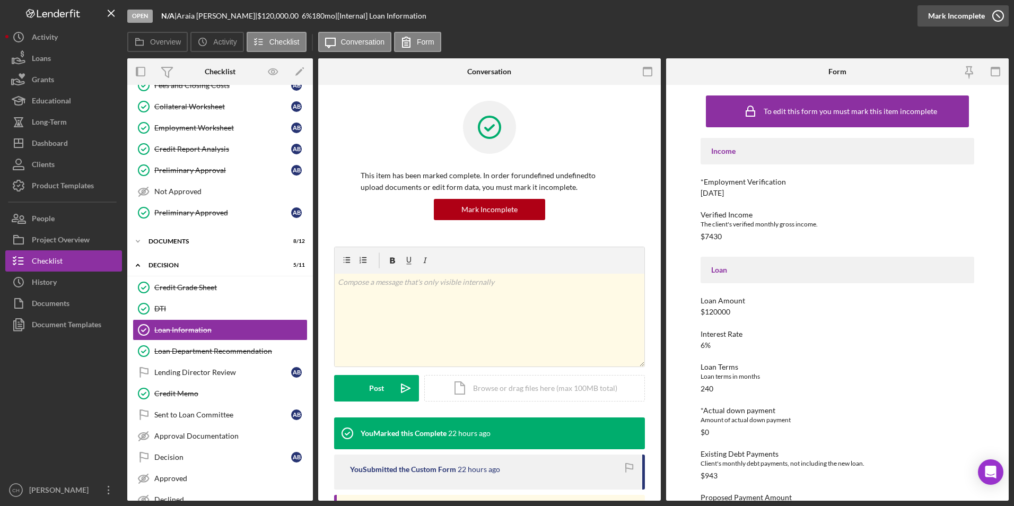
click at [966, 15] on div "Mark Incomplete" at bounding box center [956, 15] width 57 height 21
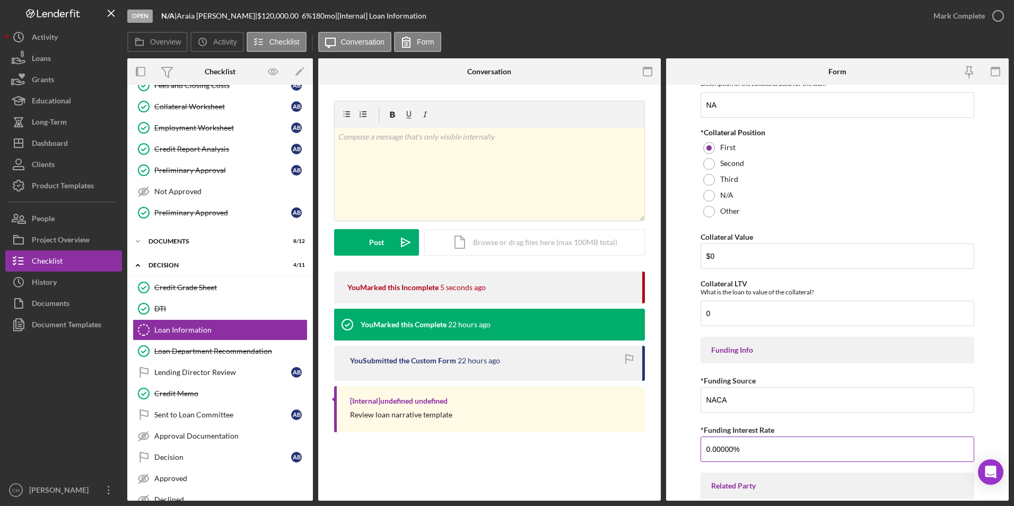
scroll to position [1263, 0]
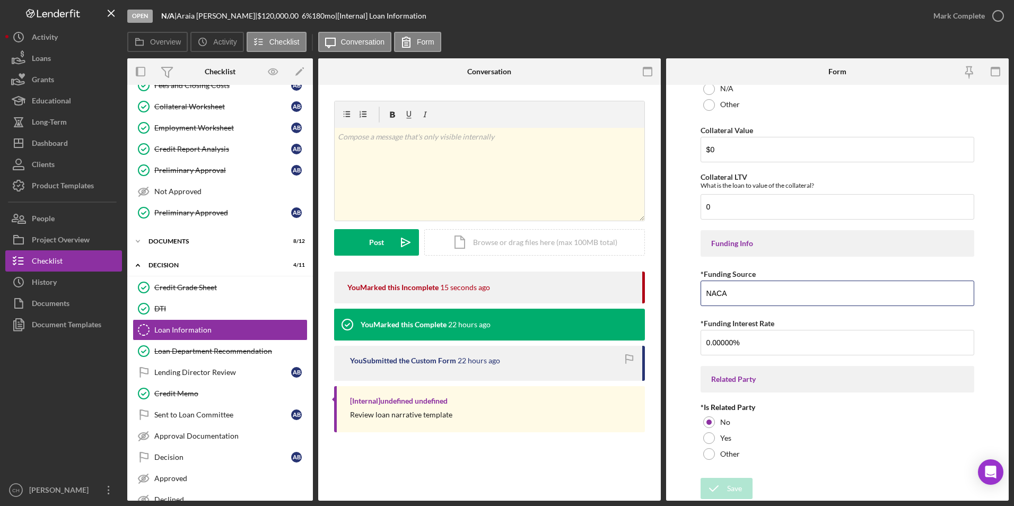
drag, startPoint x: 762, startPoint y: 292, endPoint x: 659, endPoint y: 292, distance: 102.9
click at [659, 292] on div "Overview Internal Workflow Stage Open Icon/Dropdown Arrow Archive (can unarchiv…" at bounding box center [567, 279] width 881 height 442
type input "General Revolving"
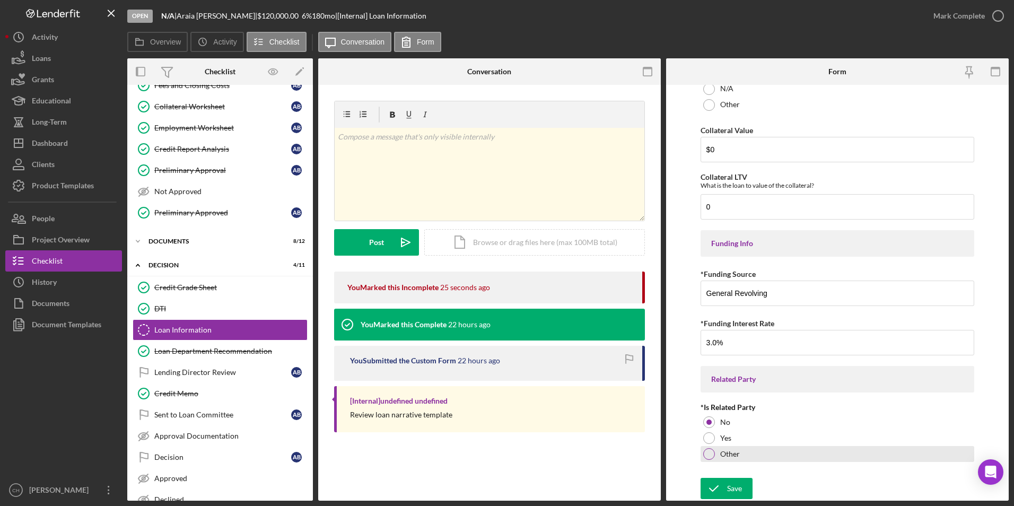
type input "3.00000%"
click at [792, 447] on div "Other" at bounding box center [838, 454] width 274 height 16
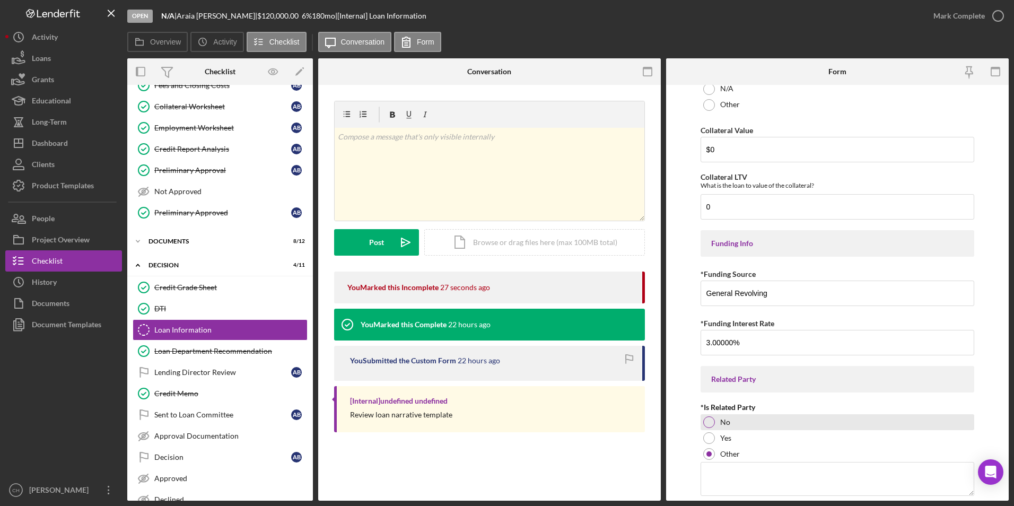
click at [711, 421] on div at bounding box center [709, 422] width 12 height 12
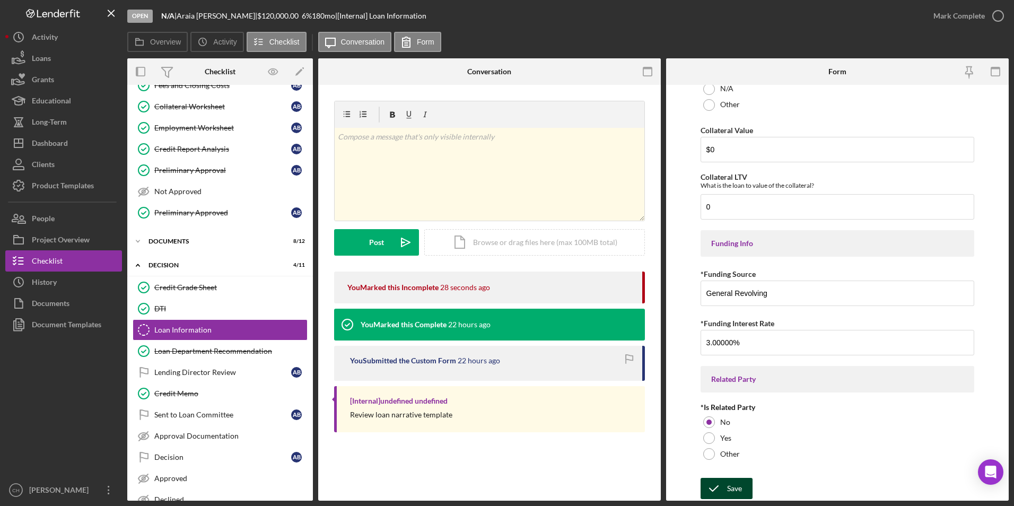
click at [721, 483] on icon "submit" at bounding box center [714, 488] width 27 height 27
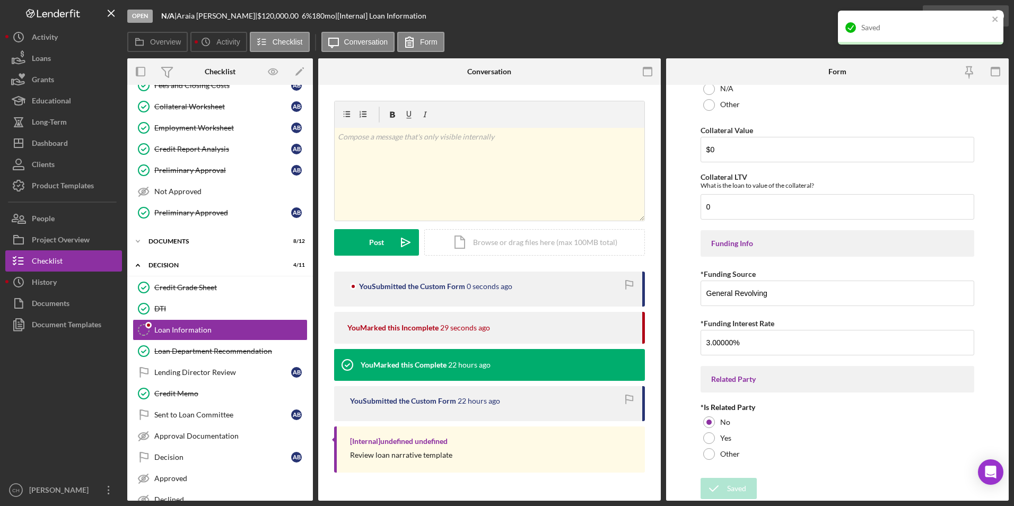
click at [960, 16] on div "Saved" at bounding box center [921, 31] width 170 height 47
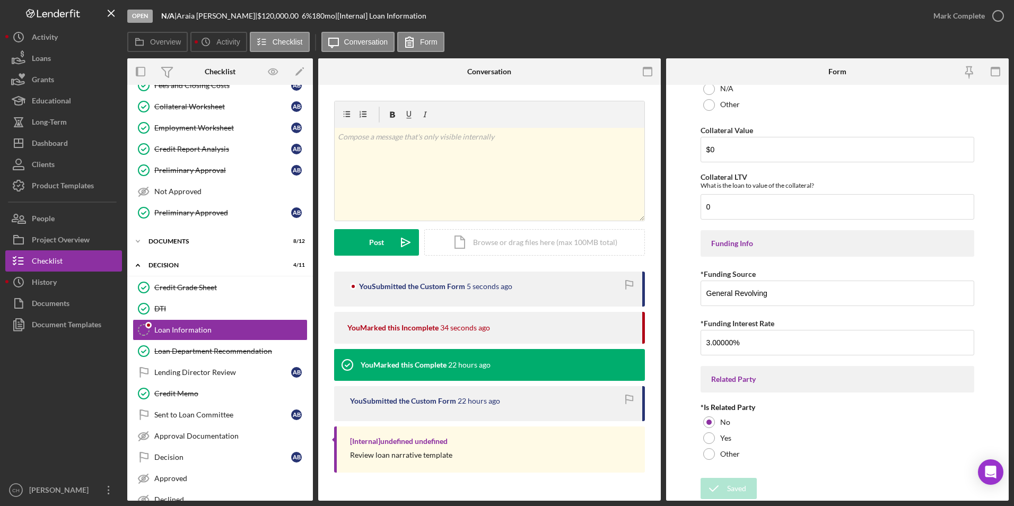
click at [956, 19] on div "Mark Complete" at bounding box center [958, 15] width 51 height 21
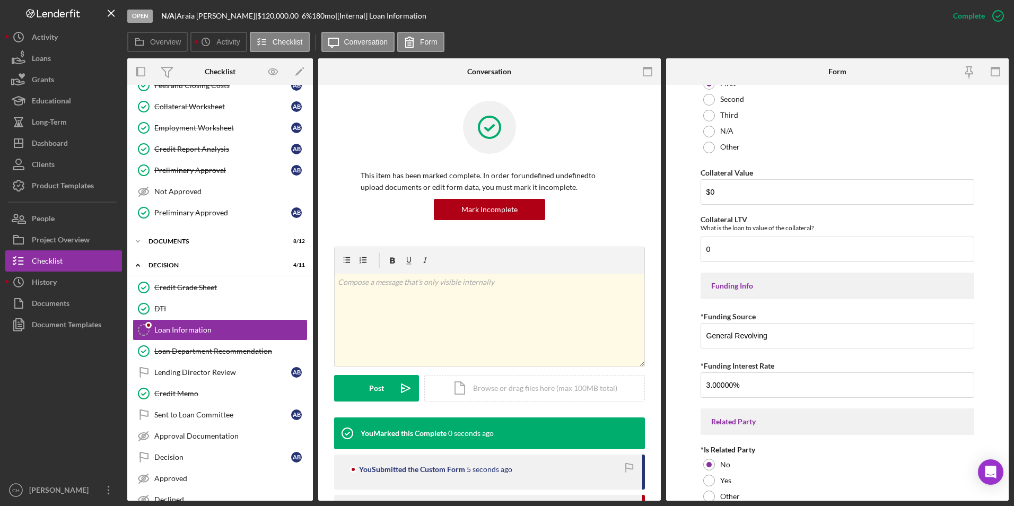
scroll to position [1305, 0]
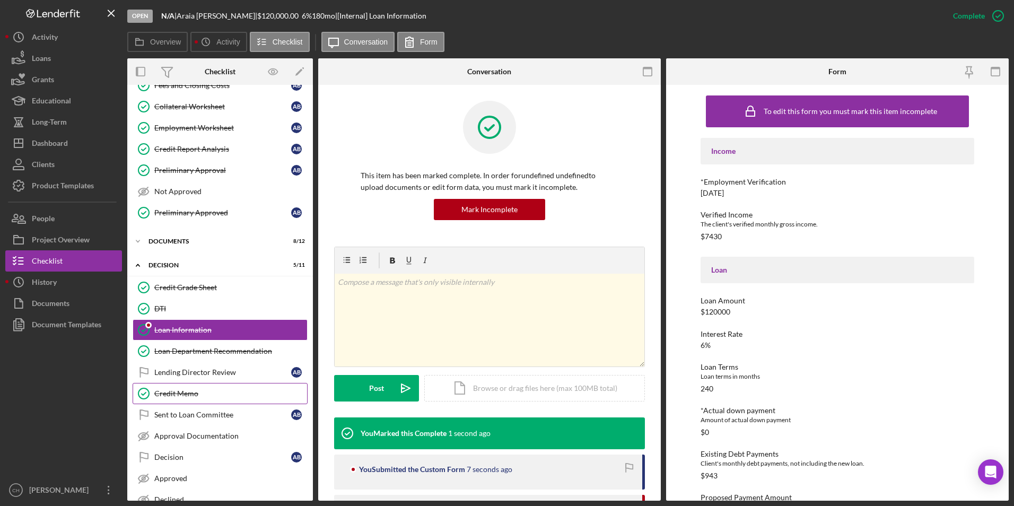
click at [167, 391] on div "Credit Memo" at bounding box center [230, 393] width 153 height 8
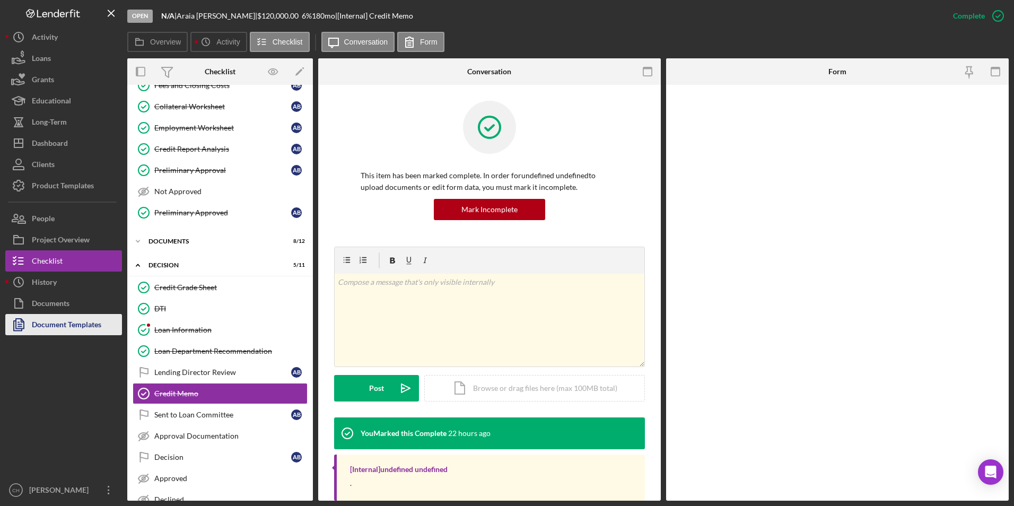
click at [66, 323] on div "Document Templates" at bounding box center [66, 326] width 69 height 24
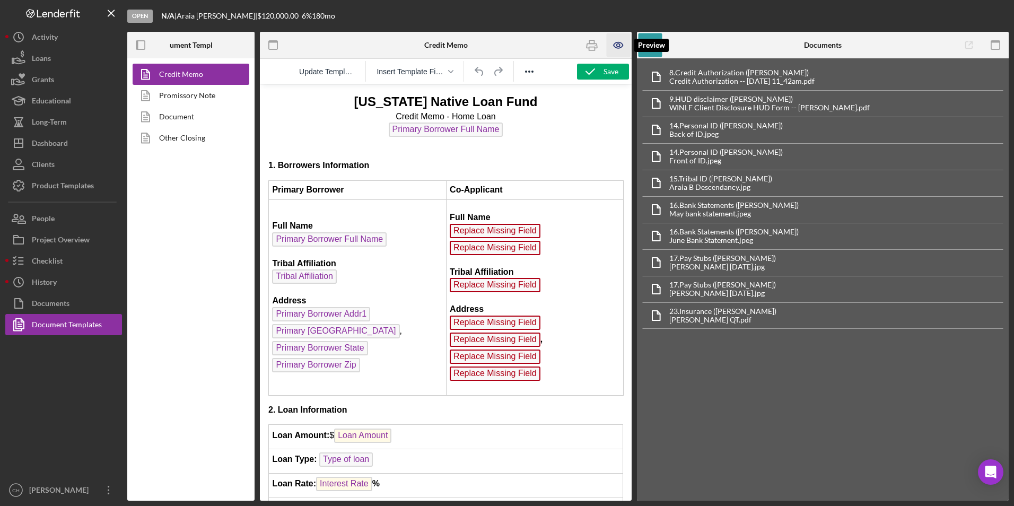
click at [611, 45] on icon "button" at bounding box center [619, 45] width 24 height 24
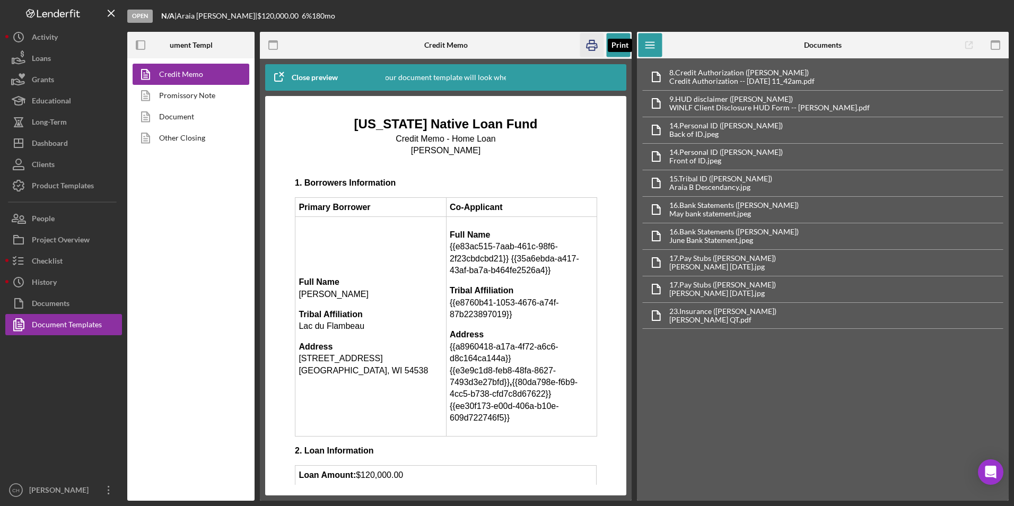
click at [590, 39] on icon "button" at bounding box center [592, 45] width 24 height 24
click at [613, 40] on icon "button" at bounding box center [619, 45] width 24 height 24
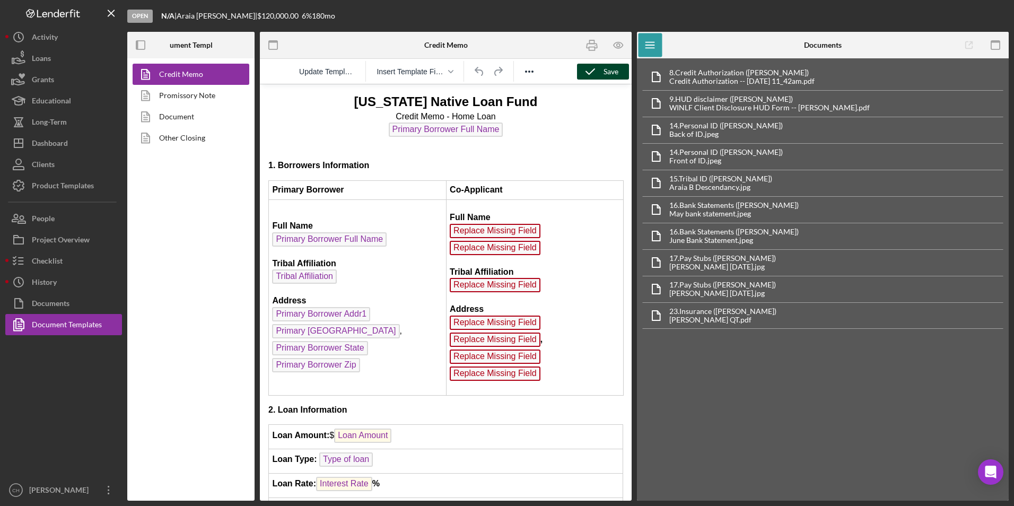
click at [609, 66] on div "Save" at bounding box center [611, 72] width 15 height 16
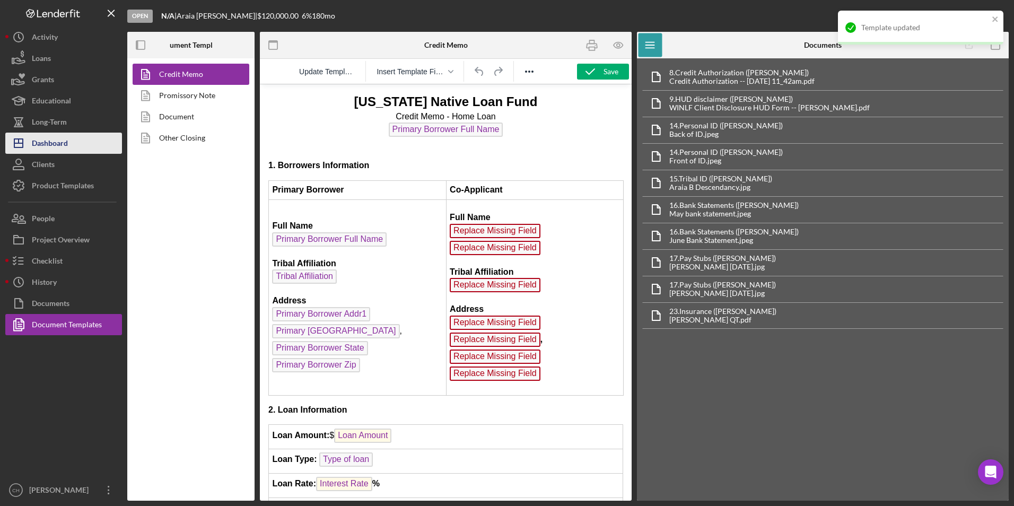
click at [60, 137] on div "Dashboard" at bounding box center [50, 145] width 36 height 24
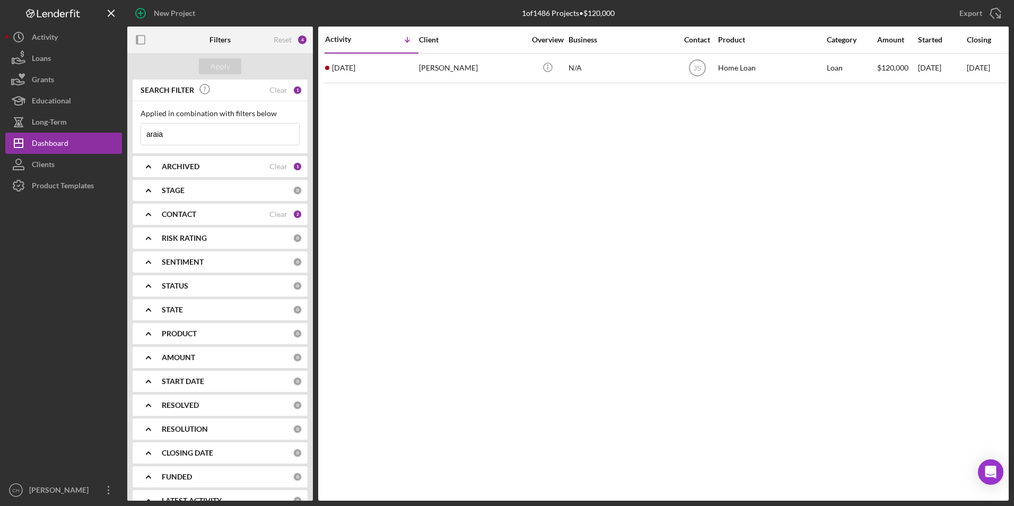
drag, startPoint x: 185, startPoint y: 130, endPoint x: 124, endPoint y: 130, distance: 60.5
click at [124, 130] on div "New Project 1 of 1486 Projects • $120,000 araia Export Icon/Export Filters Rese…" at bounding box center [506, 250] width 1003 height 501
type input "[PERSON_NAME]"
click at [234, 69] on button "Apply" at bounding box center [220, 66] width 42 height 16
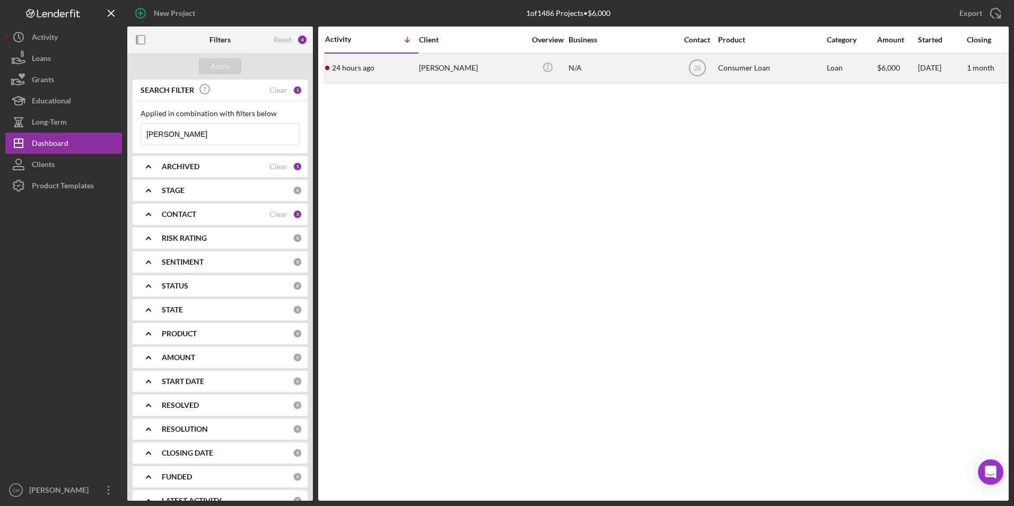
click at [442, 79] on div "[PERSON_NAME]" at bounding box center [472, 68] width 106 height 28
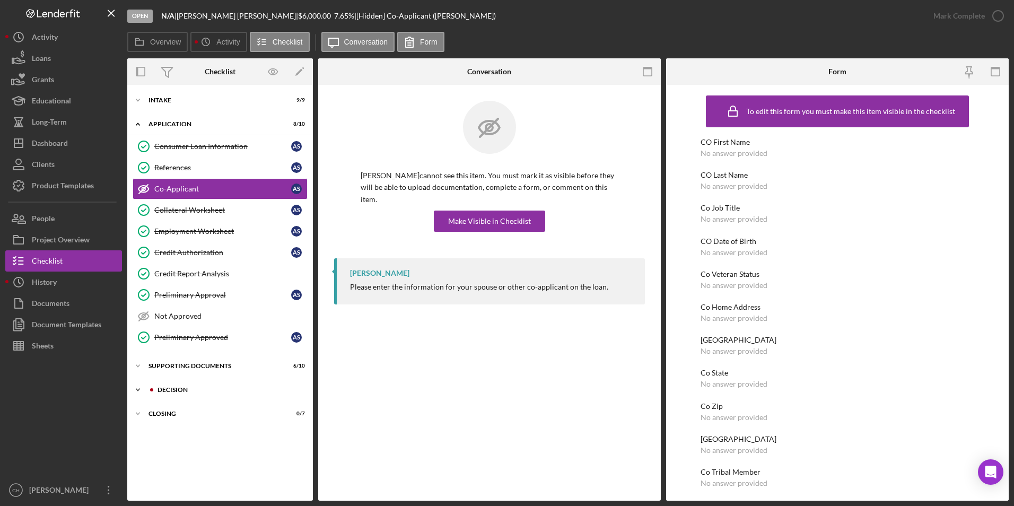
click at [173, 388] on div "Decision" at bounding box center [229, 390] width 142 height 6
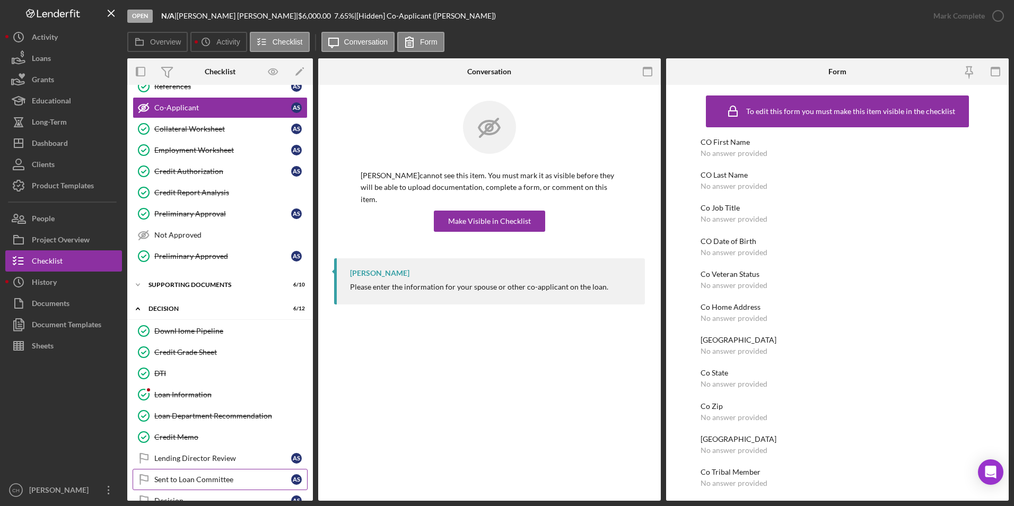
scroll to position [190, 0]
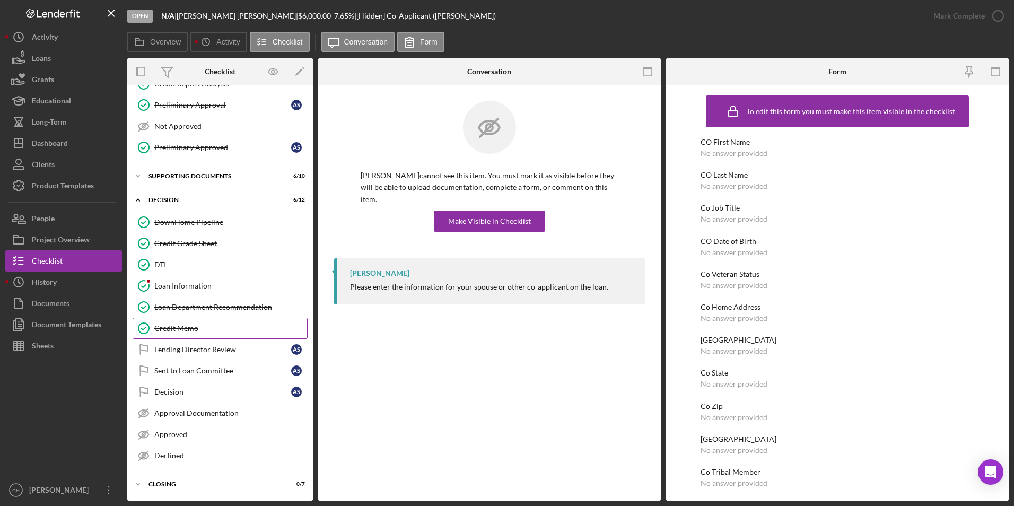
click at [183, 324] on div "Credit Memo" at bounding box center [230, 328] width 153 height 8
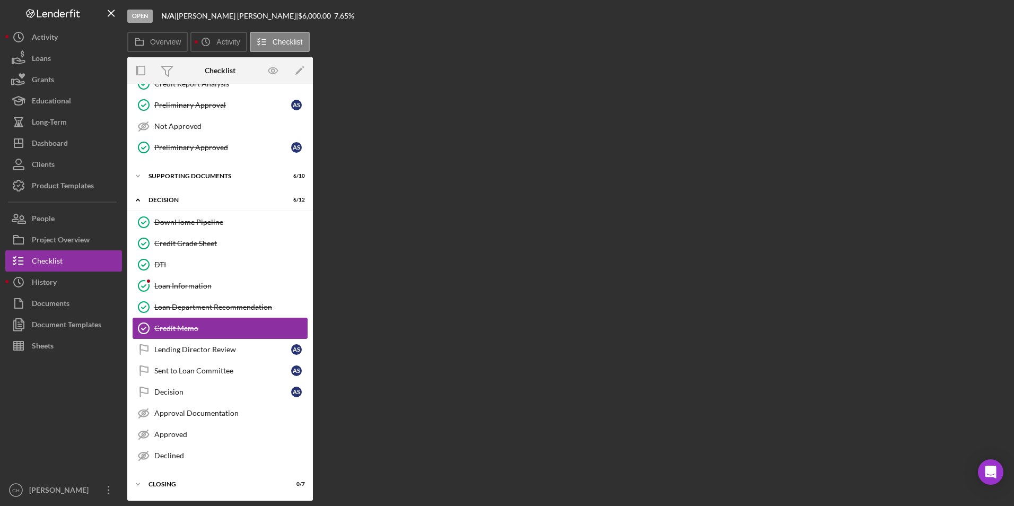
scroll to position [190, 0]
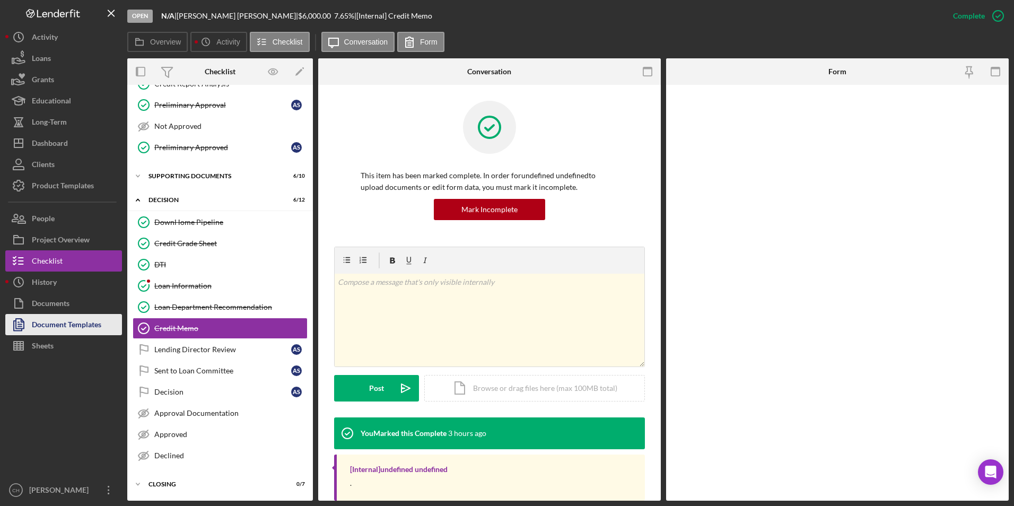
click at [66, 320] on div "Document Templates" at bounding box center [66, 326] width 69 height 24
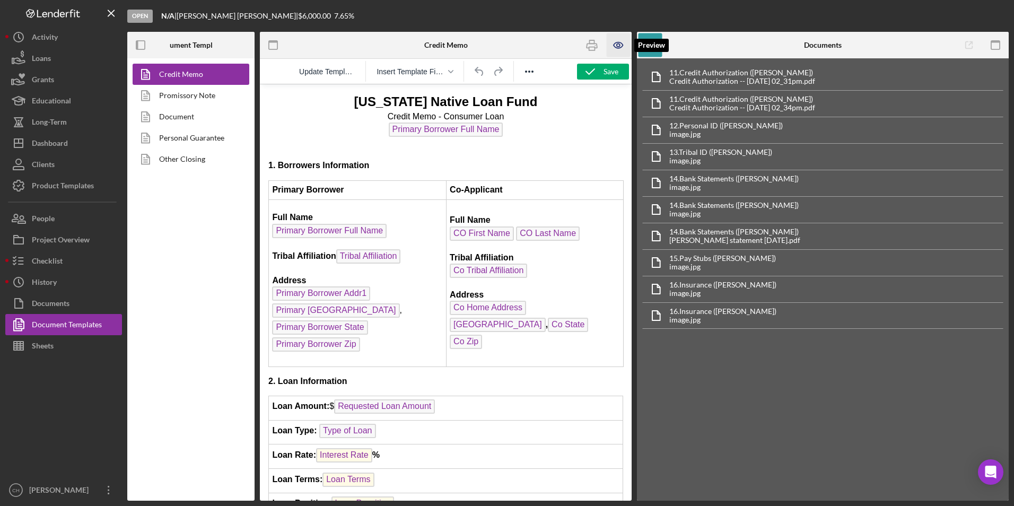
click at [614, 40] on icon "button" at bounding box center [619, 45] width 24 height 24
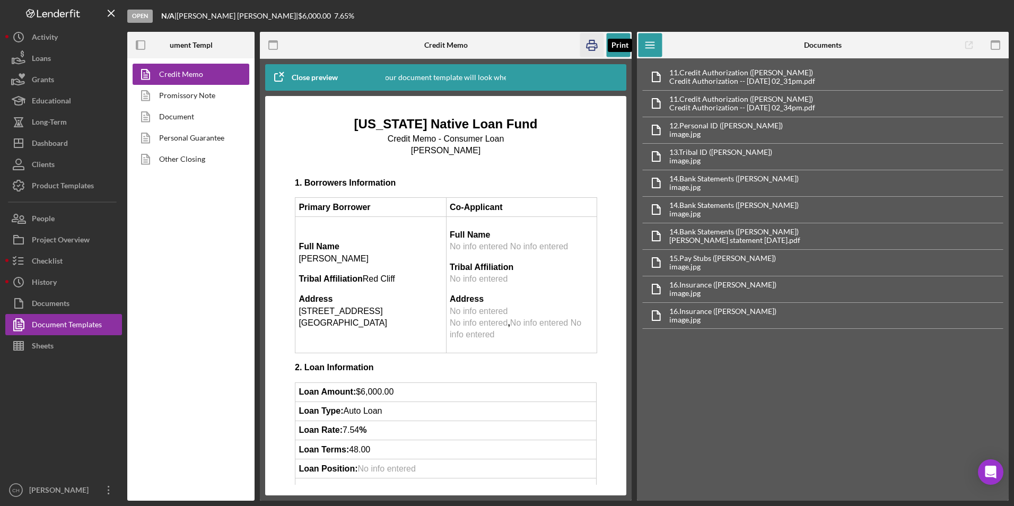
click at [593, 41] on icon "button" at bounding box center [592, 45] width 24 height 24
click at [617, 37] on icon "button" at bounding box center [619, 45] width 24 height 24
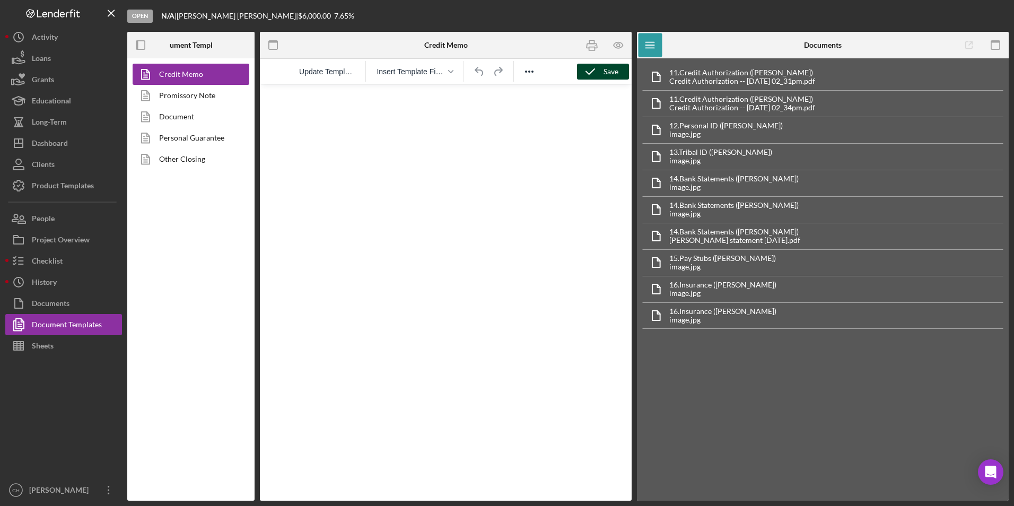
click at [599, 66] on icon "button" at bounding box center [590, 71] width 27 height 27
click at [75, 143] on button "Icon/Dashboard Dashboard" at bounding box center [63, 143] width 117 height 21
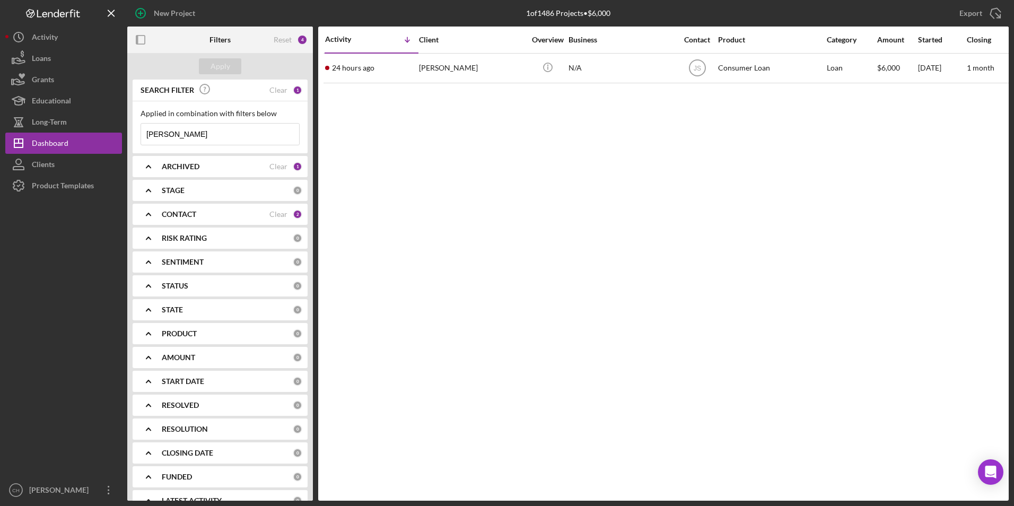
drag, startPoint x: 167, startPoint y: 136, endPoint x: 137, endPoint y: 131, distance: 29.6
click at [137, 131] on div "Applied in combination with filters below [PERSON_NAME] Icon/Menu Close" at bounding box center [220, 127] width 175 height 52
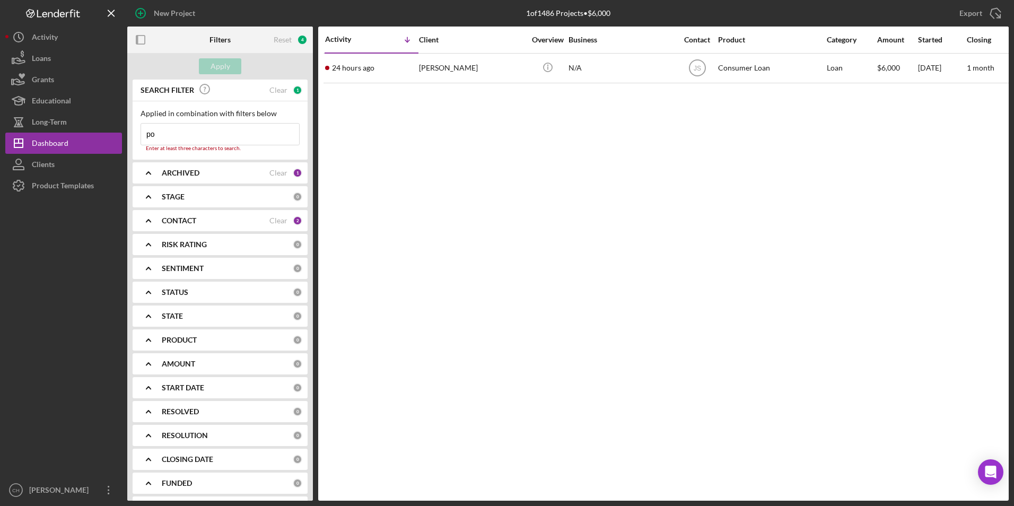
type input "pot"
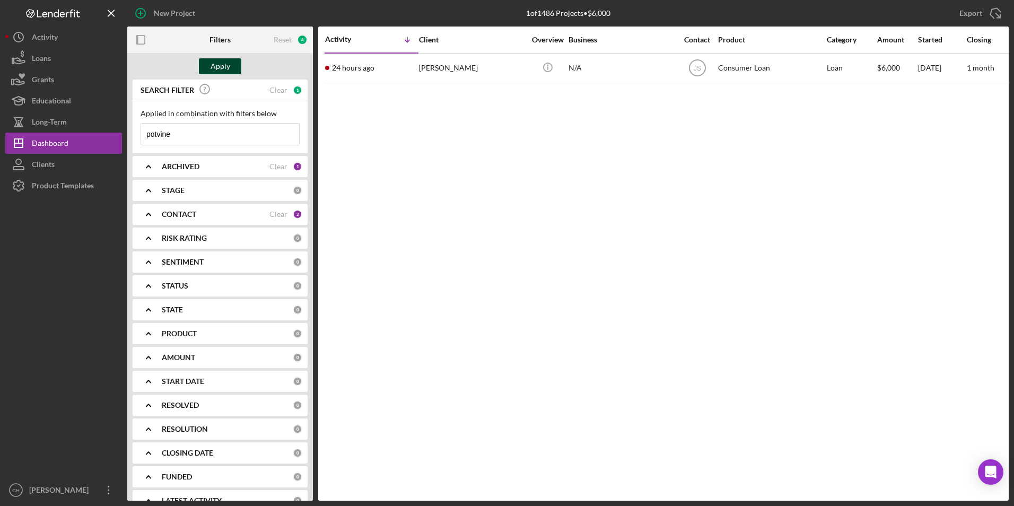
click at [222, 66] on div "Apply" at bounding box center [221, 66] width 20 height 16
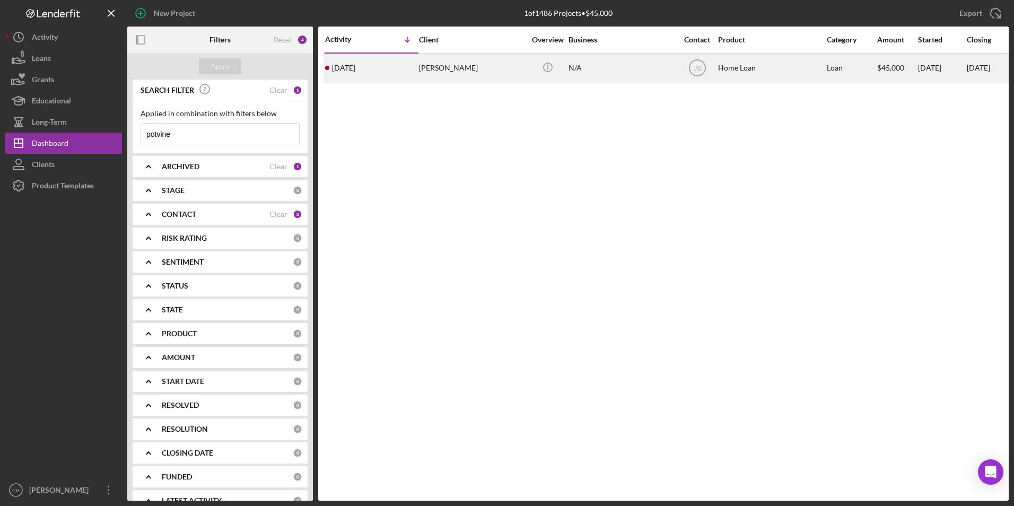
click at [430, 68] on div "[PERSON_NAME]" at bounding box center [472, 68] width 106 height 28
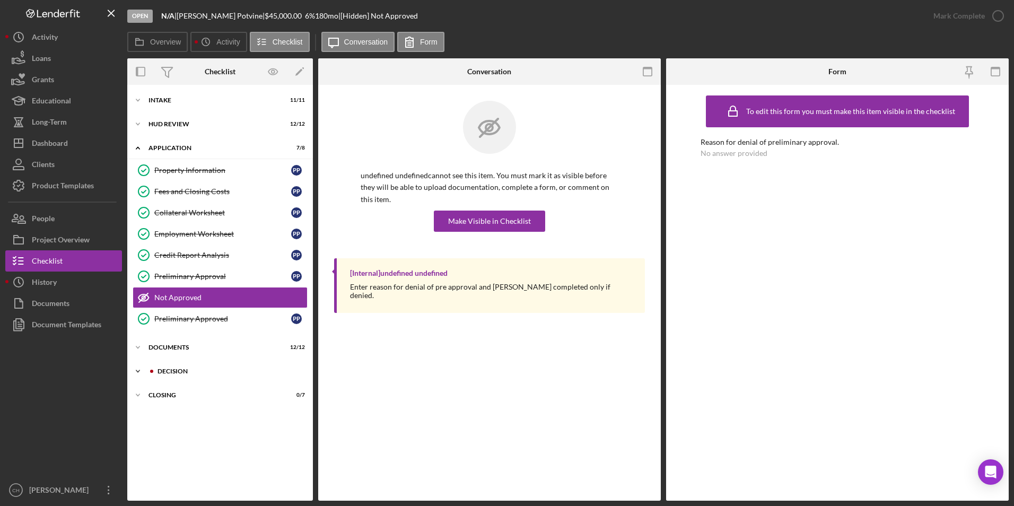
click at [170, 366] on div "Icon/Expander Decision 5 / 11" at bounding box center [220, 371] width 186 height 21
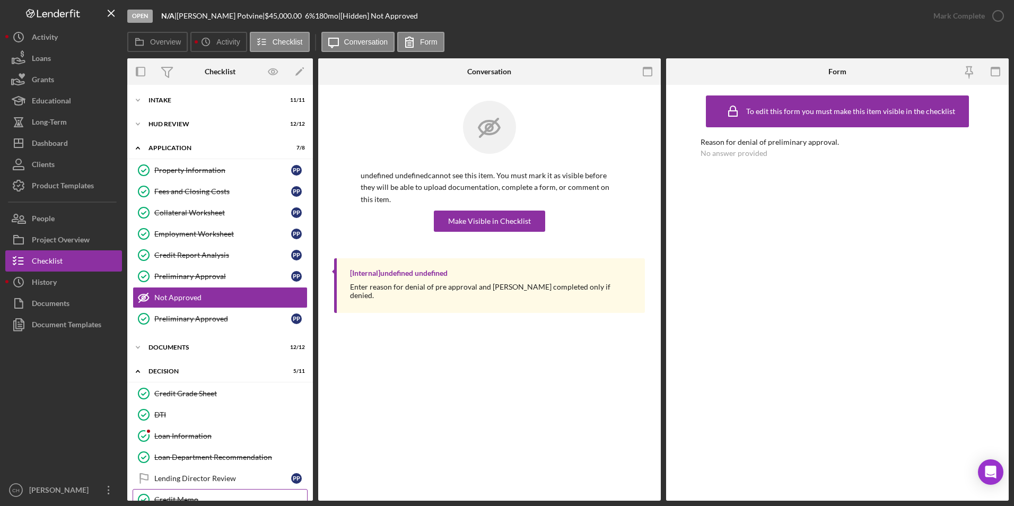
drag, startPoint x: 173, startPoint y: 444, endPoint x: 205, endPoint y: 439, distance: 32.7
click at [173, 495] on div "Credit Memo" at bounding box center [230, 499] width 153 height 8
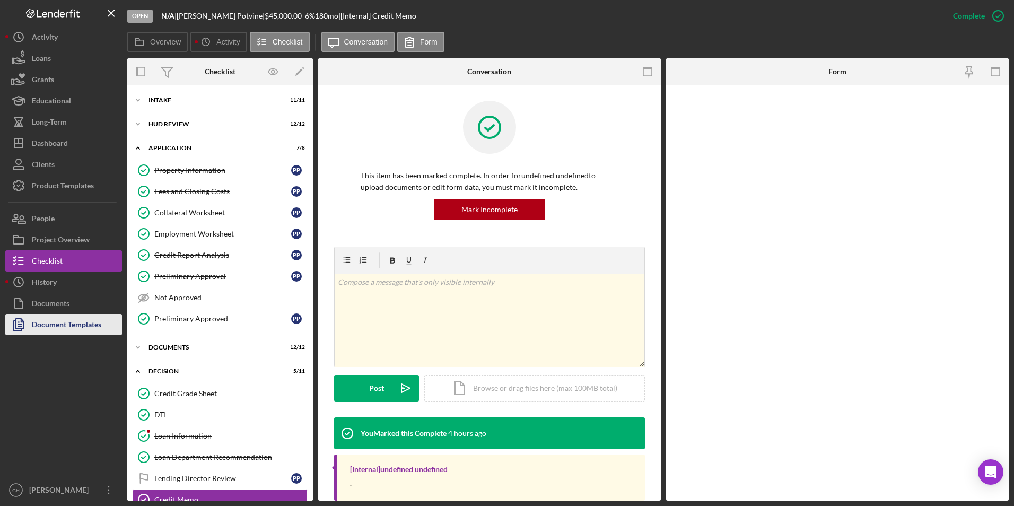
click at [66, 318] on div "Document Templates" at bounding box center [66, 326] width 69 height 24
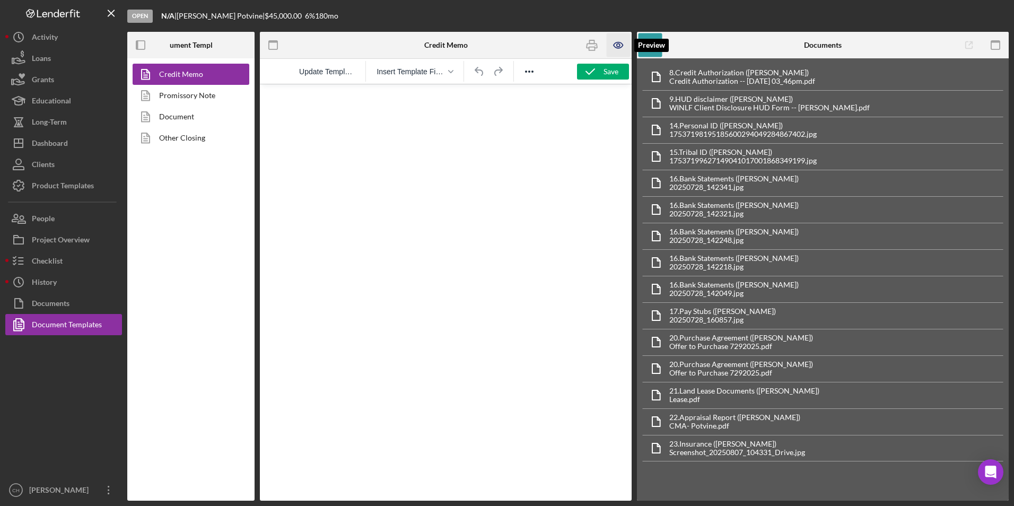
click at [615, 43] on icon "button" at bounding box center [618, 45] width 9 height 6
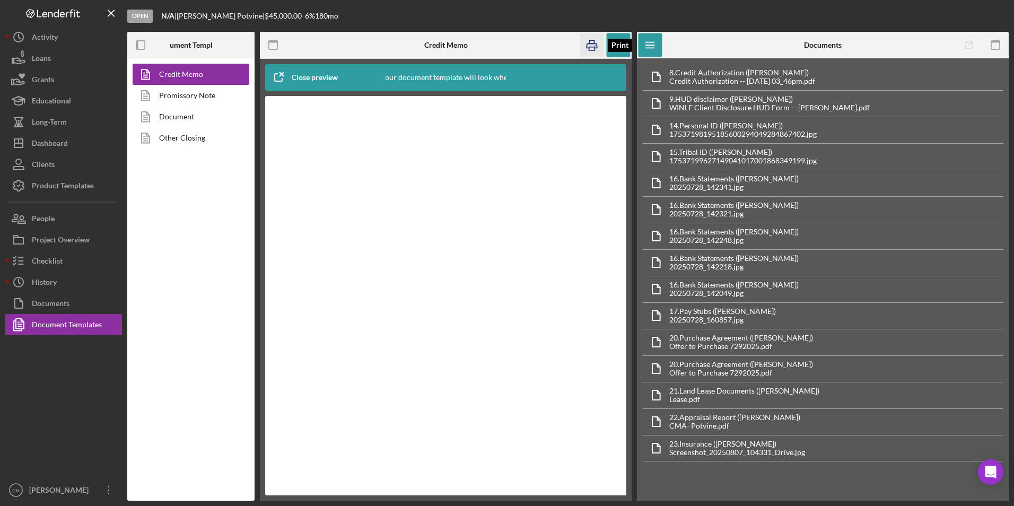
click at [592, 48] on icon "button" at bounding box center [592, 45] width 24 height 24
click at [615, 42] on icon "button" at bounding box center [619, 45] width 24 height 24
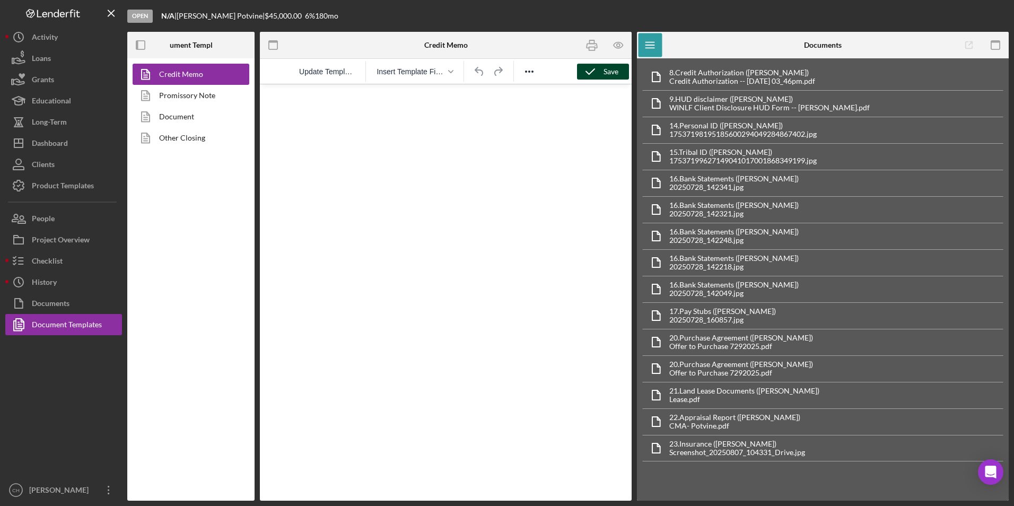
click at [609, 69] on div "Save" at bounding box center [611, 72] width 15 height 16
click at [58, 151] on div "Dashboard" at bounding box center [50, 145] width 36 height 24
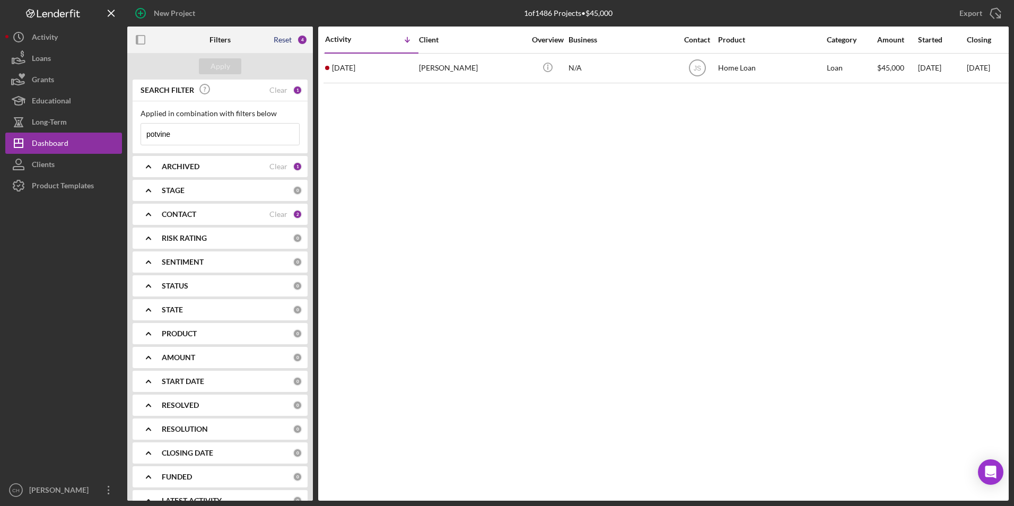
click at [287, 38] on div "Reset" at bounding box center [283, 40] width 18 height 8
click at [224, 69] on div "Apply" at bounding box center [221, 66] width 20 height 16
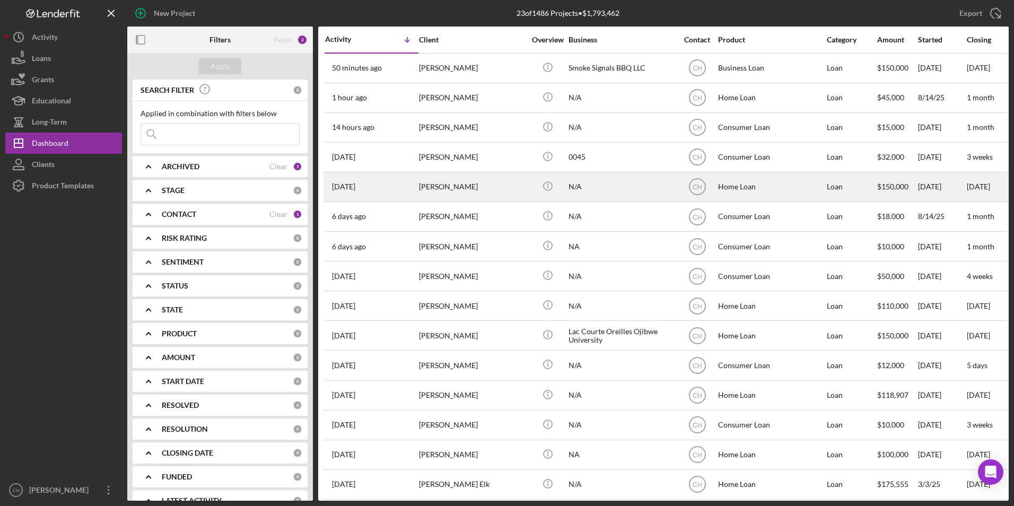
click at [449, 182] on div "[PERSON_NAME]" at bounding box center [472, 187] width 106 height 28
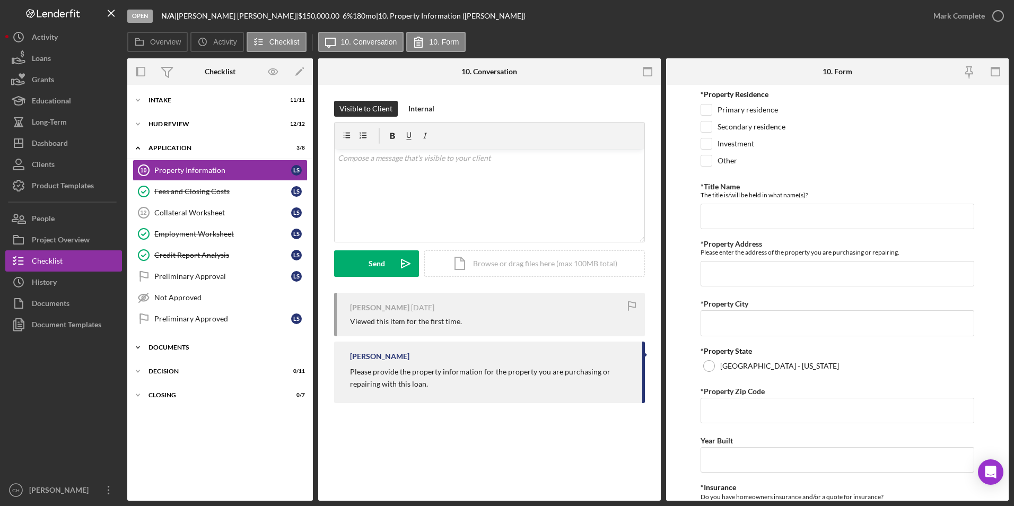
click at [178, 345] on div "Documents" at bounding box center [223, 347] width 151 height 6
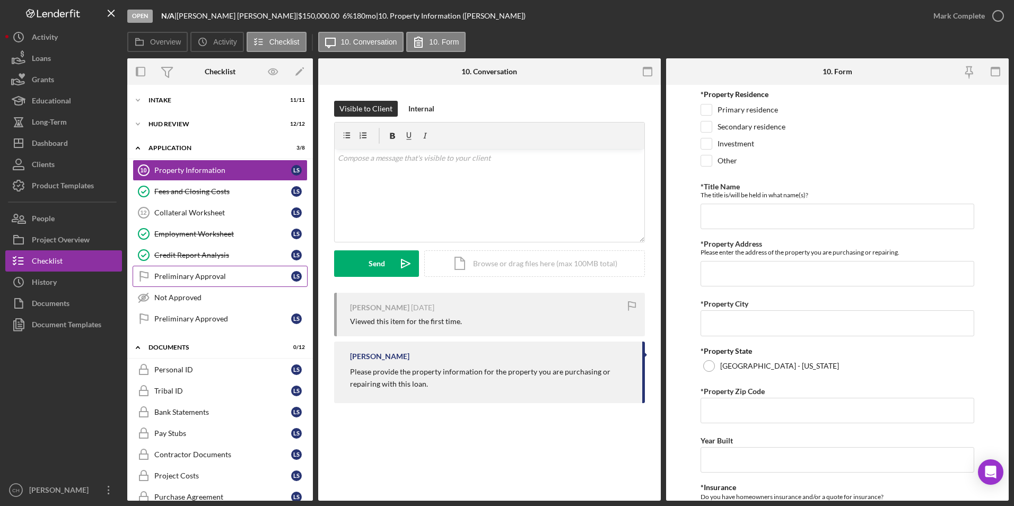
click at [186, 276] on div "Preliminary Approval" at bounding box center [222, 276] width 137 height 8
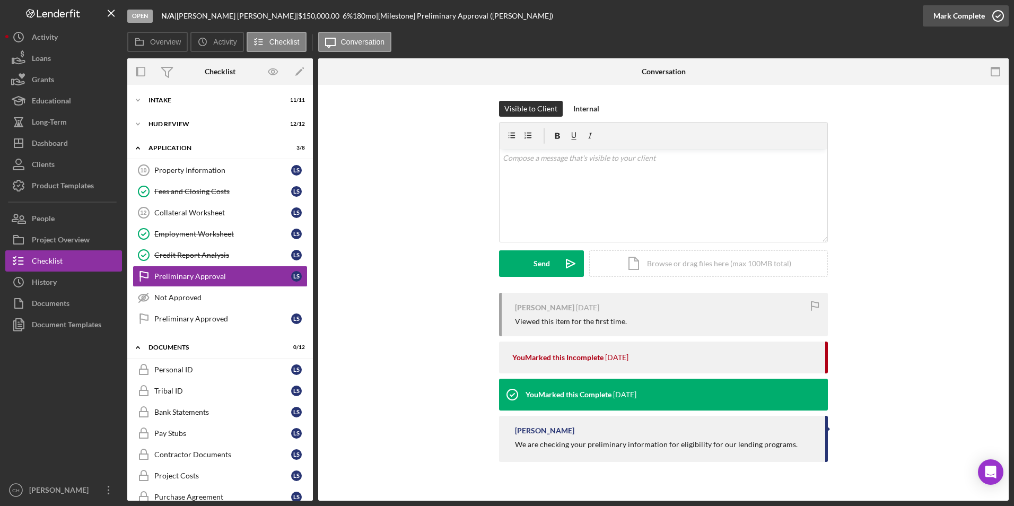
drag, startPoint x: 950, startPoint y: 14, endPoint x: 940, endPoint y: 27, distance: 15.8
click at [949, 15] on div "Mark Complete" at bounding box center [958, 15] width 51 height 21
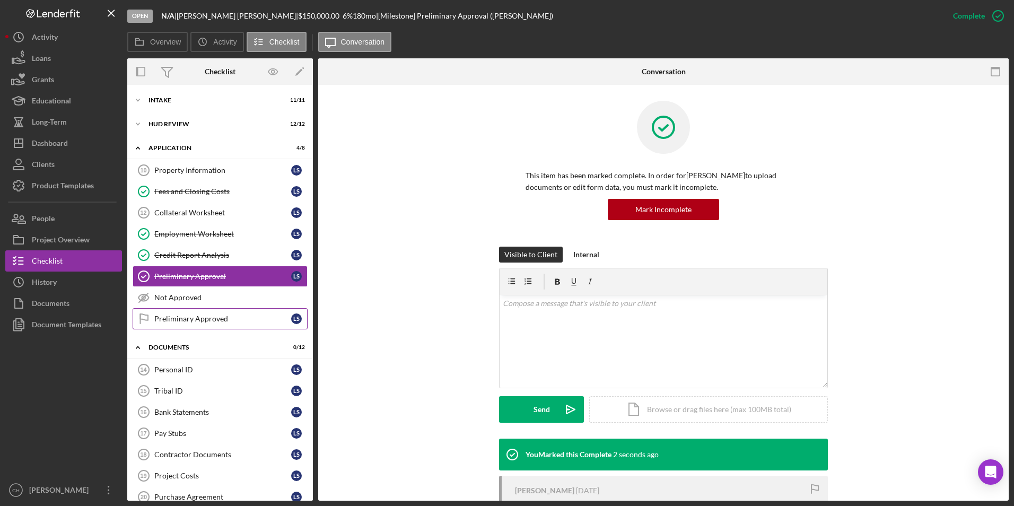
click at [160, 312] on link "Preliminary Approved Preliminary Approved L S" at bounding box center [220, 318] width 175 height 21
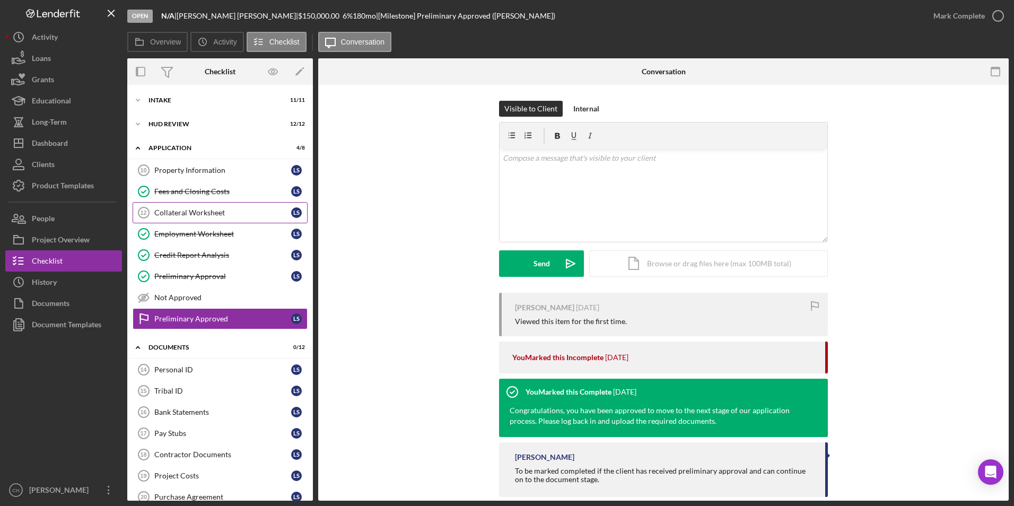
click at [197, 213] on div "Collateral Worksheet" at bounding box center [222, 212] width 137 height 8
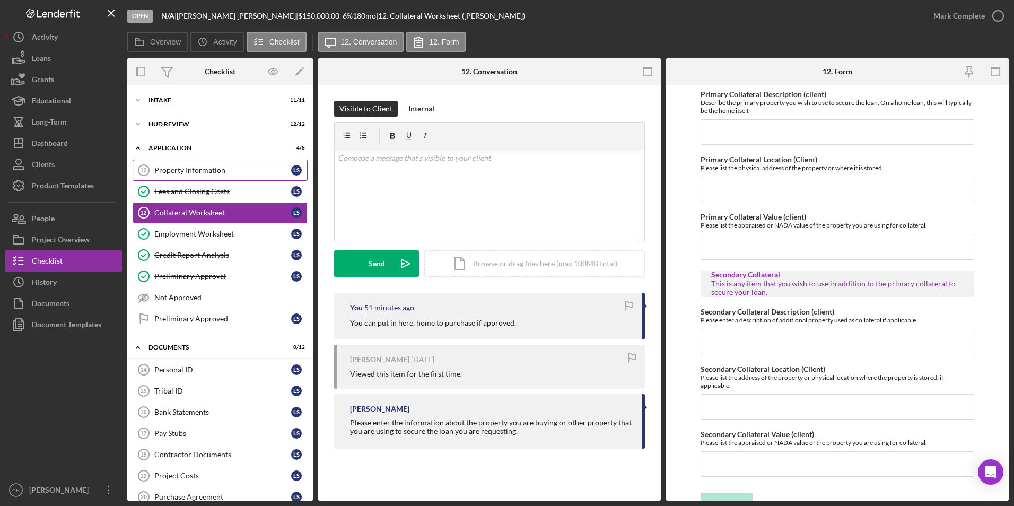
click at [198, 173] on div "Property Information" at bounding box center [222, 170] width 137 height 8
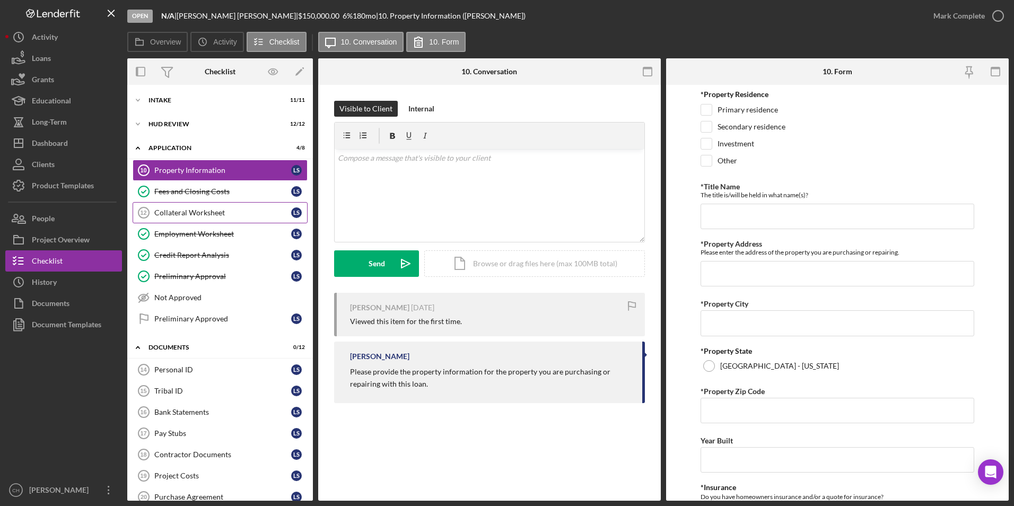
click at [225, 214] on div "Collateral Worksheet" at bounding box center [222, 212] width 137 height 8
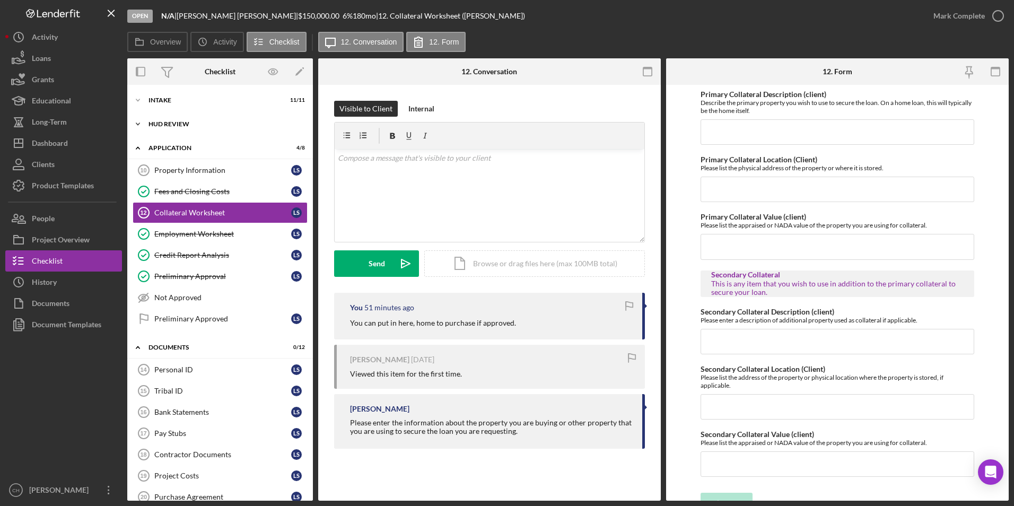
click at [156, 113] on div "Icon/Expander HUD Review 12 / 12" at bounding box center [220, 123] width 186 height 21
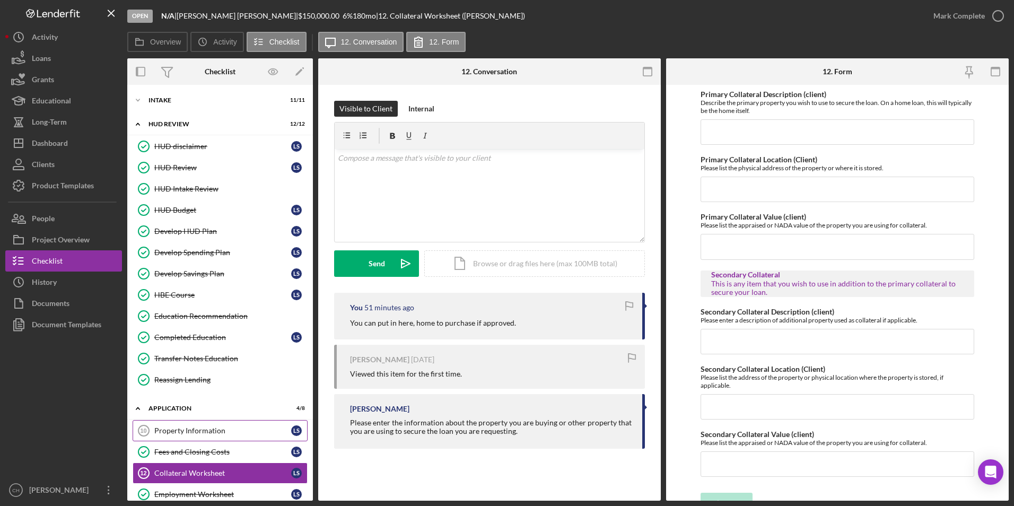
click at [205, 426] on div "Property Information" at bounding box center [222, 430] width 137 height 8
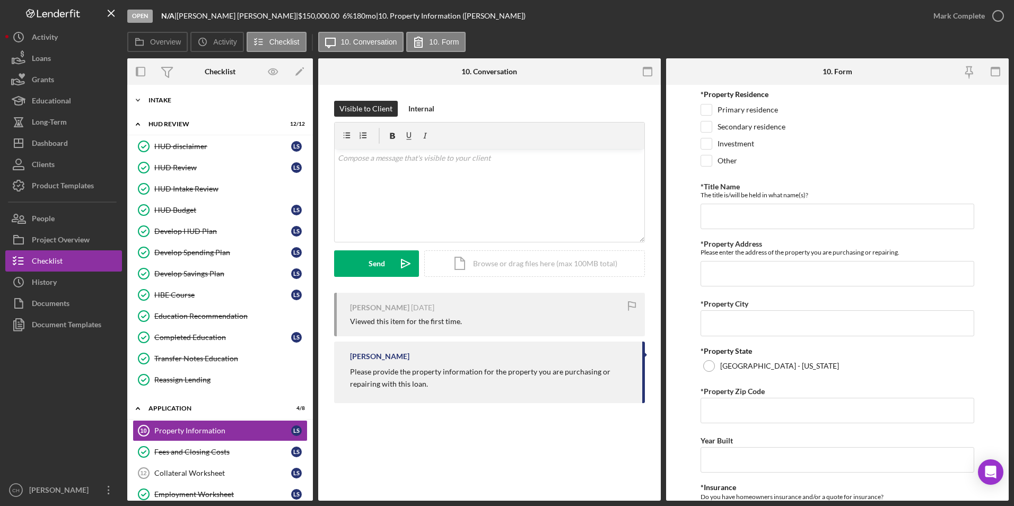
drag, startPoint x: 176, startPoint y: 98, endPoint x: 182, endPoint y: 100, distance: 6.6
click at [176, 98] on div "Intake" at bounding box center [223, 100] width 151 height 6
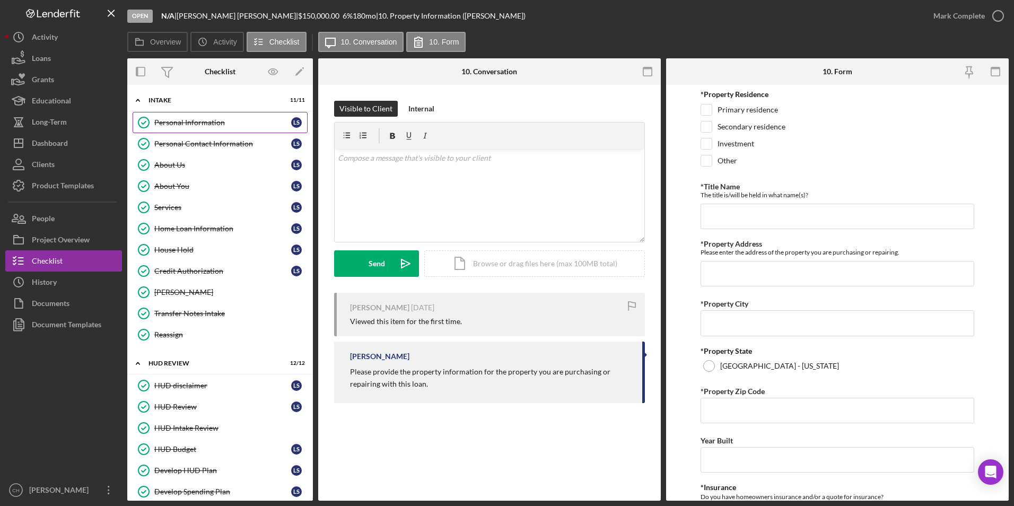
click at [218, 125] on div "Personal Information" at bounding box center [222, 122] width 137 height 8
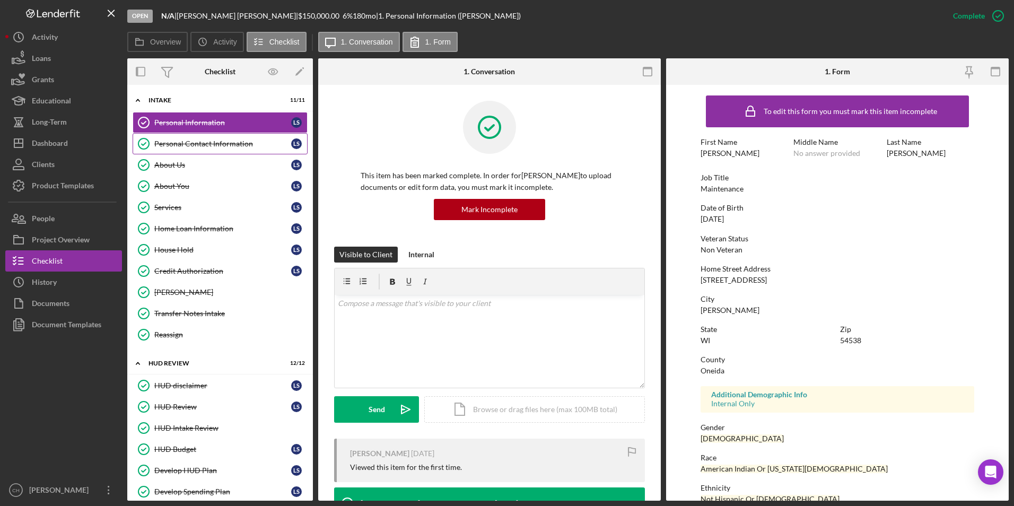
click at [184, 145] on div "Personal Contact Information" at bounding box center [222, 143] width 137 height 8
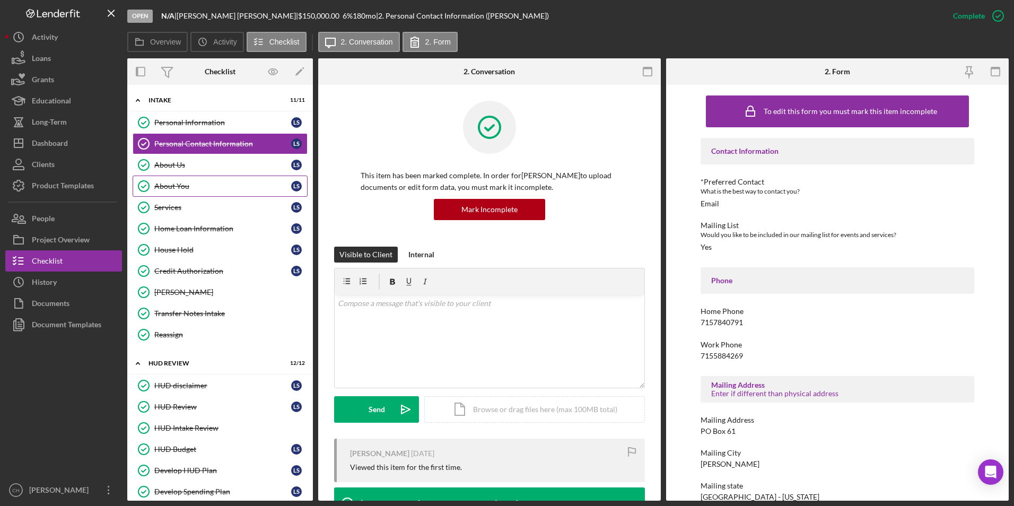
click at [182, 187] on div "About You" at bounding box center [222, 186] width 137 height 8
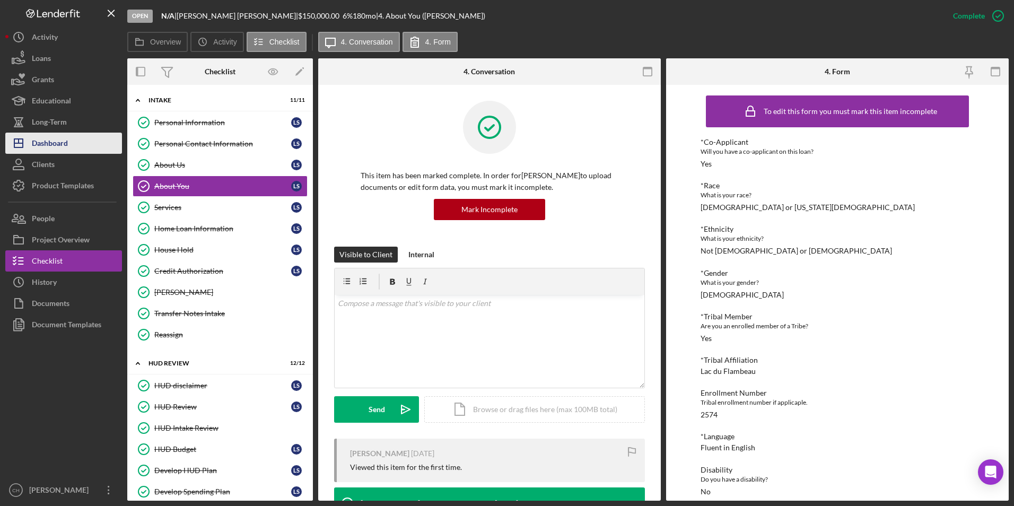
click at [57, 150] on div "Dashboard" at bounding box center [50, 145] width 36 height 24
